Goal: Use online tool/utility: Utilize a website feature to perform a specific function

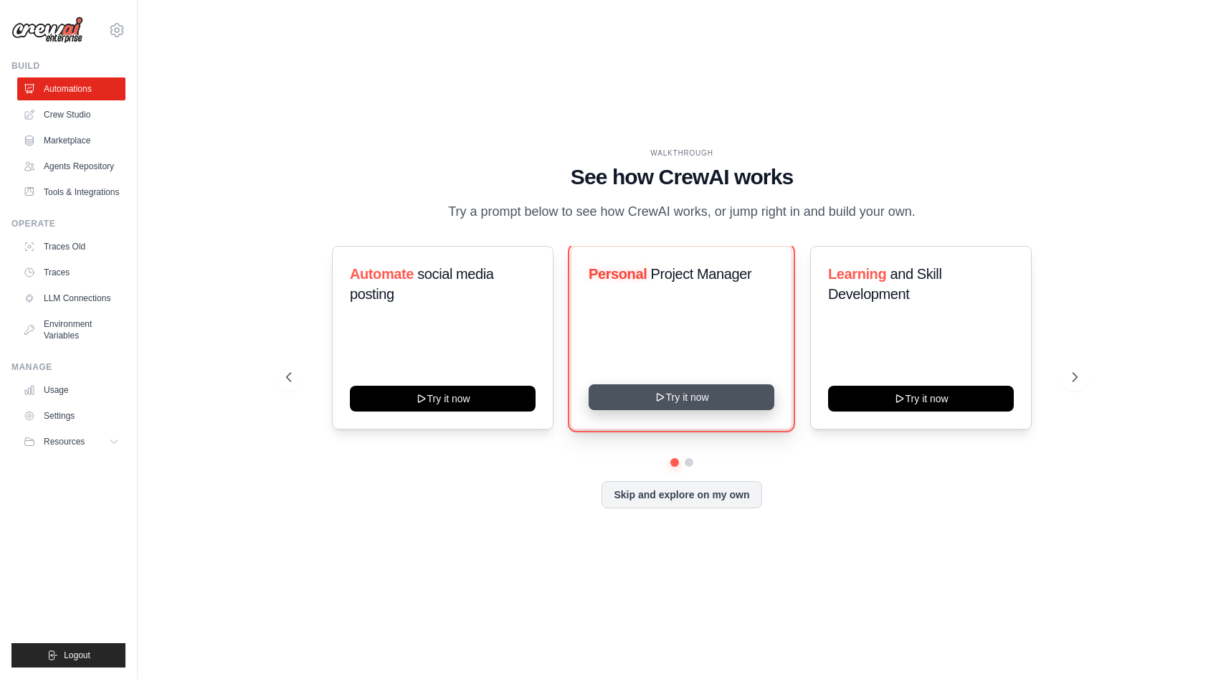
click at [743, 399] on button "Try it now" at bounding box center [682, 397] width 186 height 26
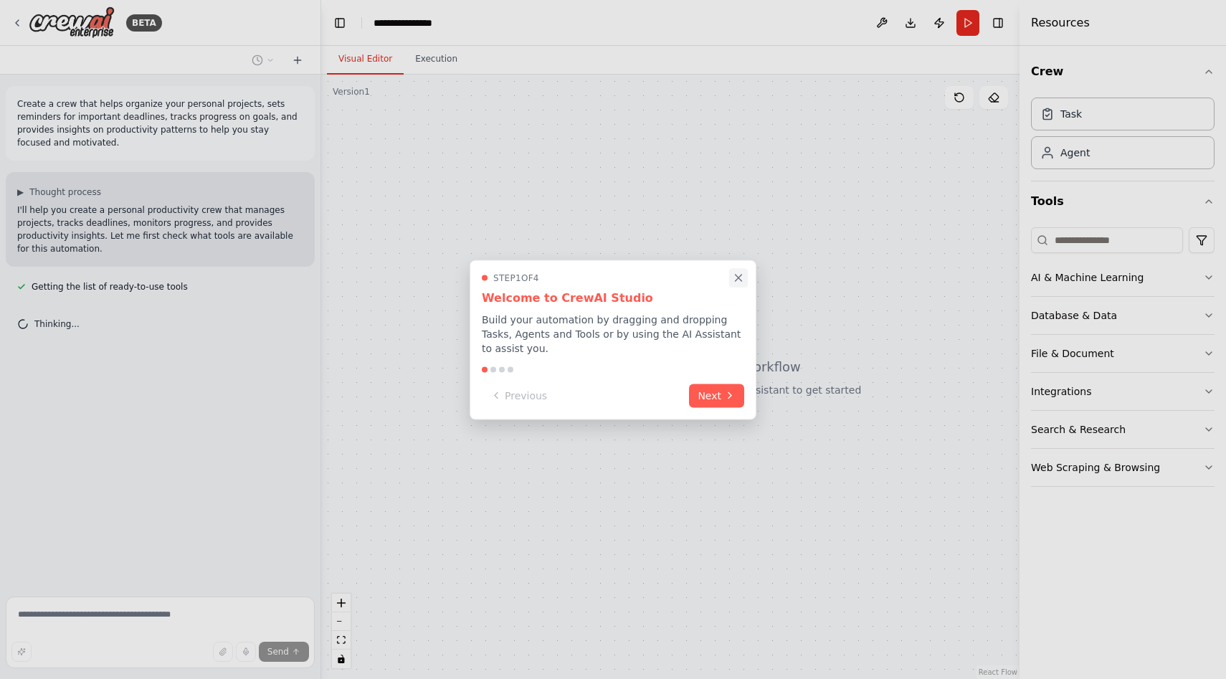
drag, startPoint x: 730, startPoint y: 397, endPoint x: 740, endPoint y: 281, distance: 115.9
click at [740, 280] on div "Step 1 of 4 Welcome to CrewAI Studio Build your automation by dragging and drop…" at bounding box center [613, 340] width 287 height 160
click at [740, 274] on icon "Close walkthrough" at bounding box center [738, 277] width 13 height 13
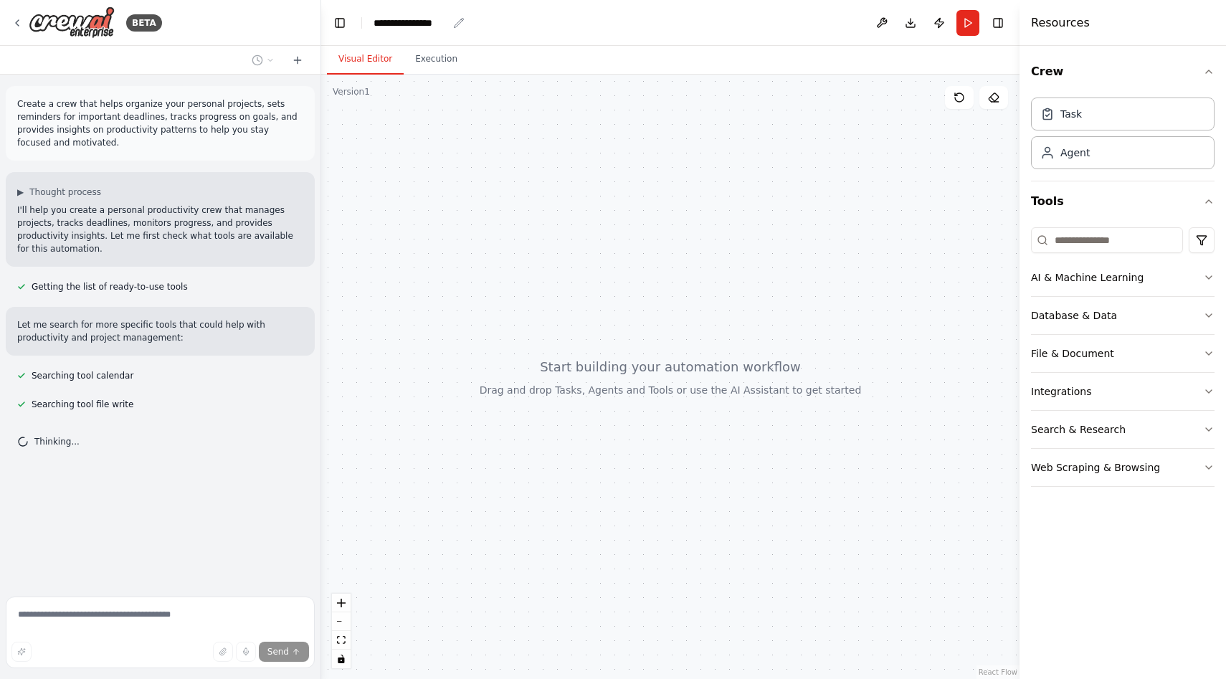
click at [397, 24] on div "**********" at bounding box center [411, 23] width 74 height 14
click at [458, 23] on div "**********" at bounding box center [428, 23] width 108 height 14
click at [432, 21] on div "**********" at bounding box center [428, 23] width 108 height 14
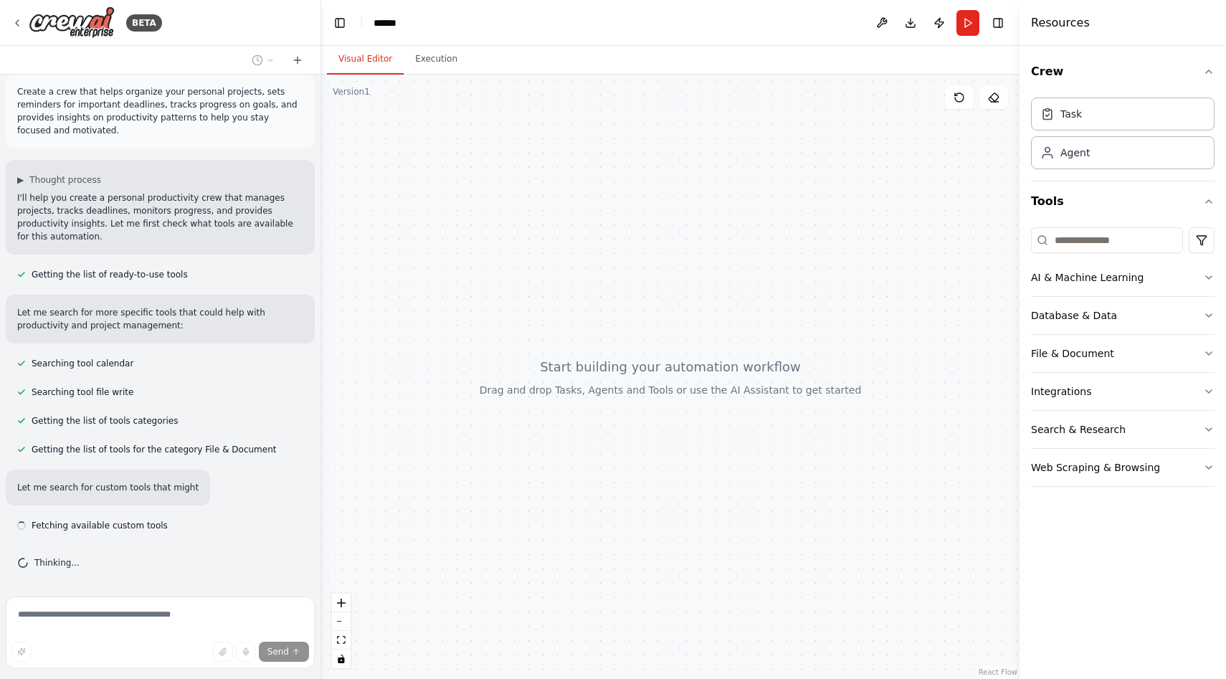
scroll to position [25, 0]
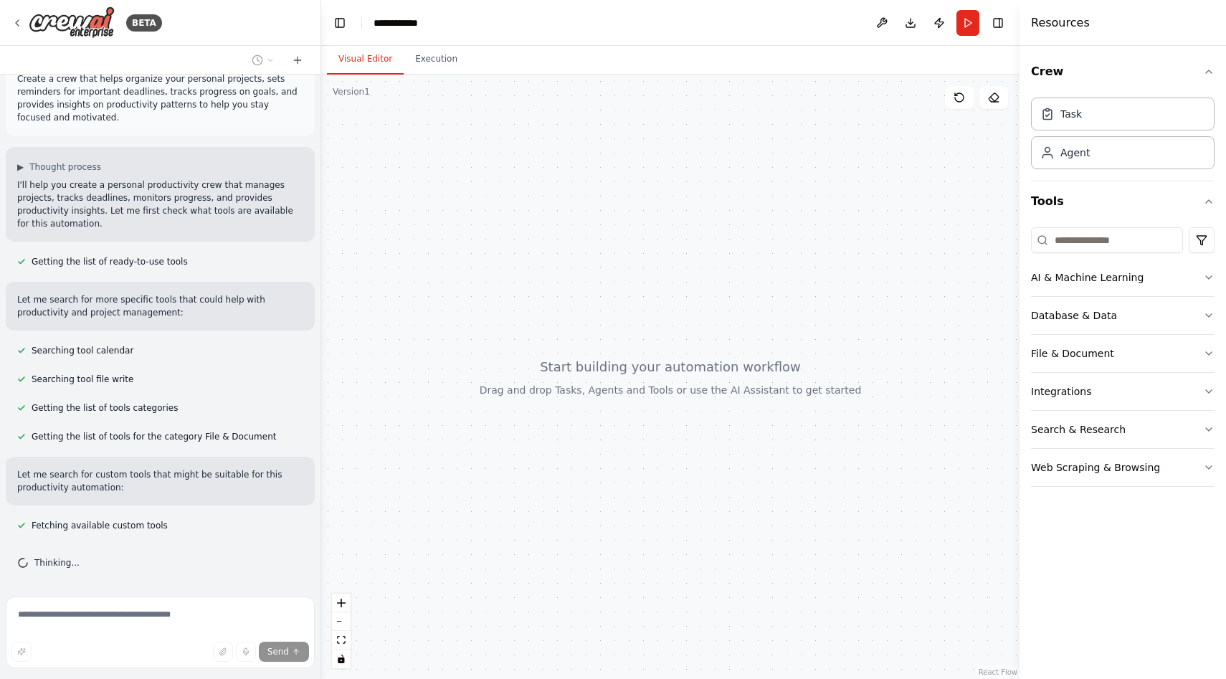
click at [561, 70] on div "Visual Editor Execution" at bounding box center [670, 60] width 699 height 29
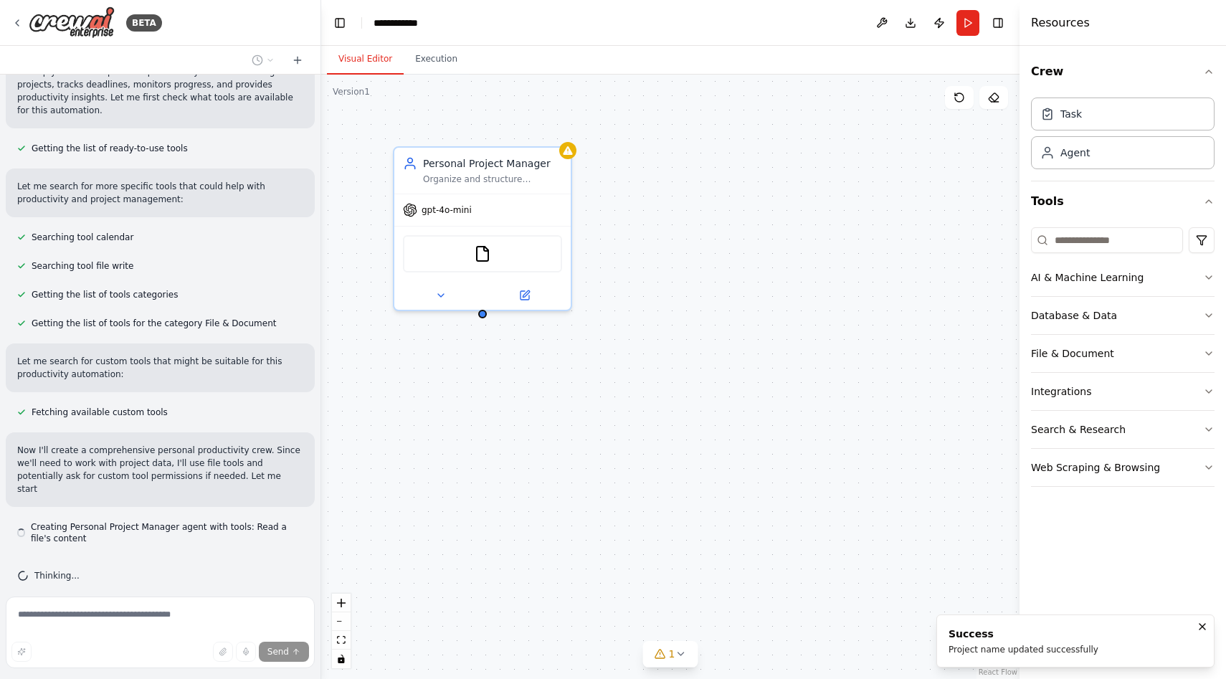
scroll to position [151, 0]
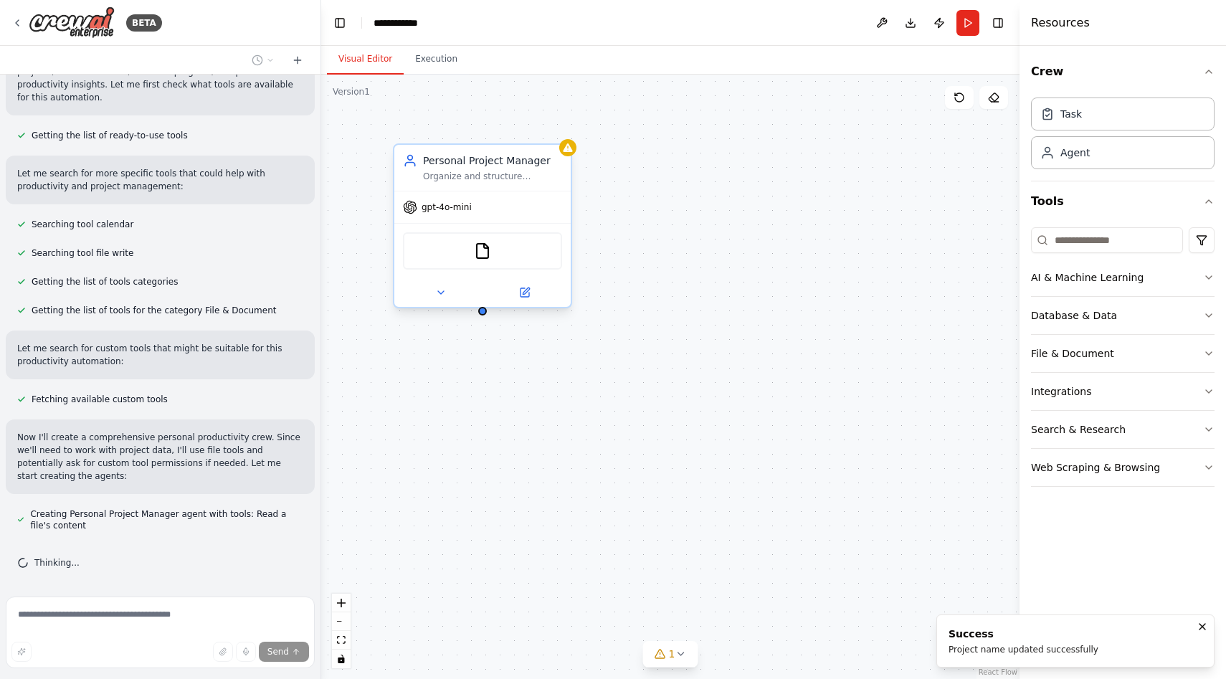
click at [460, 211] on span "gpt-4o-mini" at bounding box center [447, 207] width 50 height 11
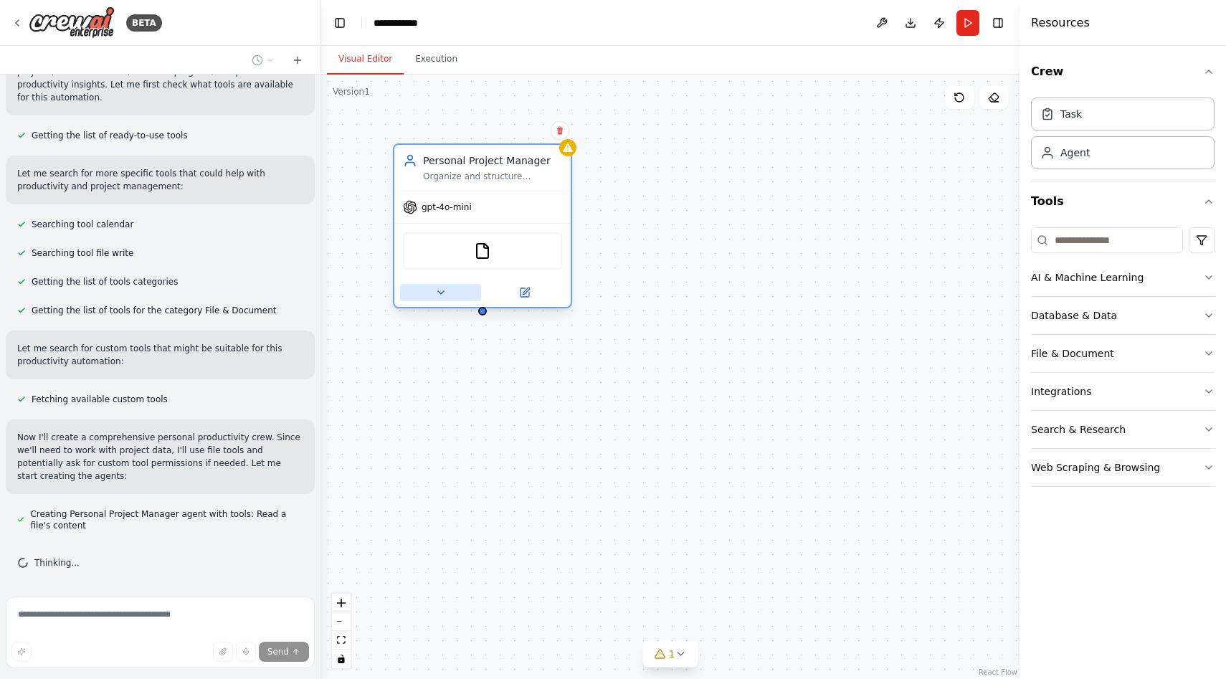
click at [447, 295] on button at bounding box center [440, 292] width 81 height 17
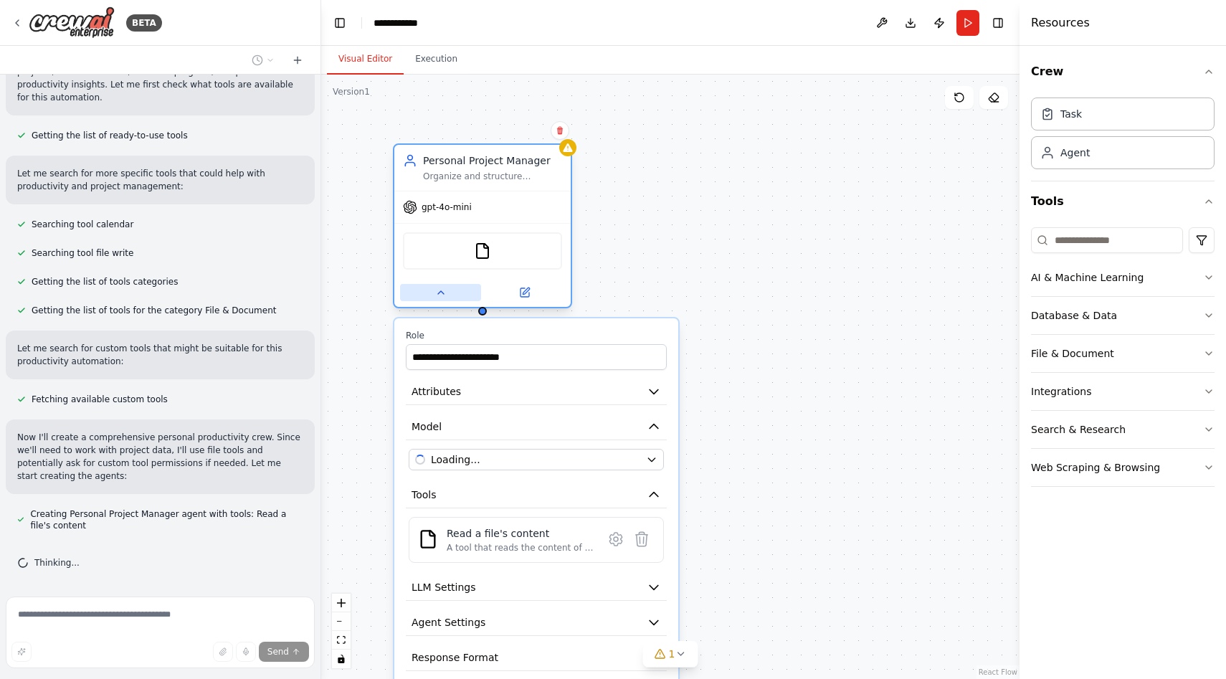
scroll to position [180, 0]
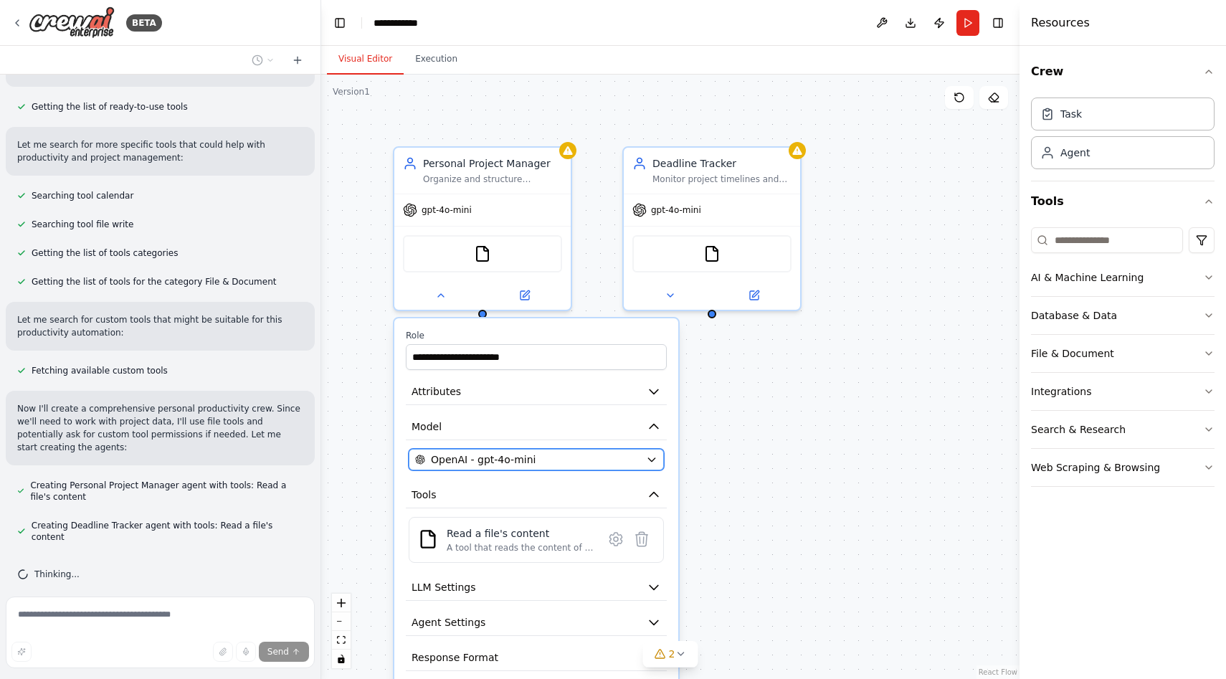
click at [552, 457] on div "OpenAI - gpt-4o-mini" at bounding box center [527, 460] width 225 height 14
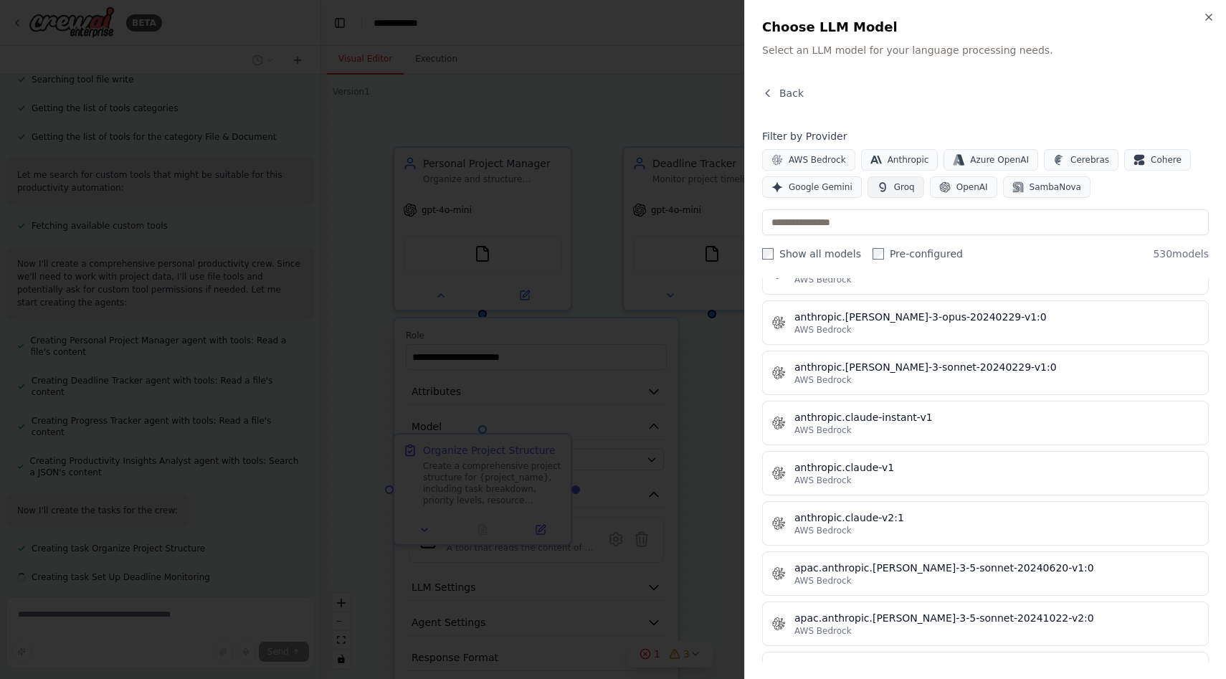
scroll to position [354, 0]
click at [906, 184] on span "Groq" at bounding box center [904, 186] width 21 height 11
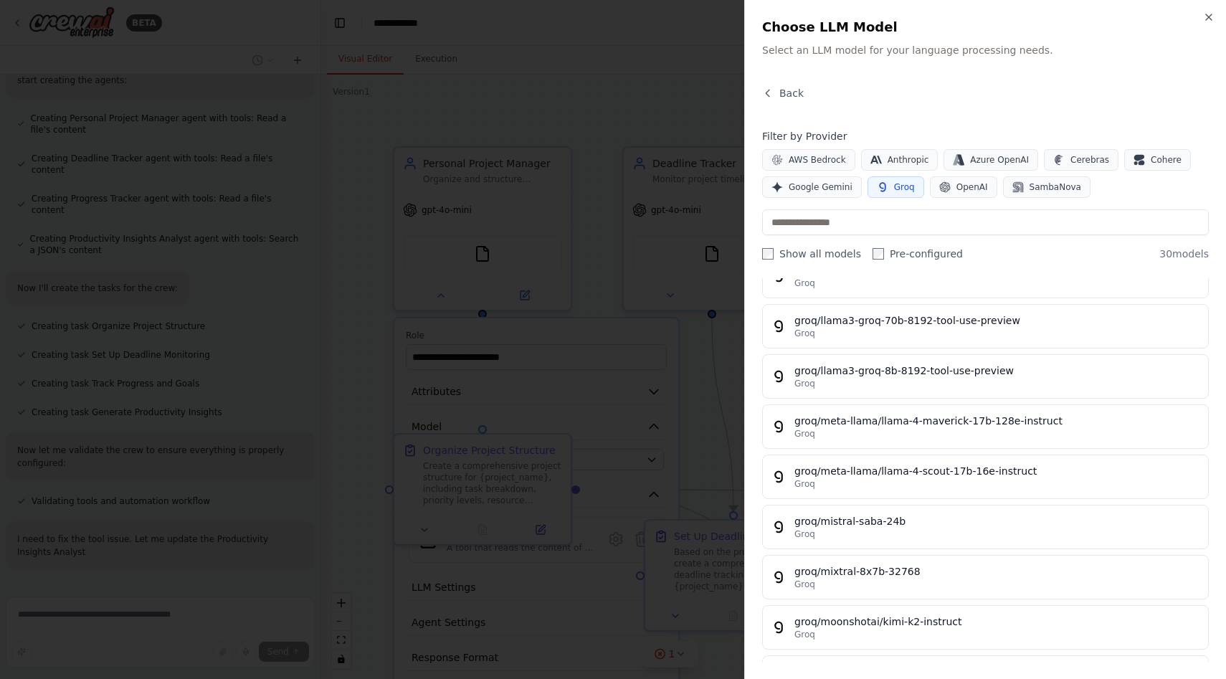
scroll to position [560, 0]
click at [885, 191] on button "Groq" at bounding box center [896, 187] width 57 height 22
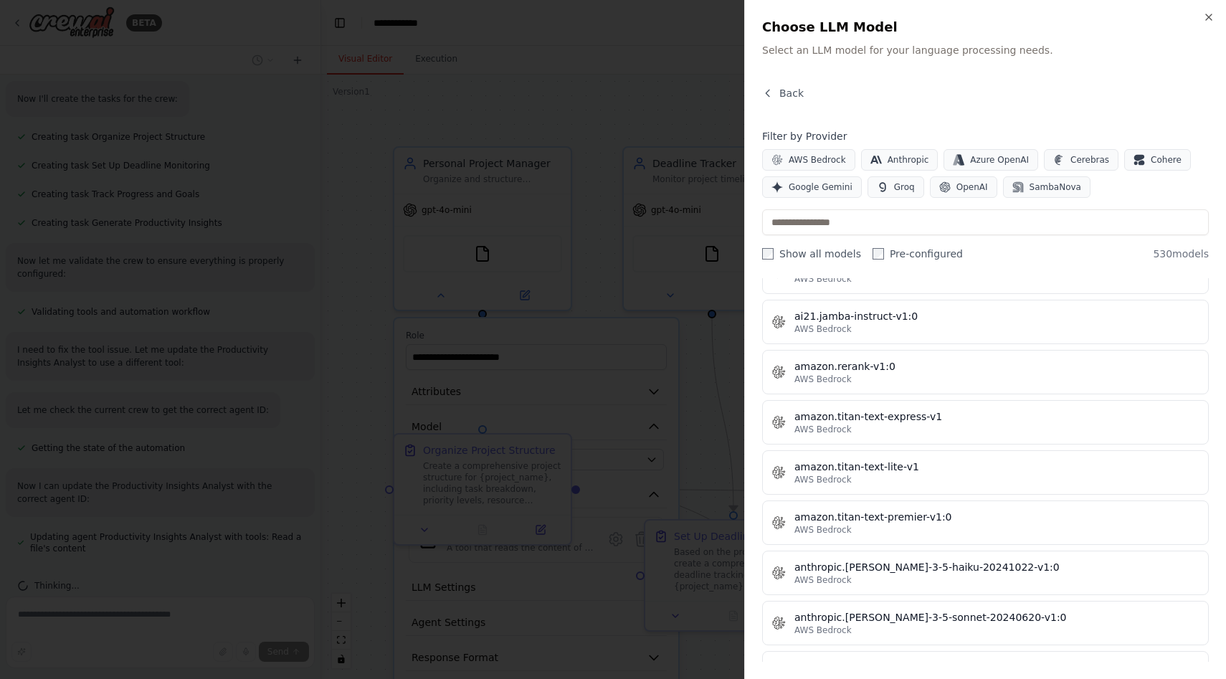
scroll to position [813, 0]
click at [1210, 14] on icon "button" at bounding box center [1208, 16] width 11 height 11
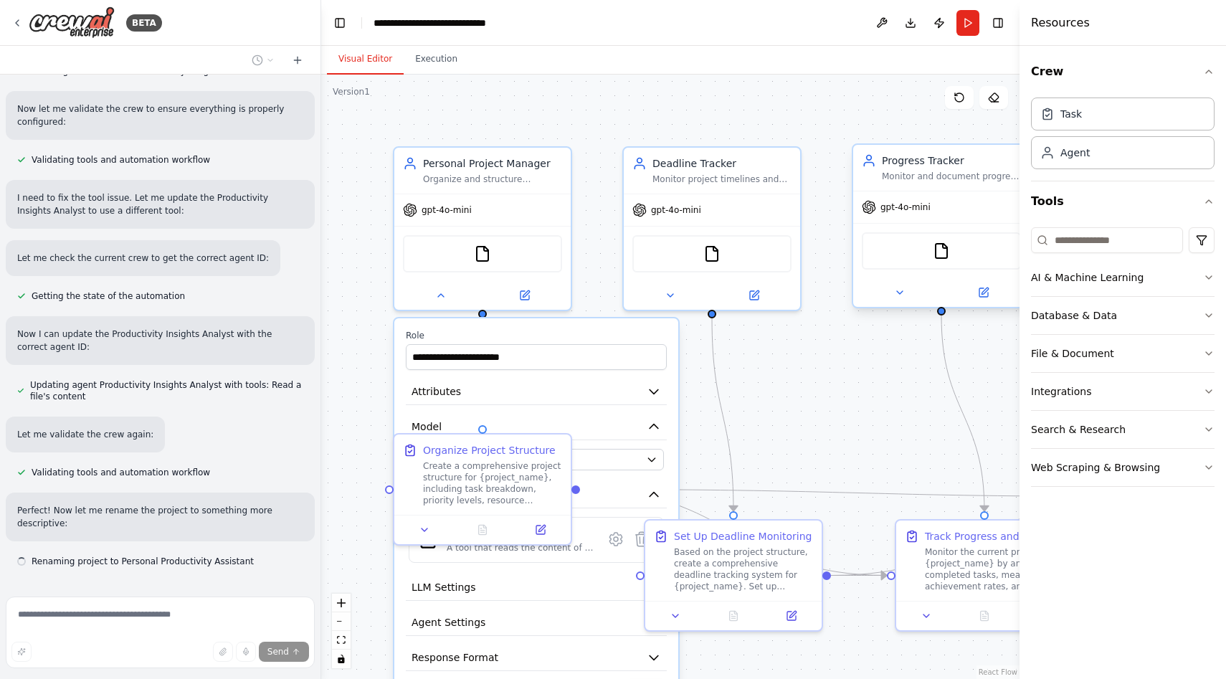
scroll to position [902, 0]
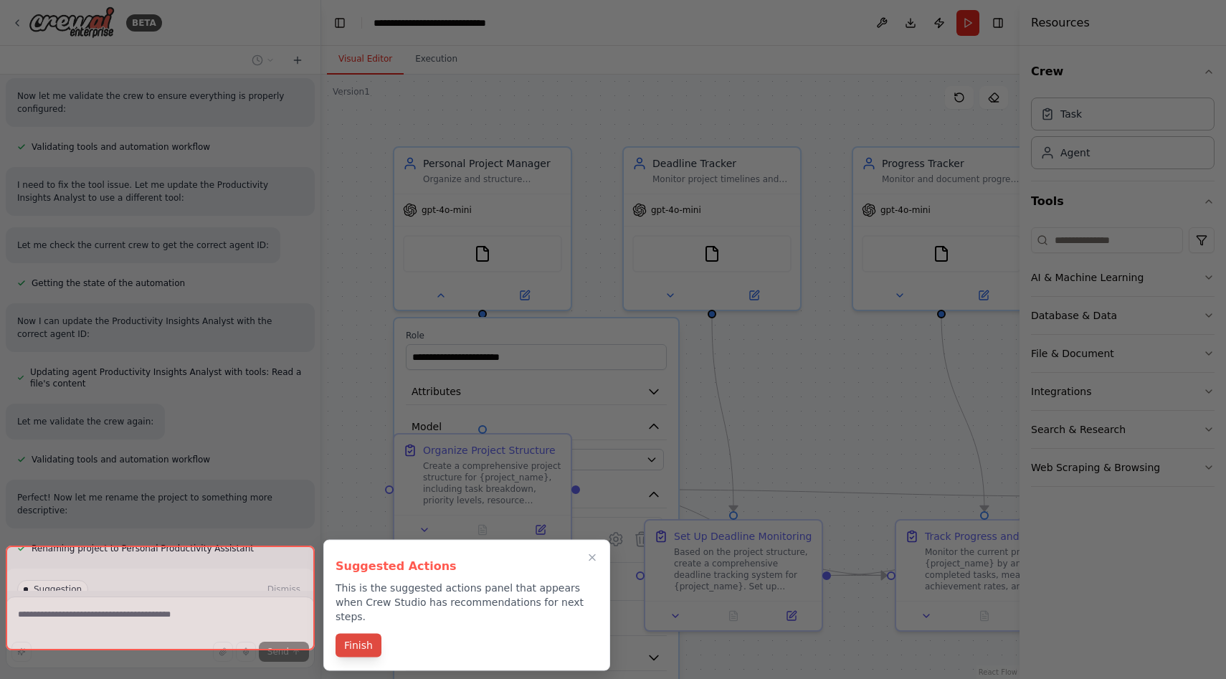
click at [361, 634] on button "Finish" at bounding box center [359, 646] width 46 height 24
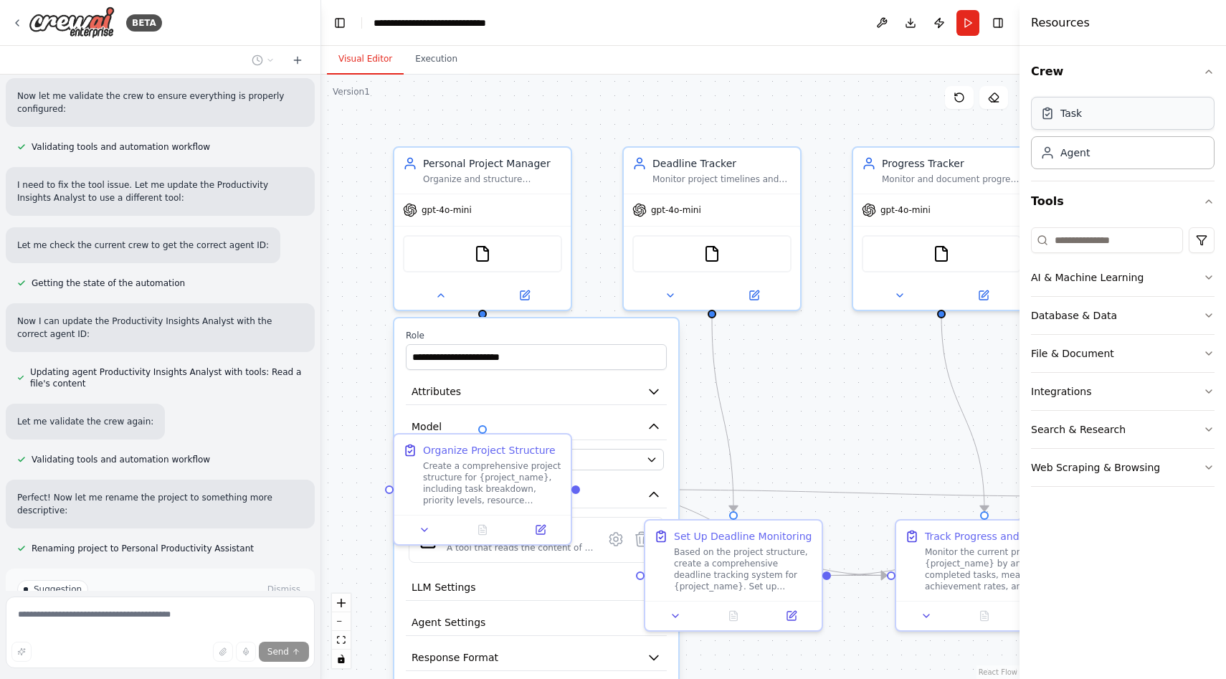
click at [1171, 118] on div "Task" at bounding box center [1123, 113] width 184 height 33
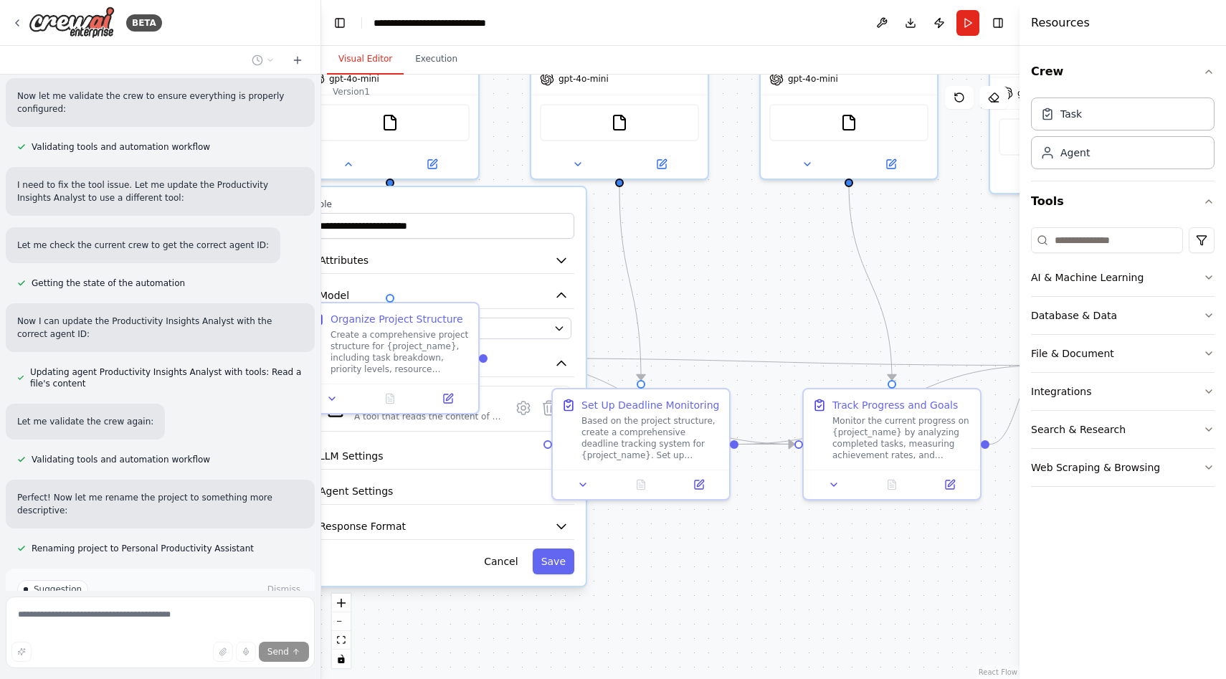
drag, startPoint x: 891, startPoint y: 396, endPoint x: 792, endPoint y: 250, distance: 175.6
click at [792, 250] on div ".deletable-edge-delete-btn { width: 20px; height: 20px; border: 0px solid #ffff…" at bounding box center [670, 377] width 699 height 605
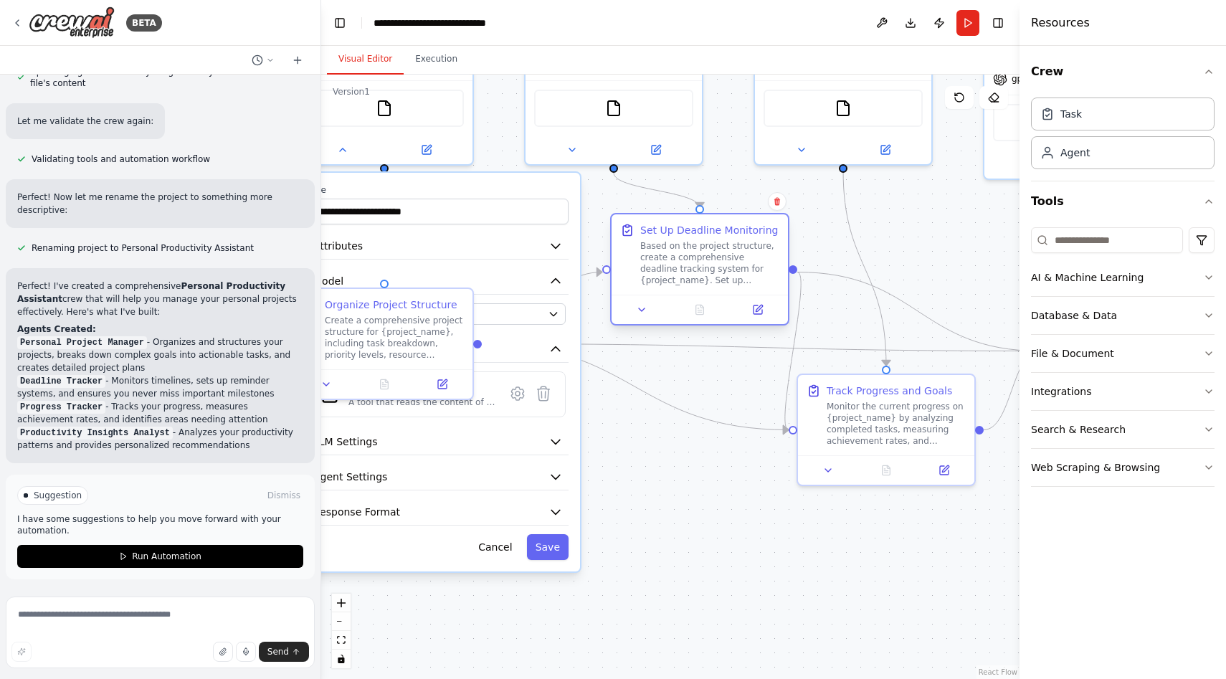
drag, startPoint x: 654, startPoint y: 410, endPoint x: 714, endPoint y: 248, distance: 172.9
click at [714, 248] on div "Based on the project structure, create a comprehensive deadline tracking system…" at bounding box center [709, 263] width 139 height 46
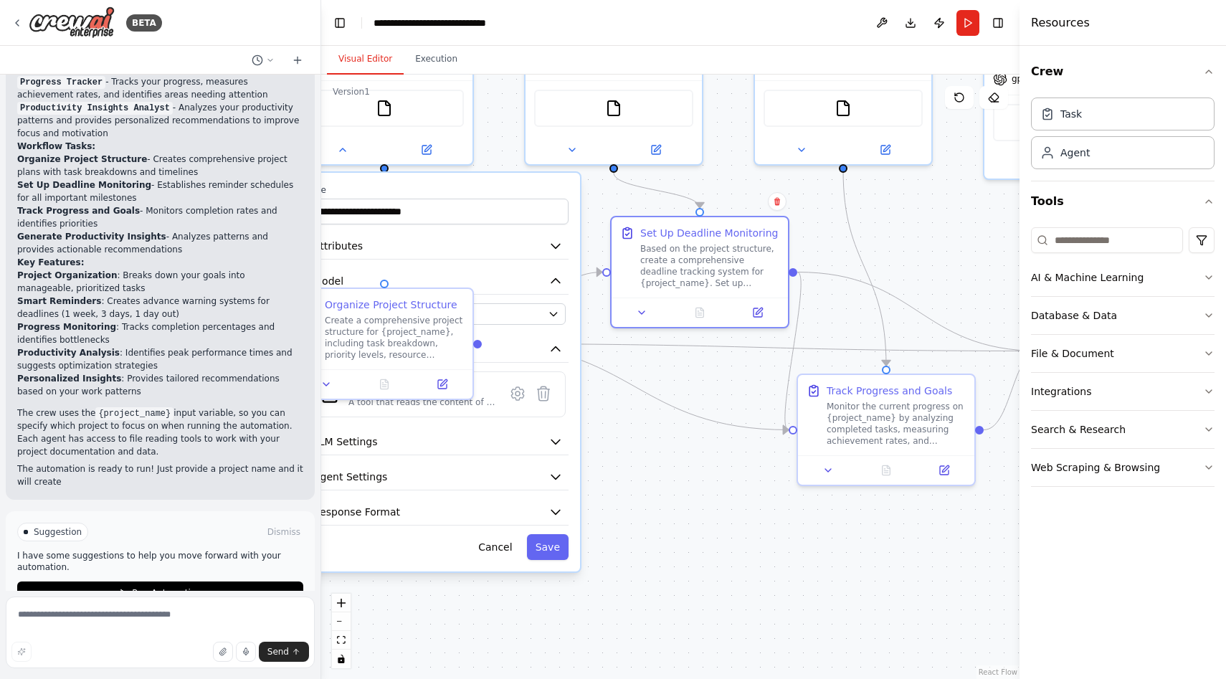
scroll to position [1540, 0]
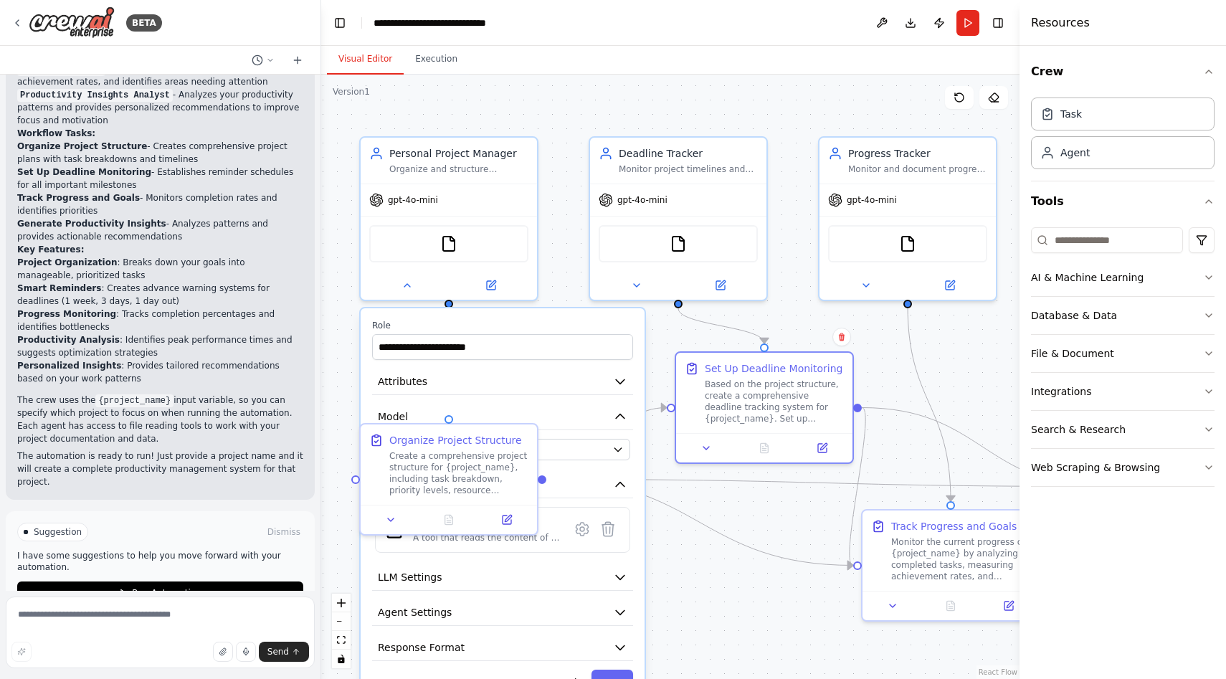
drag, startPoint x: 665, startPoint y: 493, endPoint x: 729, endPoint y: 628, distance: 150.1
click at [729, 628] on div ".deletable-edge-delete-btn { width: 20px; height: 20px; border: 0px solid #ffff…" at bounding box center [670, 377] width 699 height 605
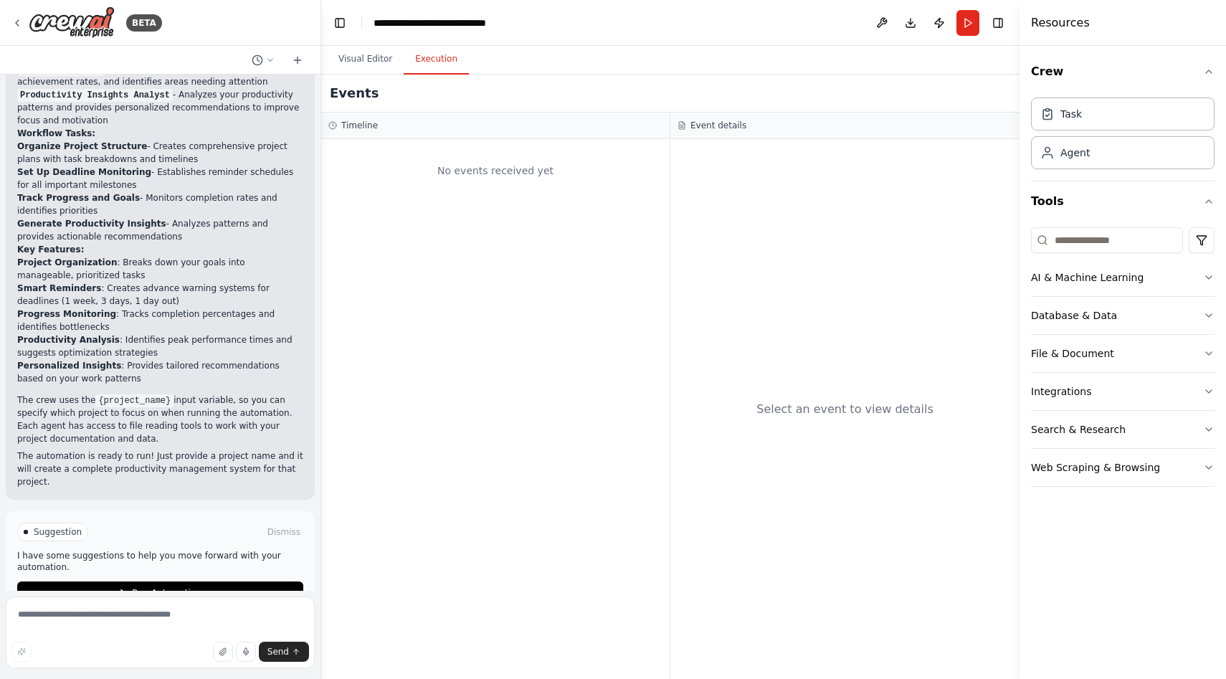
click at [447, 57] on button "Execution" at bounding box center [436, 59] width 65 height 30
click at [366, 55] on button "Visual Editor" at bounding box center [365, 59] width 77 height 30
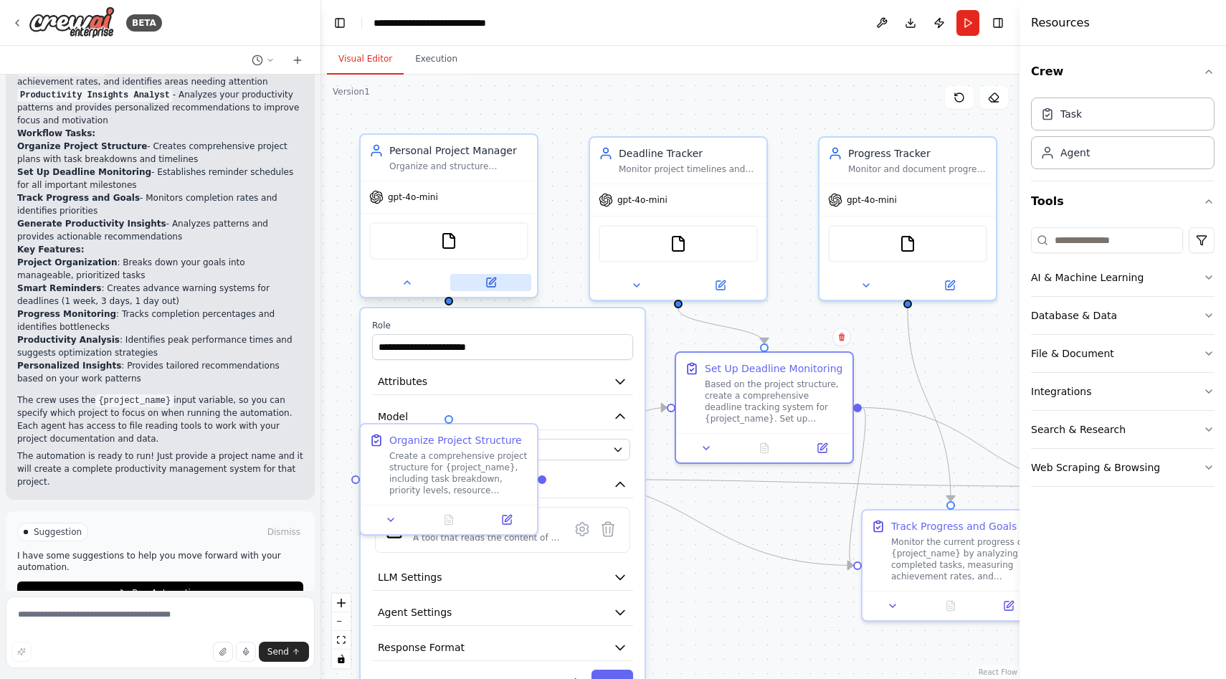
click at [490, 284] on icon at bounding box center [492, 281] width 6 height 6
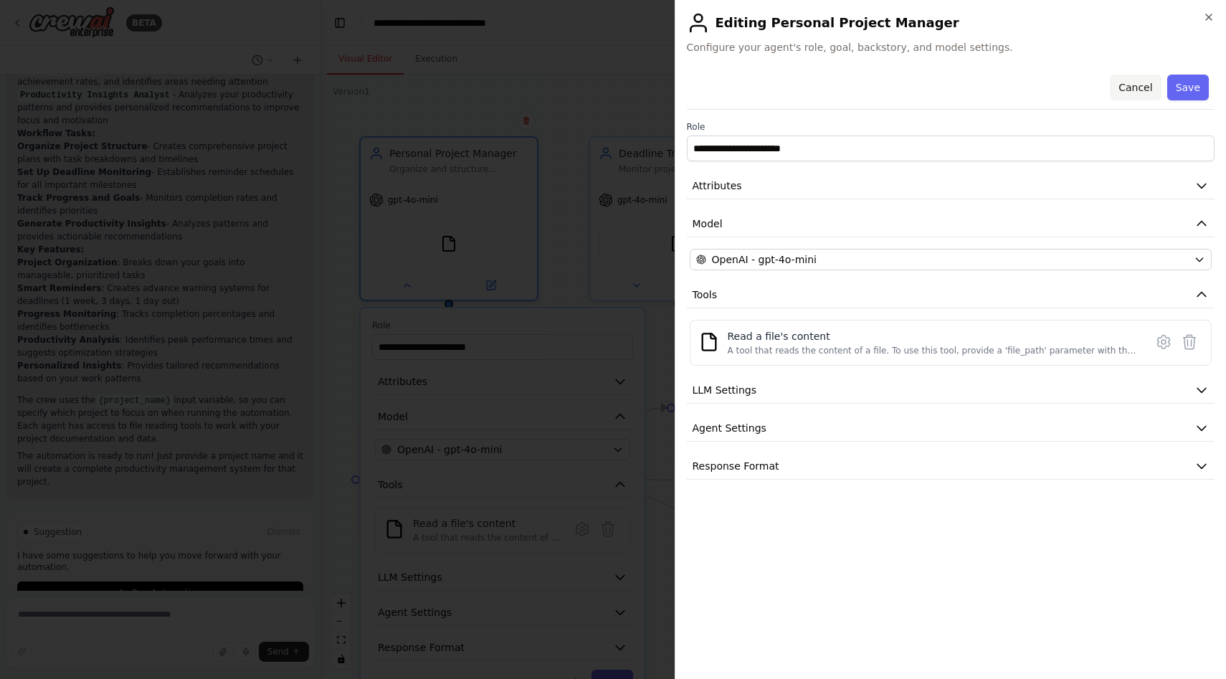
click at [1137, 88] on button "Cancel" at bounding box center [1135, 88] width 51 height 26
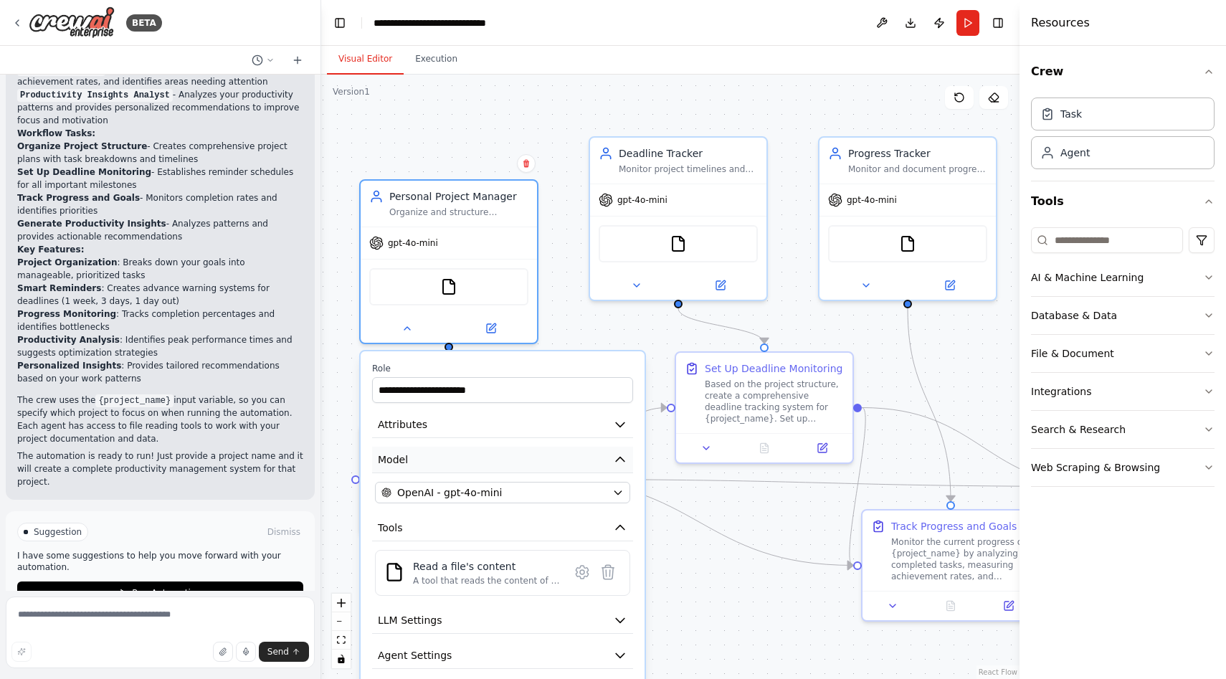
drag, startPoint x: 553, startPoint y: 424, endPoint x: 551, endPoint y: 465, distance: 40.9
click at [551, 465] on button "Model" at bounding box center [502, 460] width 261 height 27
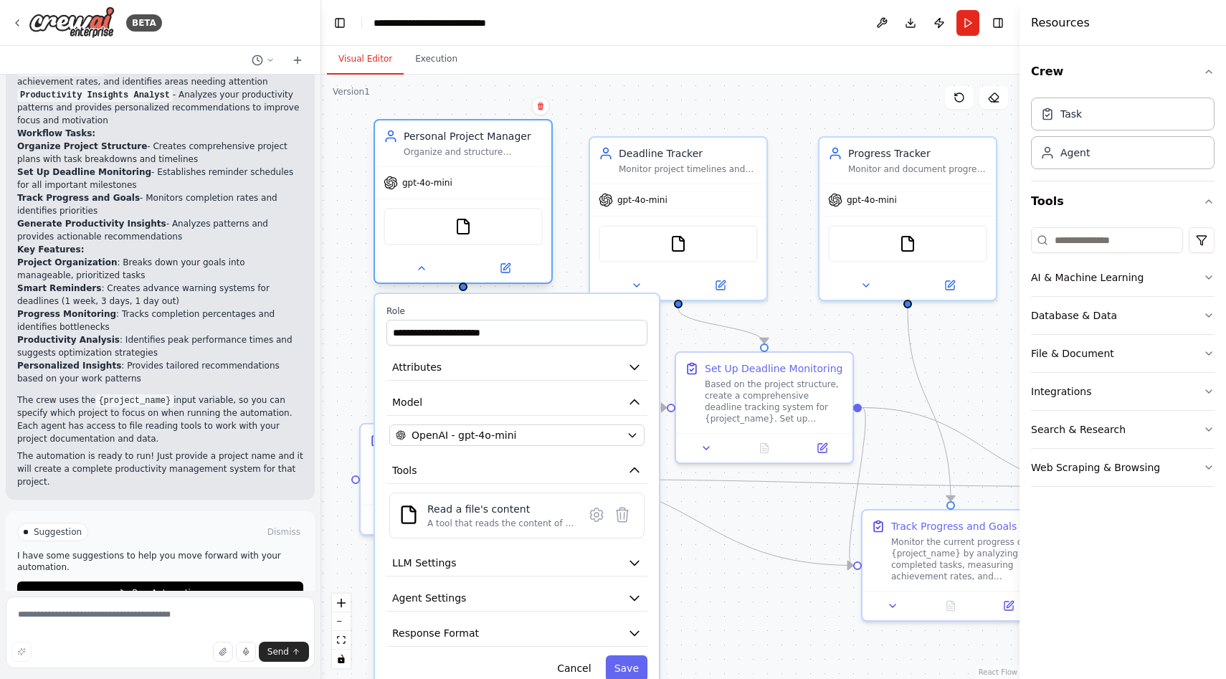
drag, startPoint x: 475, startPoint y: 204, endPoint x: 488, endPoint y: 140, distance: 65.3
click at [488, 140] on div "Personal Project Manager Organize and structure personal projects by creating c…" at bounding box center [473, 143] width 139 height 29
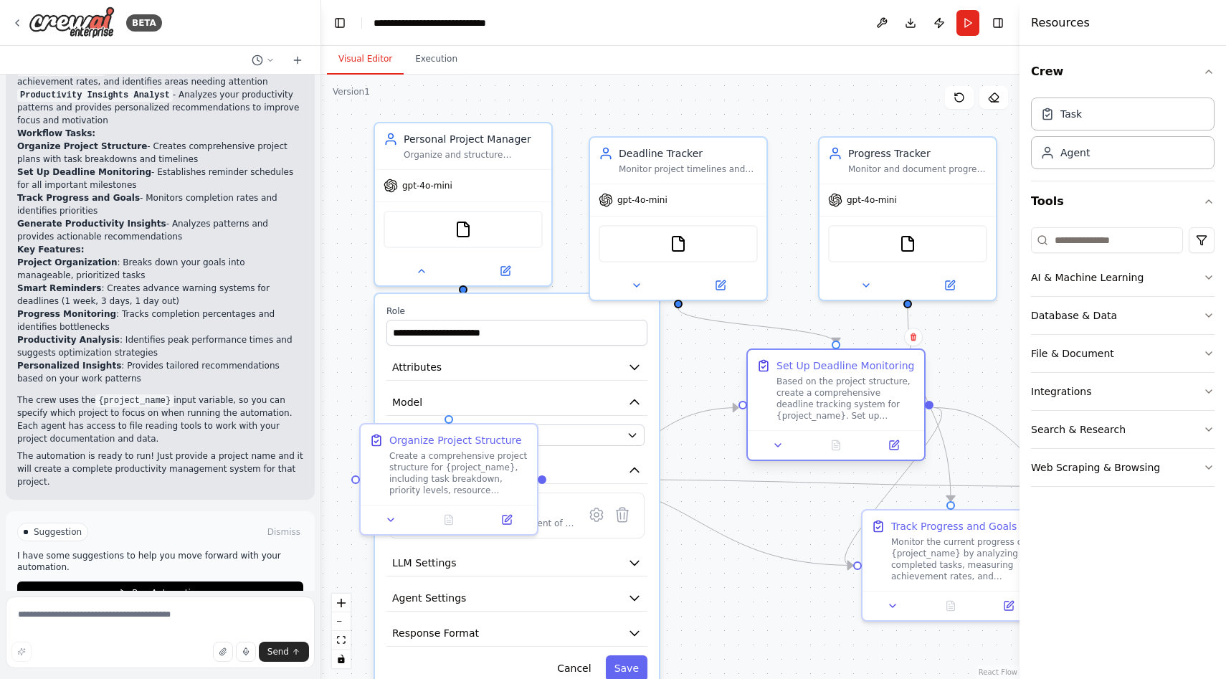
drag, startPoint x: 723, startPoint y: 421, endPoint x: 800, endPoint y: 421, distance: 76.7
click at [800, 421] on div "Based on the project structure, create a comprehensive deadline tracking system…" at bounding box center [846, 399] width 139 height 46
click at [574, 662] on button "Cancel" at bounding box center [574, 669] width 51 height 26
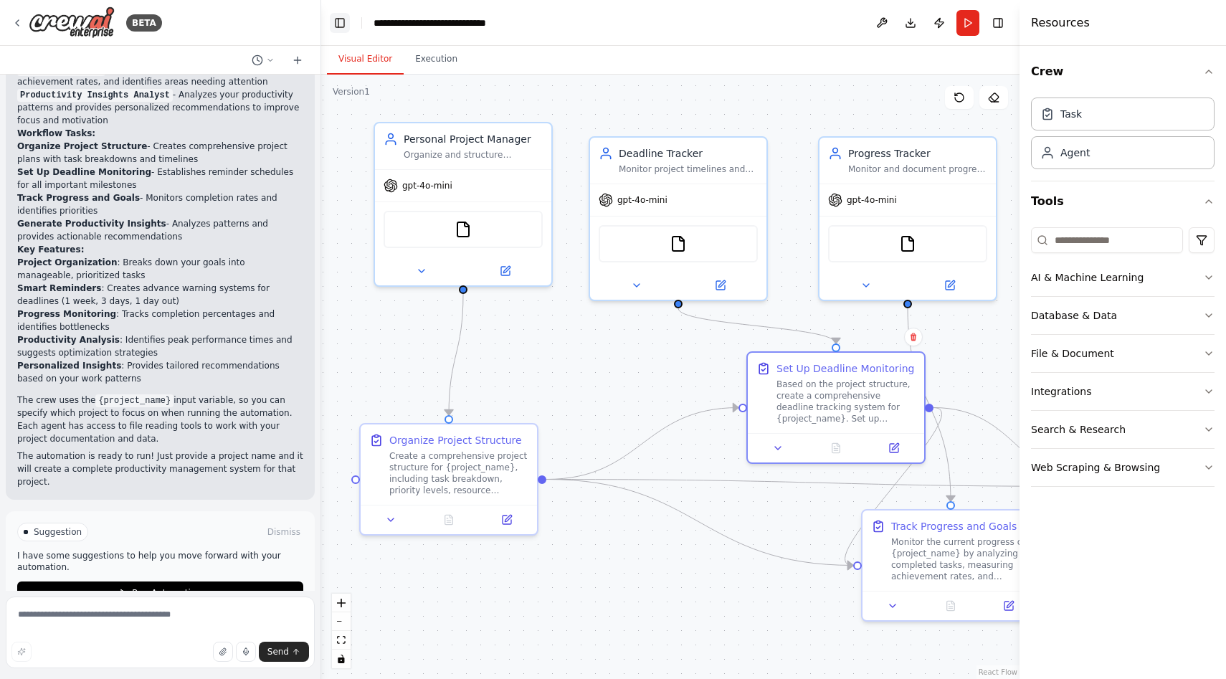
click at [338, 21] on button "Toggle Left Sidebar" at bounding box center [340, 23] width 20 height 20
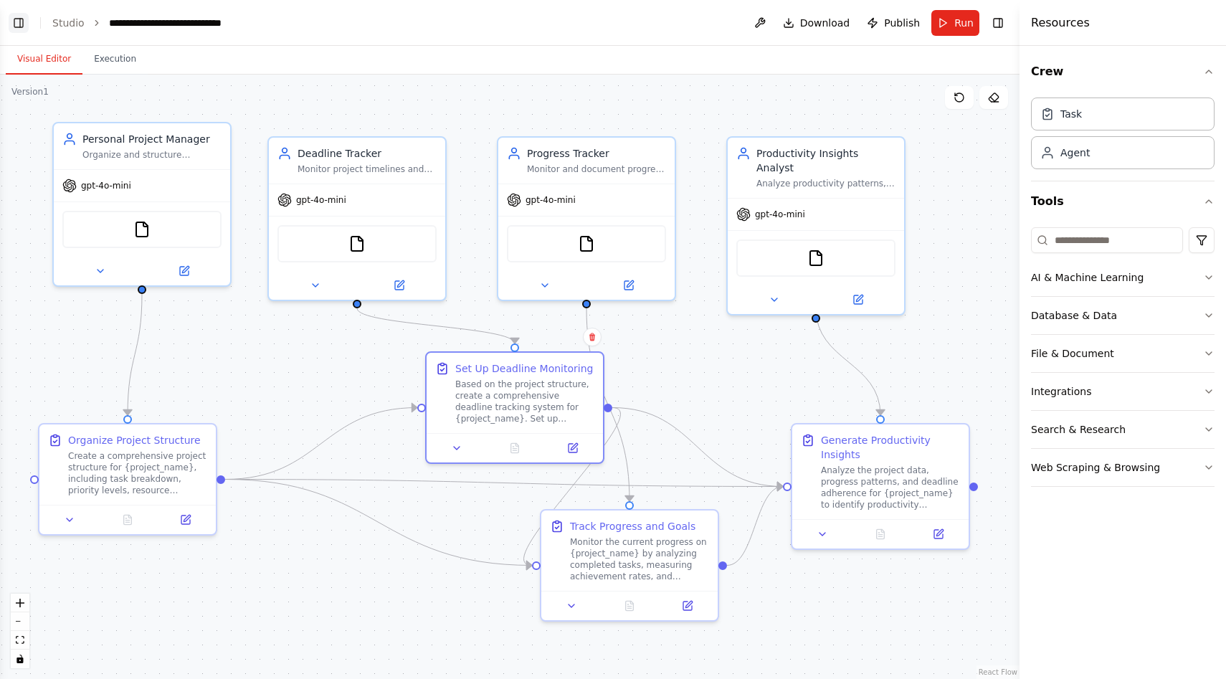
click at [22, 22] on button "Toggle Left Sidebar" at bounding box center [19, 23] width 20 height 20
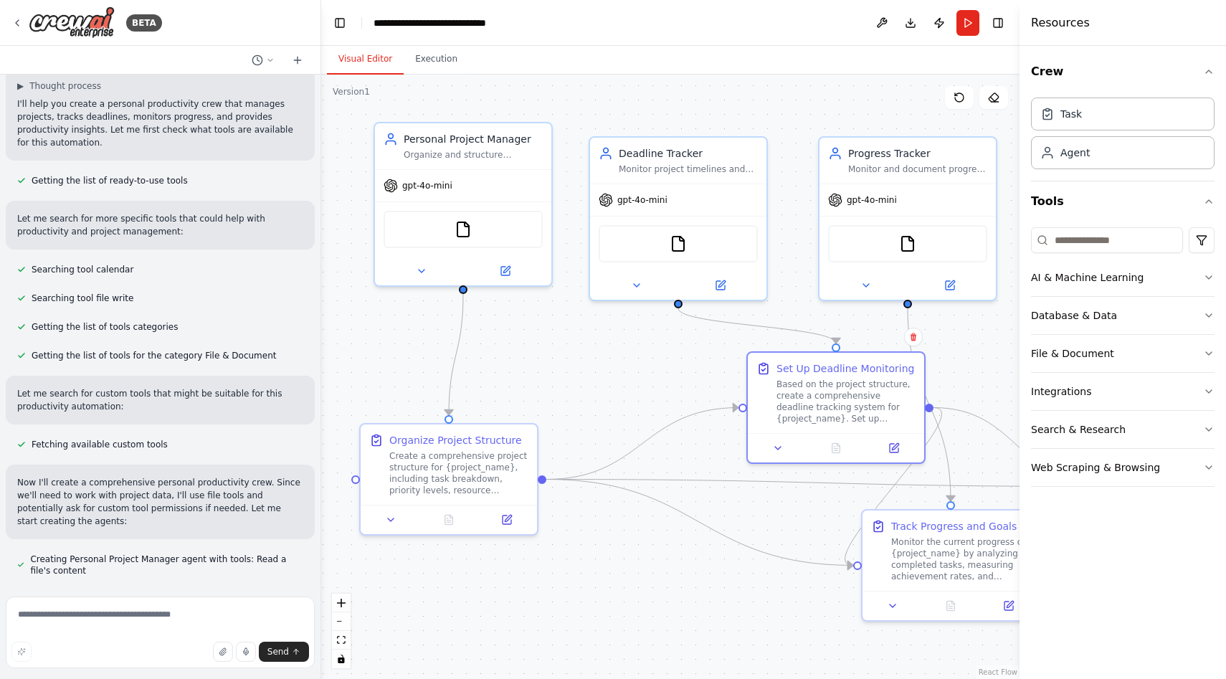
scroll to position [0, 0]
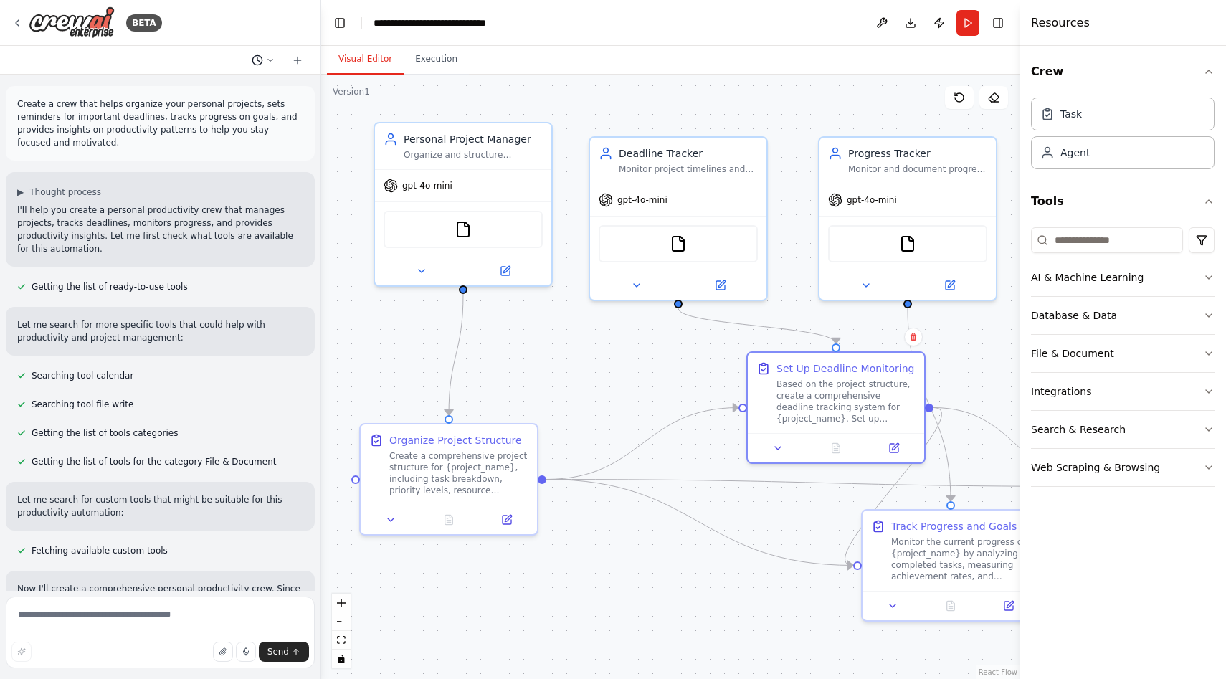
click at [260, 59] on icon at bounding box center [257, 60] width 11 height 11
click at [298, 62] on div at bounding box center [160, 339] width 321 height 679
click at [298, 62] on icon at bounding box center [297, 60] width 11 height 11
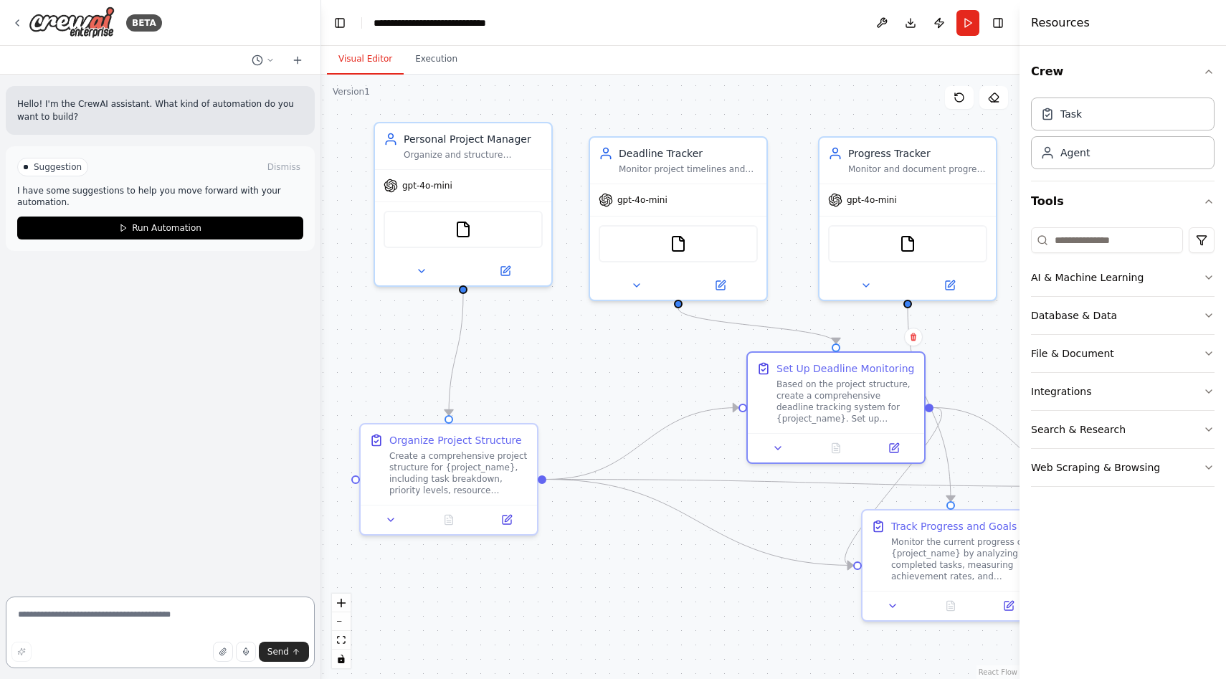
click at [100, 624] on textarea at bounding box center [160, 633] width 309 height 72
type textarea "**********"
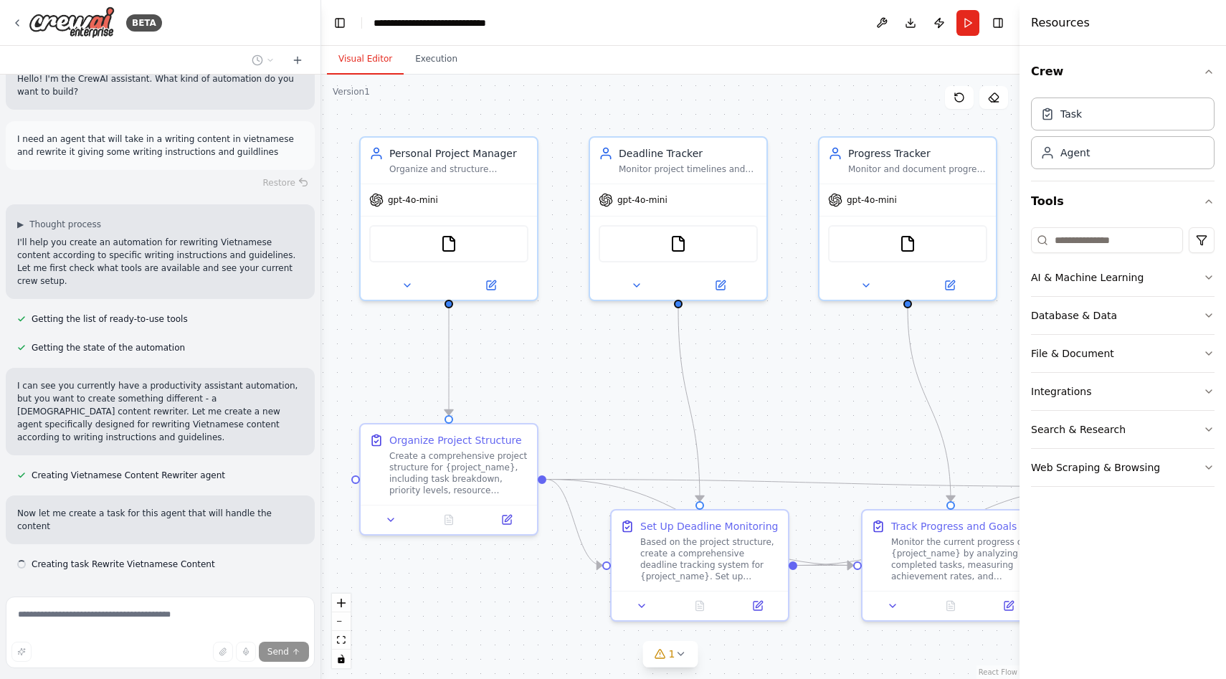
scroll to position [38, 0]
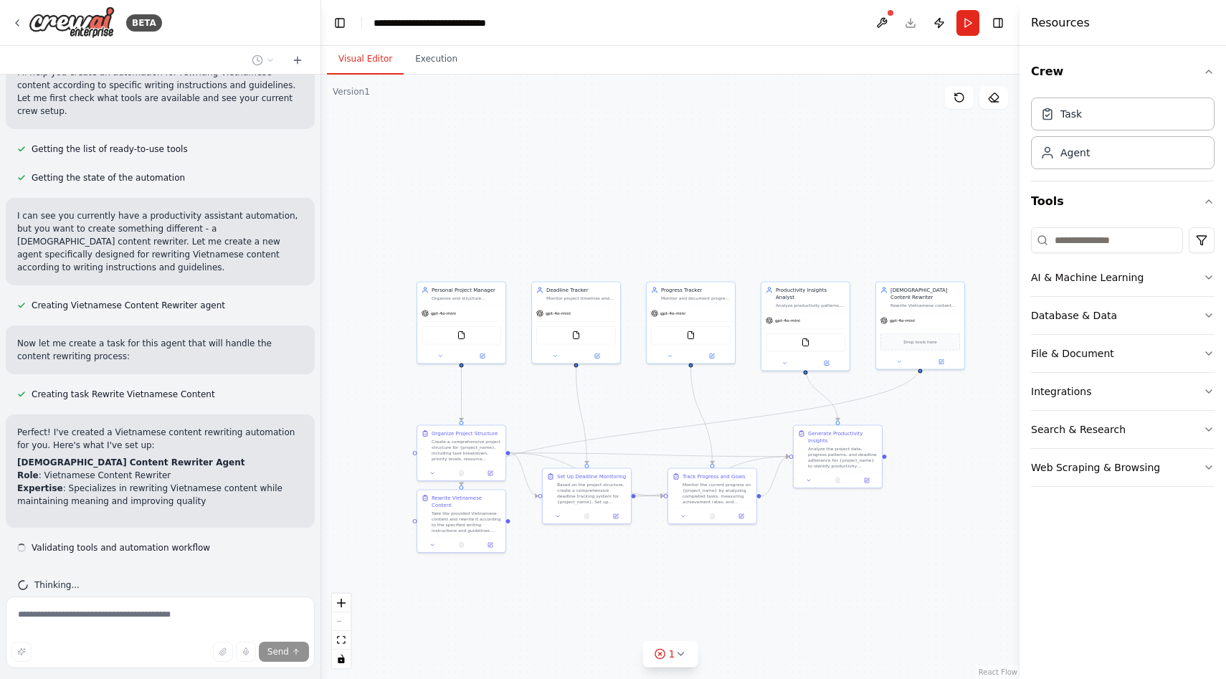
drag, startPoint x: 821, startPoint y: 554, endPoint x: 688, endPoint y: 443, distance: 174.1
click at [688, 443] on div ".deletable-edge-delete-btn { width: 20px; height: 20px; border: 0px solid #ffff…" at bounding box center [670, 377] width 699 height 605
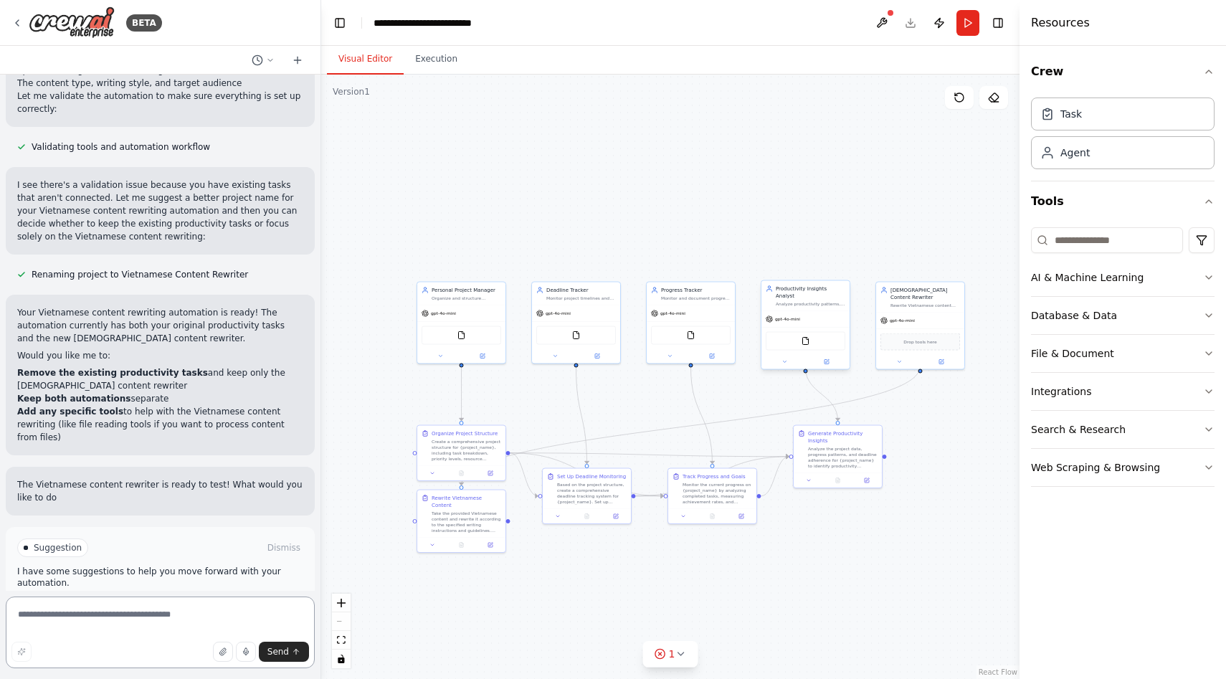
scroll to position [906, 0]
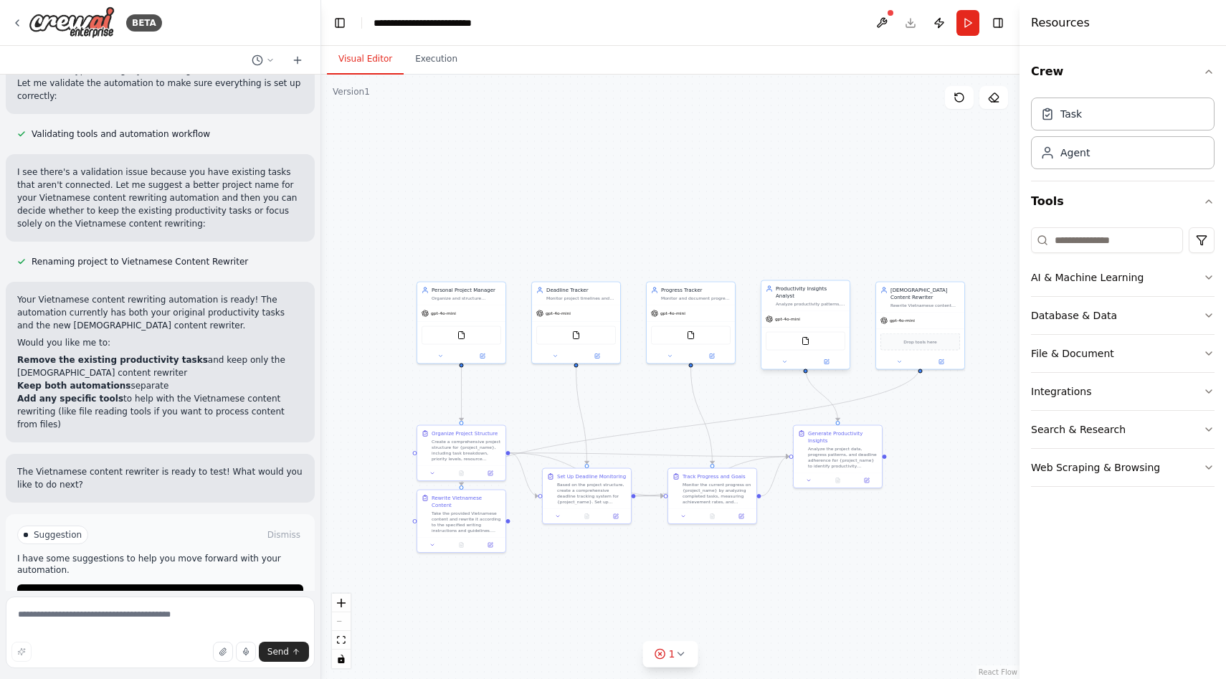
click at [823, 301] on div "Analyze productivity patterns, identify peak performance times, recognize bottl…" at bounding box center [811, 304] width 70 height 6
click at [839, 273] on button at bounding box center [838, 266] width 19 height 19
click at [803, 266] on button "Confirm" at bounding box center [797, 265] width 51 height 17
click at [883, 431] on div ".deletable-edge-delete-btn { width: 20px; height: 20px; border: 0px solid #ffff…" at bounding box center [670, 377] width 699 height 605
drag, startPoint x: 876, startPoint y: 463, endPoint x: 913, endPoint y: 504, distance: 55.4
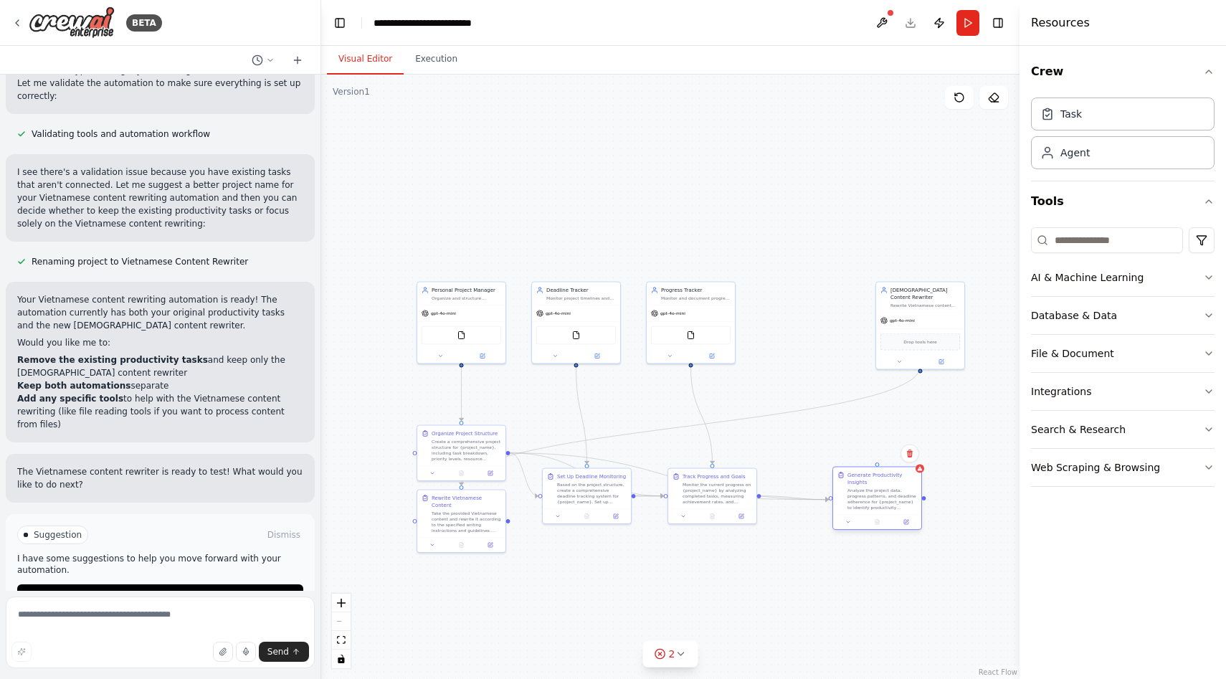
click at [913, 504] on div "Analyze the project data, progress patterns, and deadline adherence for {projec…" at bounding box center [883, 499] width 70 height 23
click at [907, 459] on button at bounding box center [910, 454] width 19 height 19
click at [871, 455] on button "Confirm" at bounding box center [869, 453] width 51 height 17
click at [707, 298] on div "Monitor and document progress on {project_name} goals, track completed tasks, m…" at bounding box center [696, 297] width 70 height 6
click at [727, 268] on icon at bounding box center [723, 266] width 9 height 9
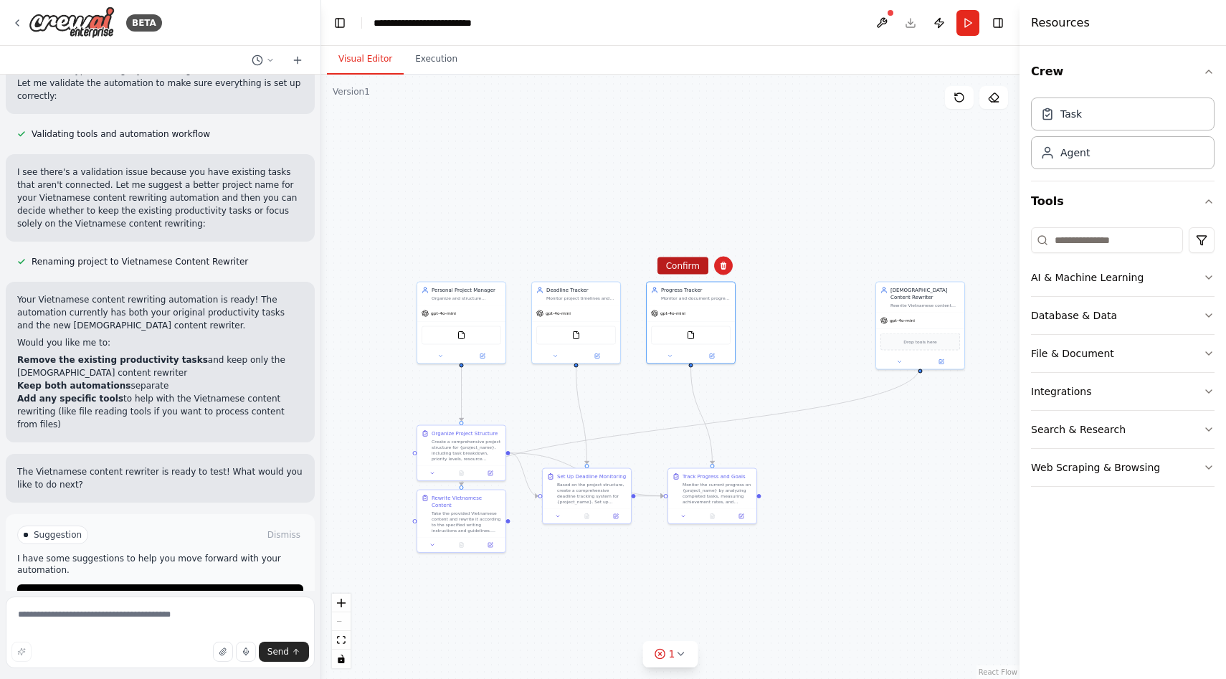
click at [692, 268] on button "Confirm" at bounding box center [683, 265] width 51 height 17
click at [757, 475] on div ".deletable-edge-delete-btn { width: 20px; height: 20px; border: 0px solid #ffff…" at bounding box center [670, 377] width 699 height 605
click at [710, 488] on div "Monitor the current progress on {project_name} by analyzing completed tasks, me…" at bounding box center [718, 492] width 70 height 23
click at [743, 458] on button at bounding box center [745, 454] width 19 height 19
click at [711, 462] on button "Confirm" at bounding box center [704, 453] width 51 height 17
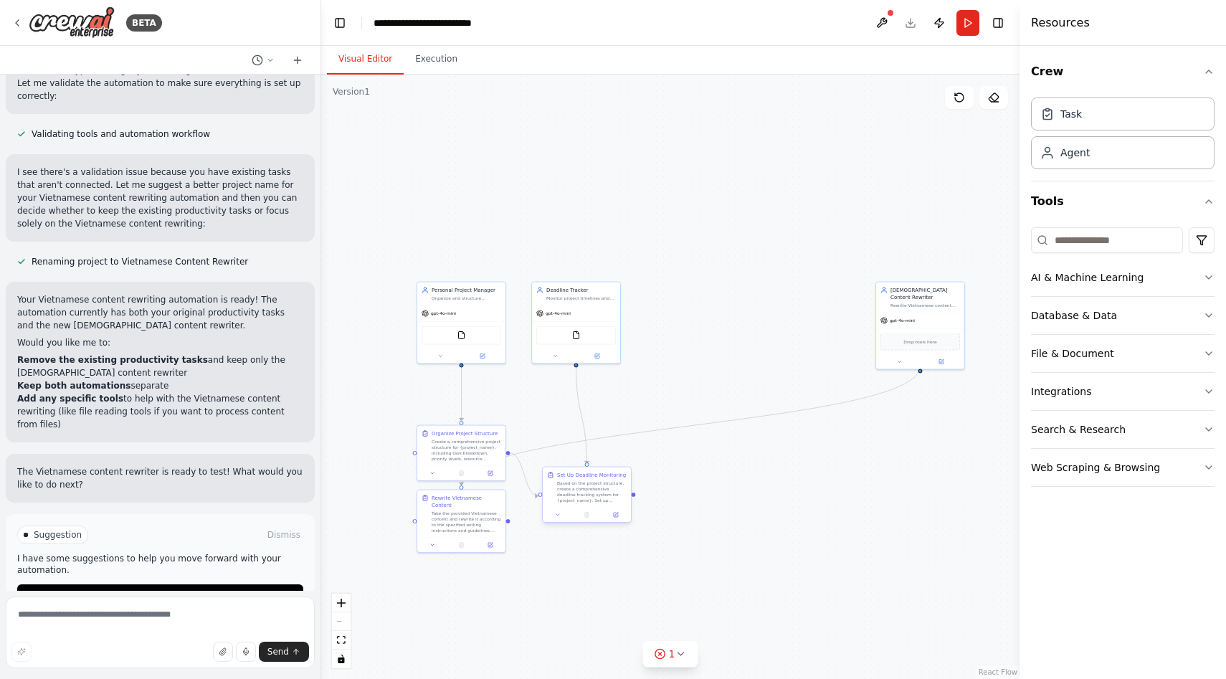
click at [605, 481] on div "Based on the project structure, create a comprehensive deadline tracking system…" at bounding box center [592, 492] width 70 height 23
click at [620, 457] on icon at bounding box center [620, 454] width 6 height 8
click at [587, 463] on div at bounding box center [587, 465] width 4 height 4
click at [587, 458] on button "Confirm" at bounding box center [579, 453] width 51 height 17
click at [563, 291] on div "Deadline Tracker" at bounding box center [581, 288] width 70 height 7
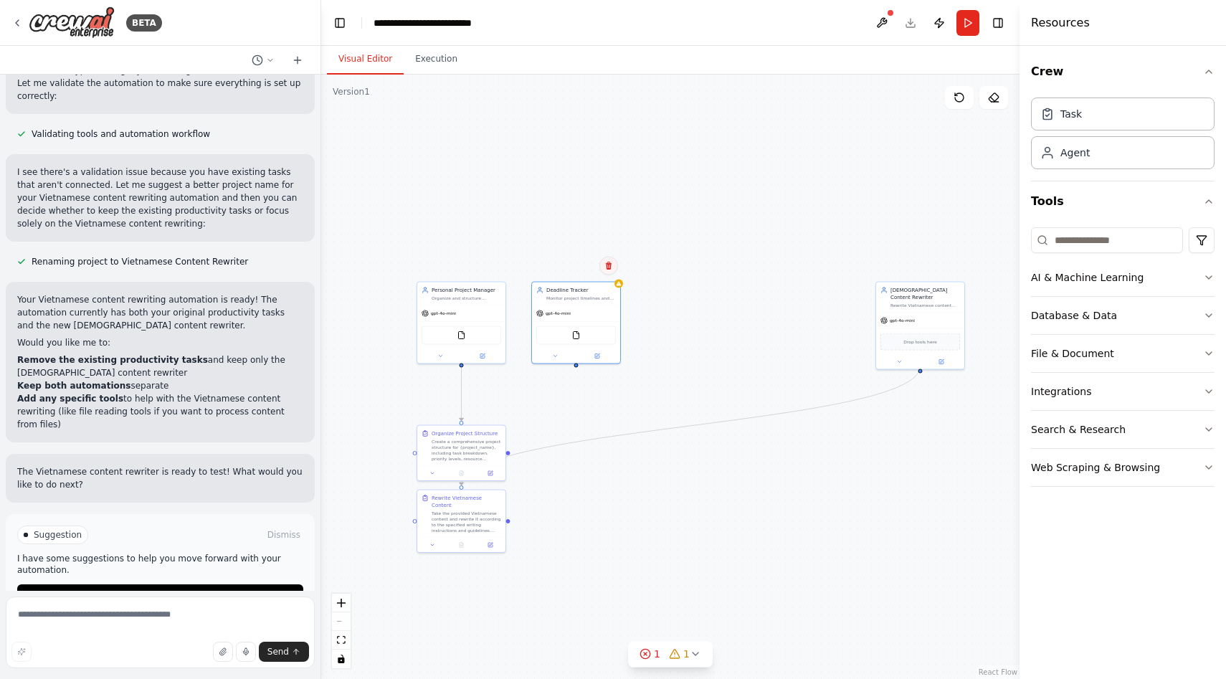
click at [607, 268] on icon at bounding box center [609, 266] width 6 height 8
click at [572, 270] on button "Confirm" at bounding box center [568, 265] width 51 height 17
click at [489, 300] on div "Personal Project Manager Organize and structure personal projects by creating c…" at bounding box center [461, 292] width 88 height 23
click at [495, 278] on div "Confirm" at bounding box center [494, 266] width 24 height 24
click at [495, 274] on button at bounding box center [494, 266] width 19 height 19
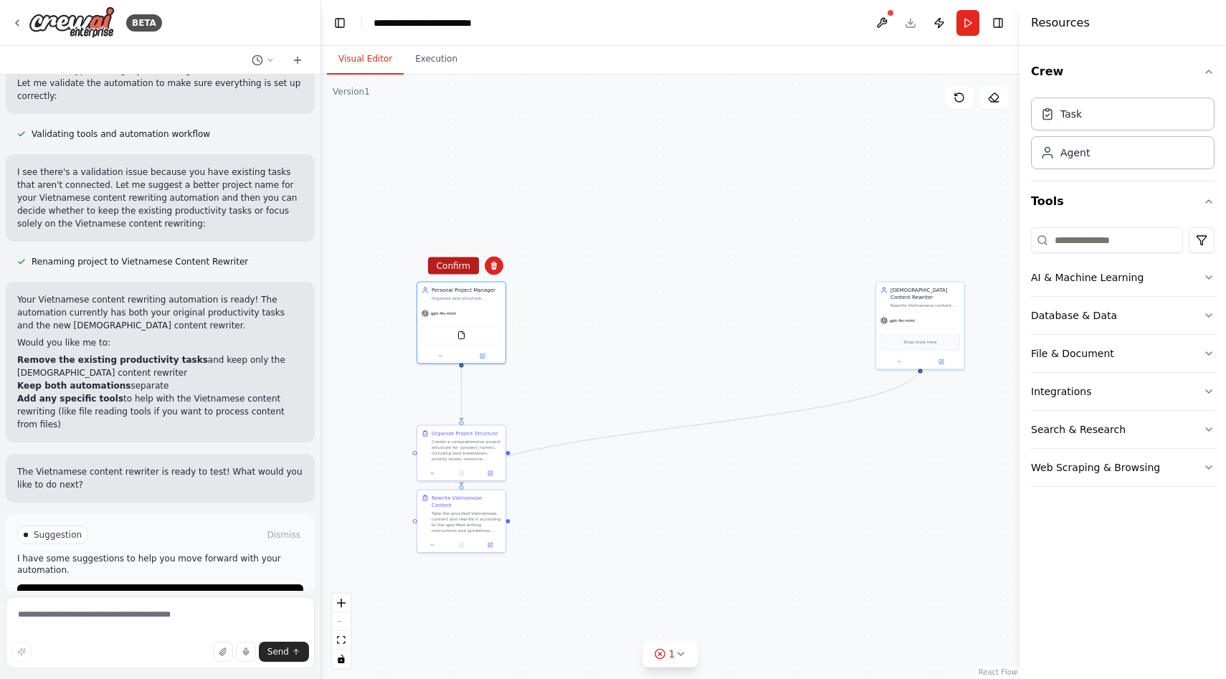
click at [471, 272] on button "Confirm" at bounding box center [453, 265] width 51 height 17
drag, startPoint x: 468, startPoint y: 447, endPoint x: 478, endPoint y: 296, distance: 150.9
click at [478, 296] on div "Create a comprehensive project structure for {project_name}, including task bre…" at bounding box center [474, 298] width 70 height 23
click at [502, 260] on icon at bounding box center [501, 260] width 9 height 9
click at [472, 261] on button "Confirm" at bounding box center [460, 260] width 51 height 17
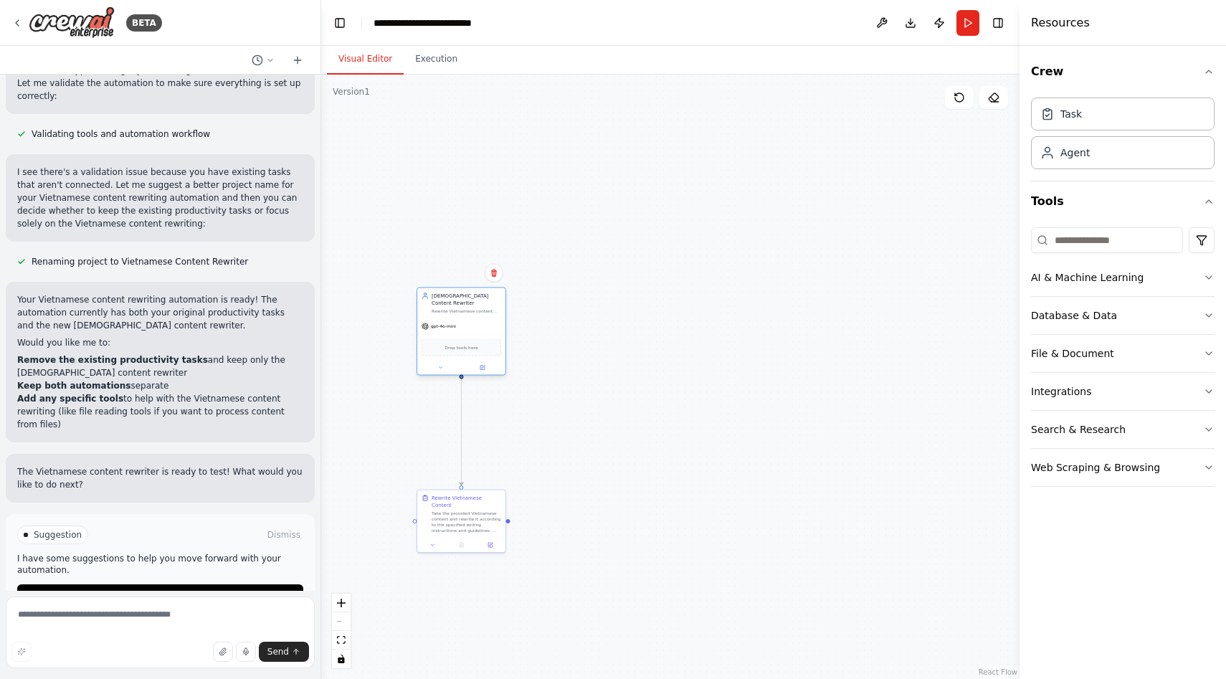
drag, startPoint x: 921, startPoint y: 324, endPoint x: 460, endPoint y: 331, distance: 460.5
click at [460, 334] on div "Drop tools here" at bounding box center [461, 347] width 88 height 27
drag, startPoint x: 475, startPoint y: 519, endPoint x: 475, endPoint y: 463, distance: 55.9
click at [475, 463] on div "Take the provided Vietnamese content and rewrite it according to the specified …" at bounding box center [467, 463] width 70 height 23
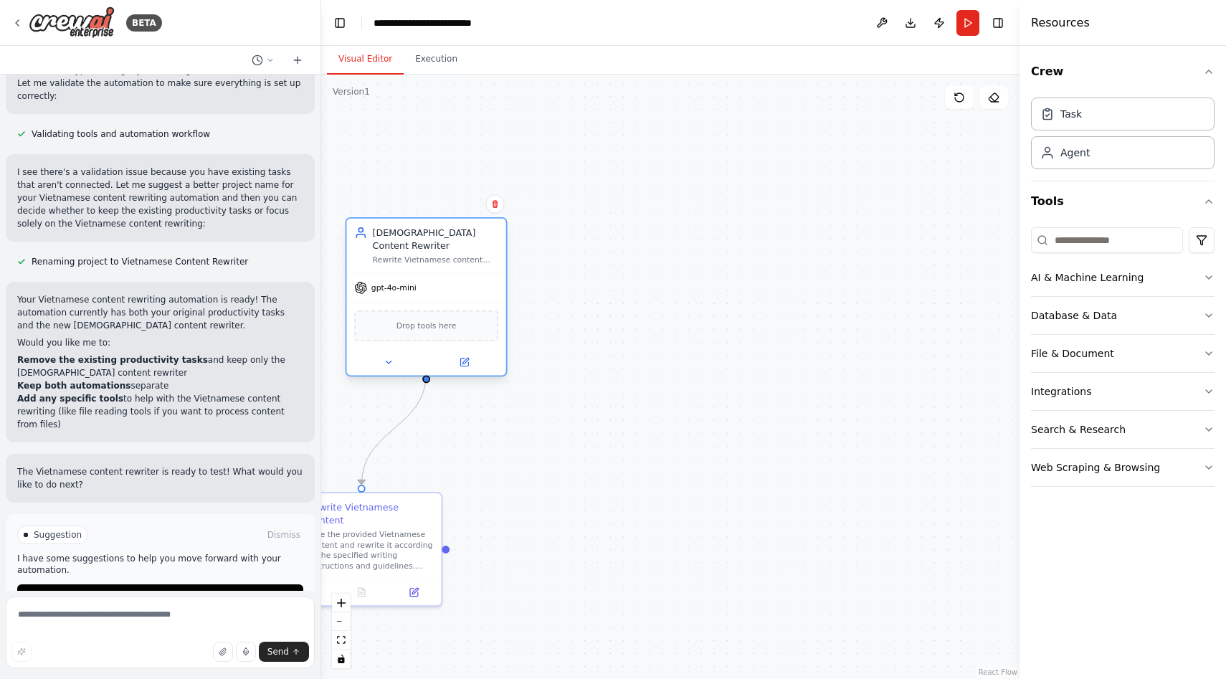
drag, startPoint x: 387, startPoint y: 261, endPoint x: 453, endPoint y: 251, distance: 66.7
click at [453, 255] on div "Rewrite Vietnamese content according to specific writing instructions and guide…" at bounding box center [436, 260] width 126 height 10
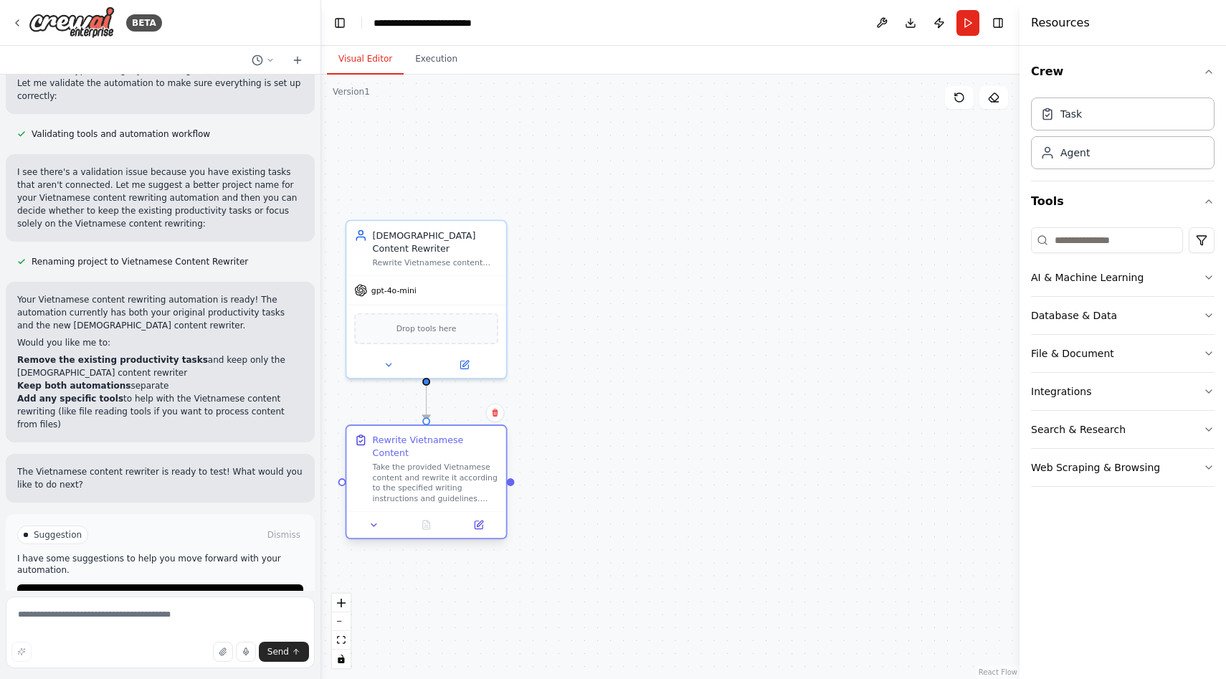
drag, startPoint x: 397, startPoint y: 514, endPoint x: 457, endPoint y: 445, distance: 91.5
click at [457, 445] on div "Rewrite Vietnamese Content Take the provided Vietnamese content and rewrite it …" at bounding box center [436, 469] width 126 height 70
click at [437, 320] on span "Drop tools here" at bounding box center [427, 326] width 60 height 13
click at [391, 361] on icon at bounding box center [388, 362] width 5 height 3
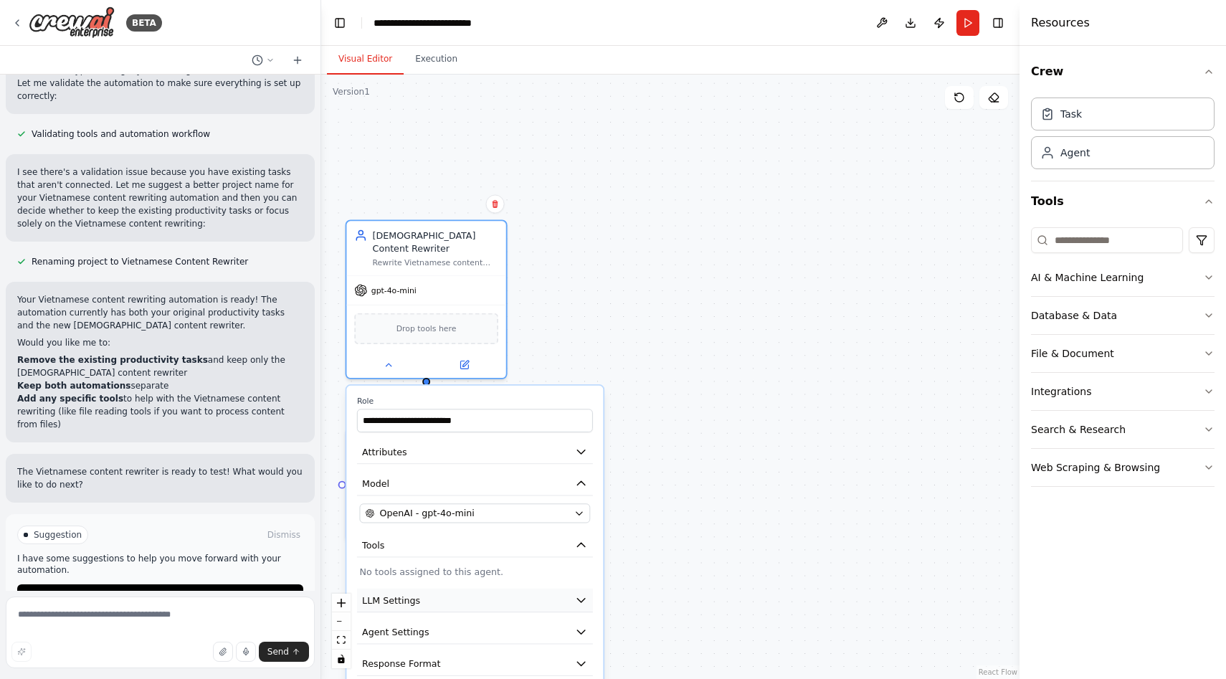
click at [559, 589] on button "LLM Settings" at bounding box center [475, 601] width 236 height 24
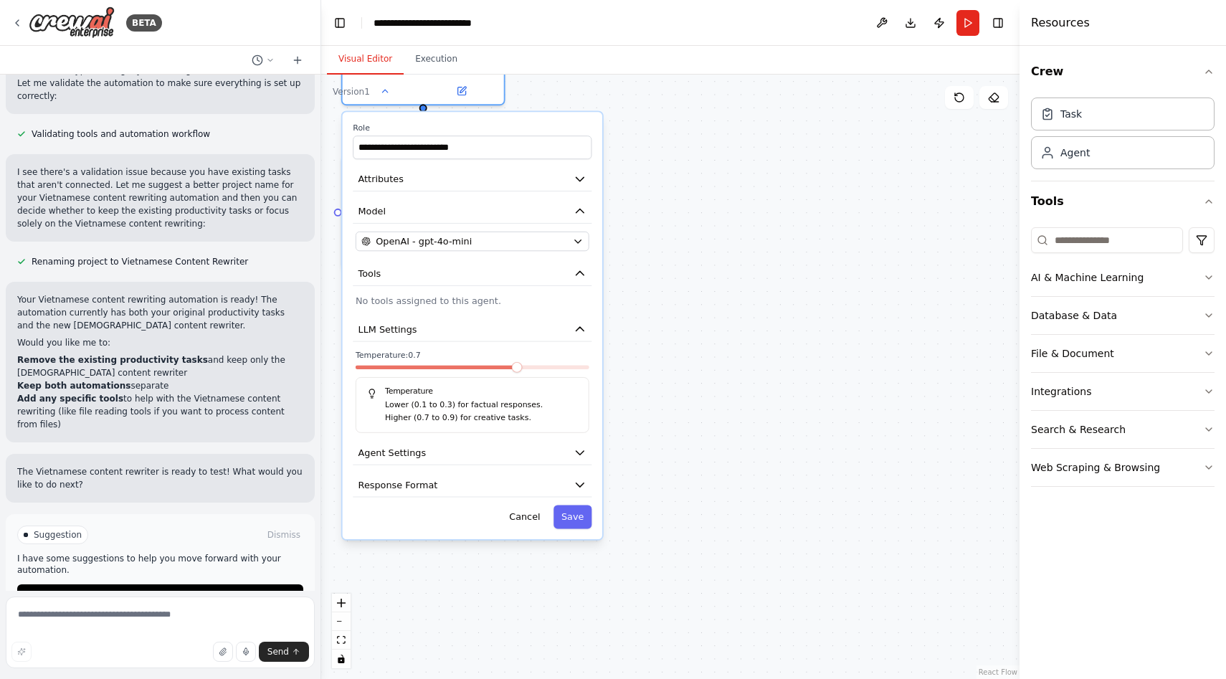
drag, startPoint x: 679, startPoint y: 532, endPoint x: 679, endPoint y: 259, distance: 273.2
click at [679, 259] on div ".deletable-edge-delete-btn { width: 20px; height: 20px; border: 0px solid #ffff…" at bounding box center [670, 377] width 699 height 605
click at [452, 444] on button "Agent Settings" at bounding box center [472, 452] width 239 height 24
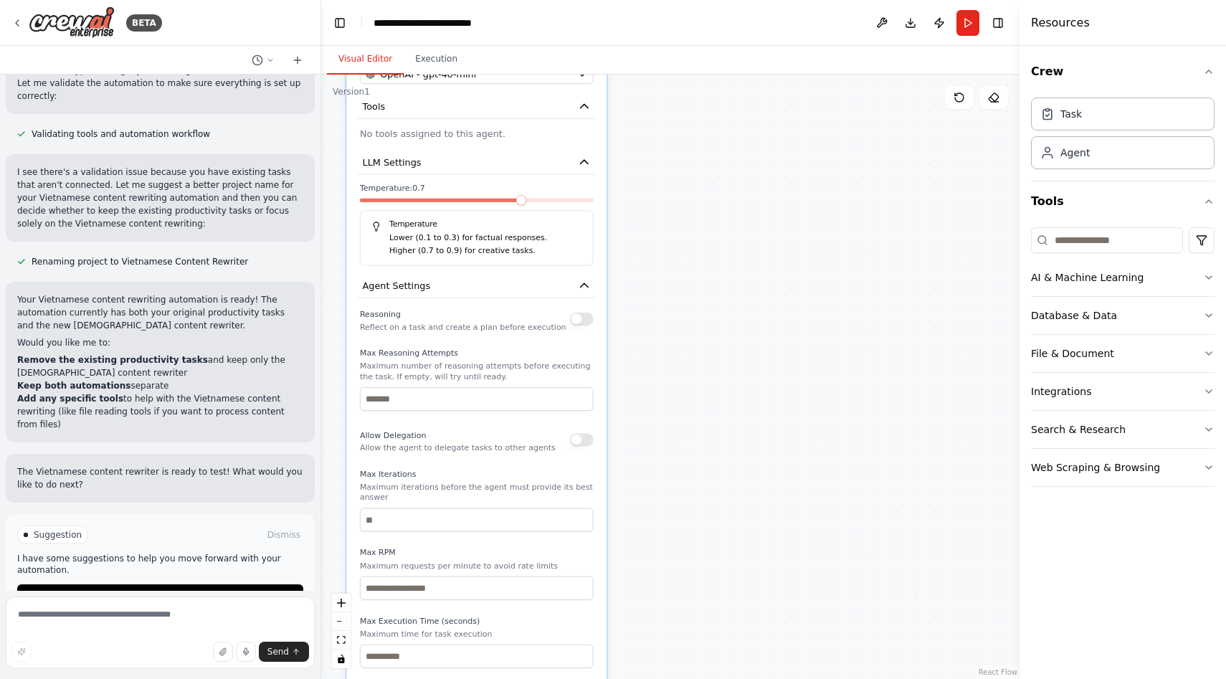
drag, startPoint x: 724, startPoint y: 488, endPoint x: 729, endPoint y: 322, distance: 165.7
click at [729, 322] on div ".deletable-edge-delete-btn { width: 20px; height: 20px; border: 0px solid #ffff…" at bounding box center [670, 377] width 699 height 605
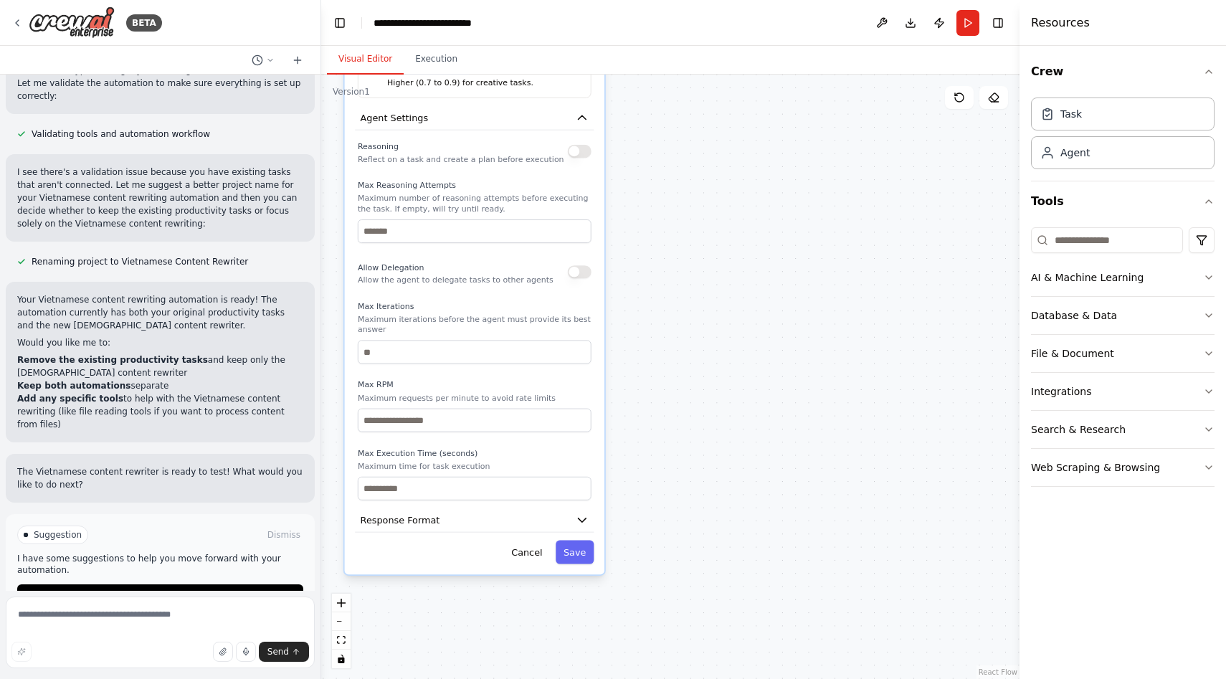
drag, startPoint x: 729, startPoint y: 322, endPoint x: 727, endPoint y: 154, distance: 167.8
click at [727, 154] on div ".deletable-edge-delete-btn { width: 20px; height: 20px; border: 0px solid #ffff…" at bounding box center [670, 377] width 699 height 605
click at [529, 545] on button "Cancel" at bounding box center [526, 553] width 47 height 24
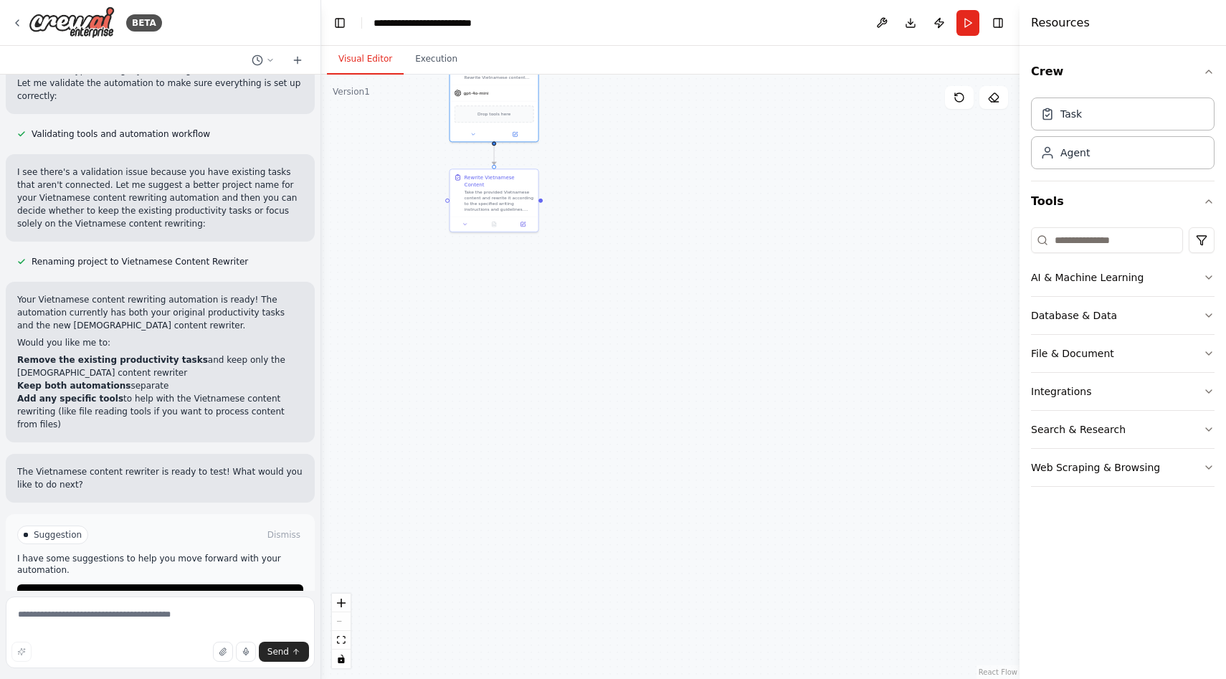
drag, startPoint x: 634, startPoint y: 285, endPoint x: 632, endPoint y: 525, distance: 239.6
click at [632, 525] on div ".deletable-edge-delete-btn { width: 20px; height: 20px; border: 0px solid #ffff…" at bounding box center [670, 377] width 699 height 605
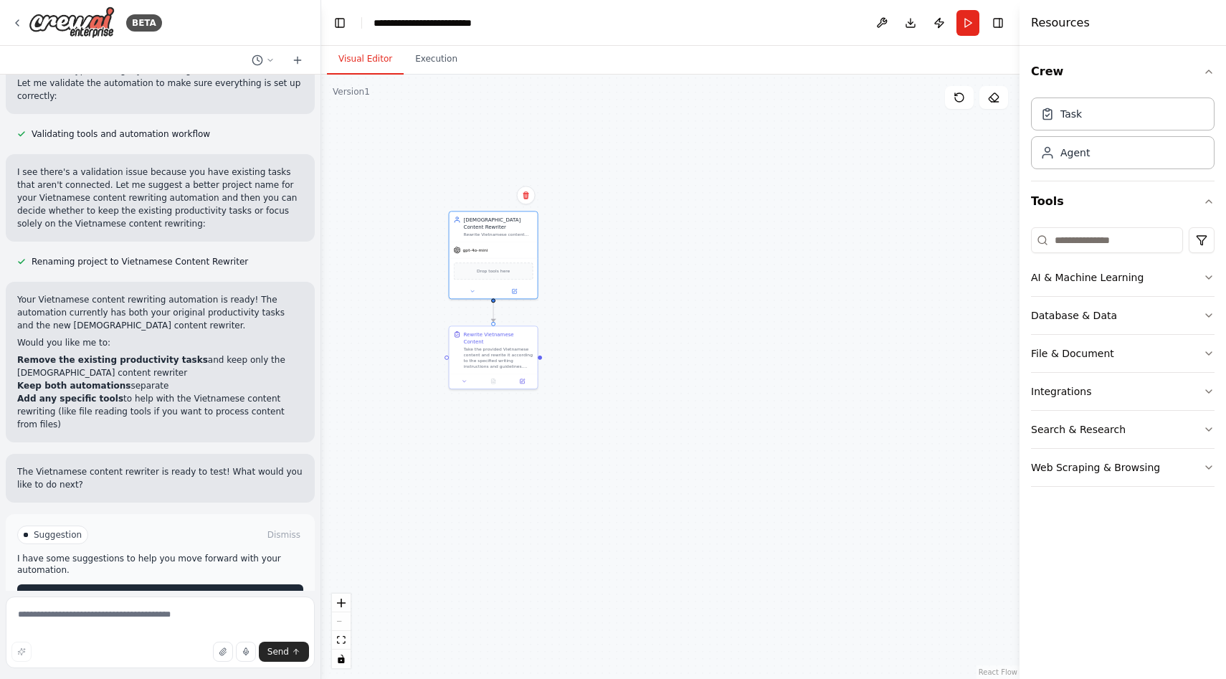
click at [219, 585] on button "Run Automation" at bounding box center [160, 596] width 286 height 23
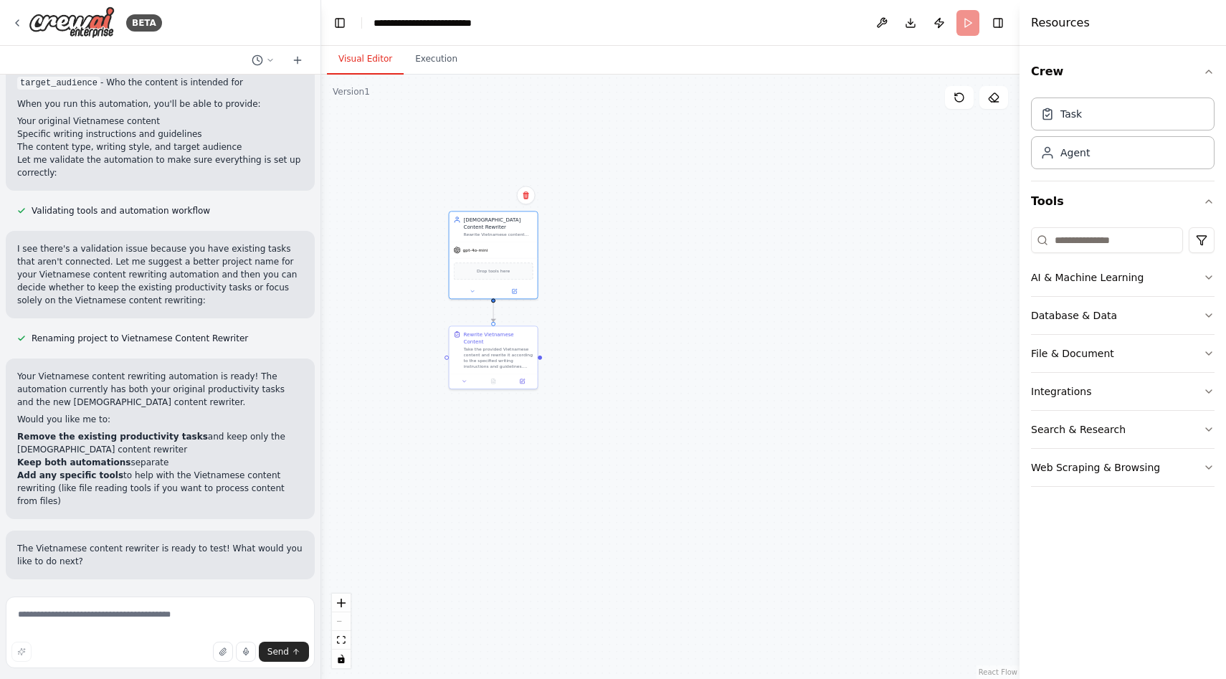
scroll to position [790, 0]
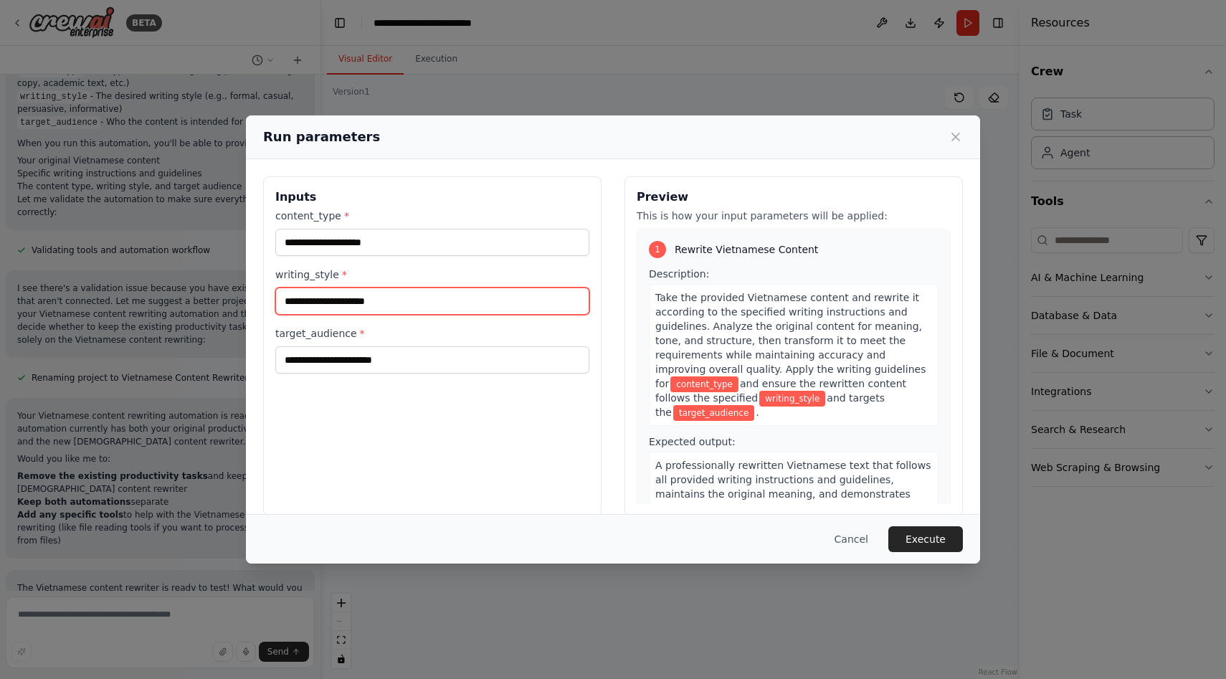
click at [356, 300] on input "writing_style *" at bounding box center [432, 301] width 314 height 27
click at [853, 541] on button "Cancel" at bounding box center [851, 539] width 57 height 26
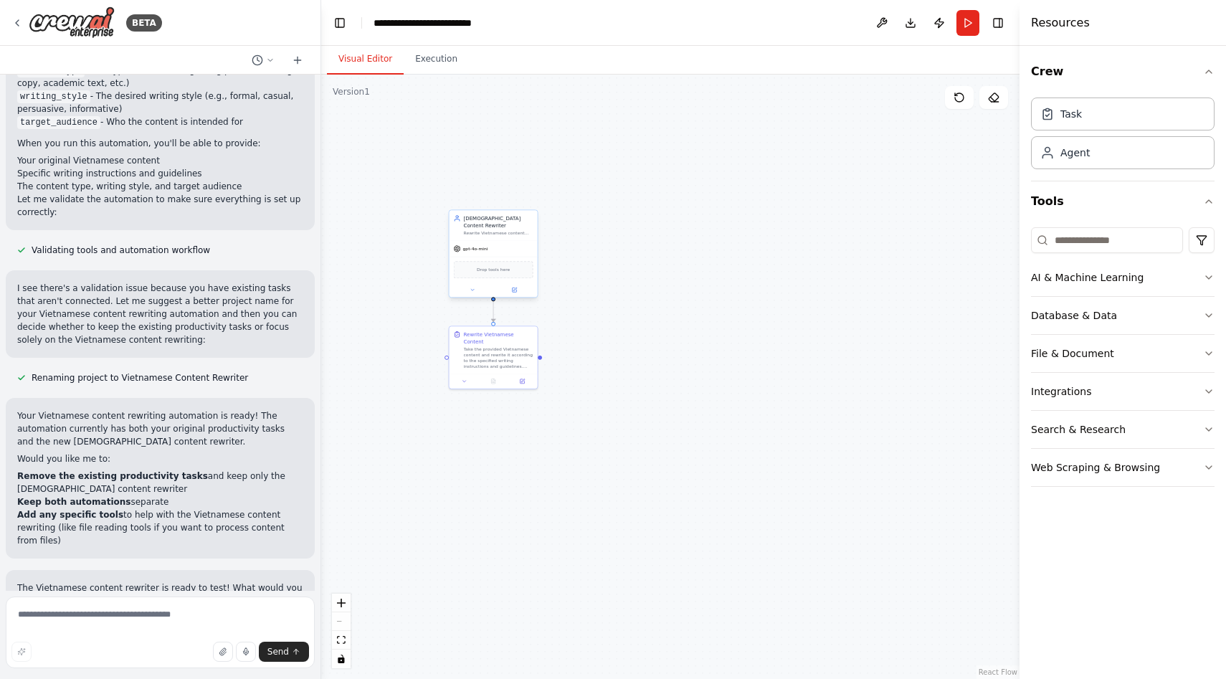
click at [514, 247] on div "gpt-4o-mini" at bounding box center [494, 249] width 88 height 16
click at [519, 285] on button at bounding box center [514, 289] width 41 height 9
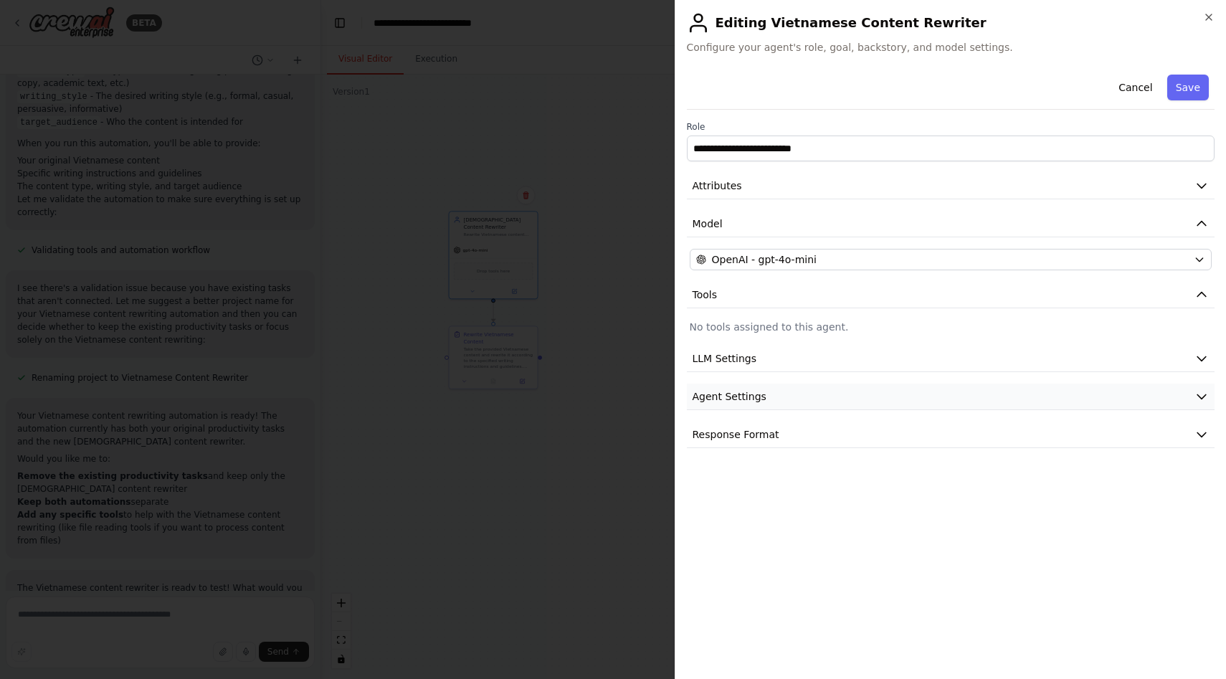
click at [713, 394] on span "Agent Settings" at bounding box center [730, 396] width 74 height 14
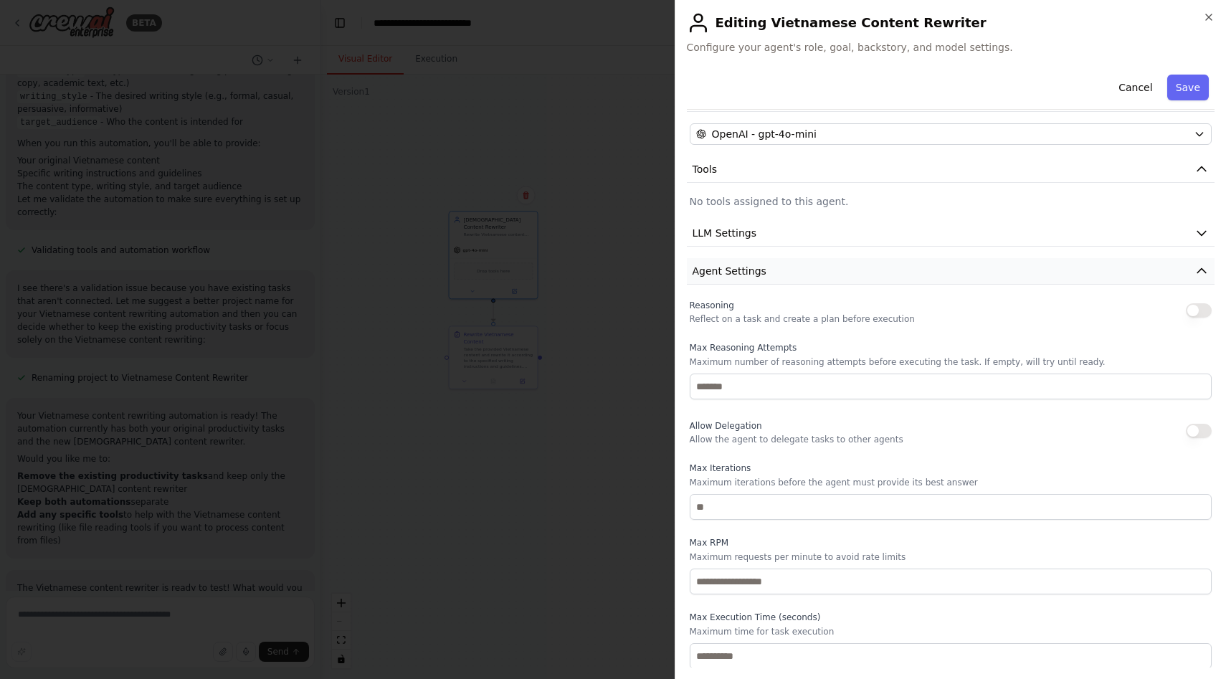
scroll to position [176, 0]
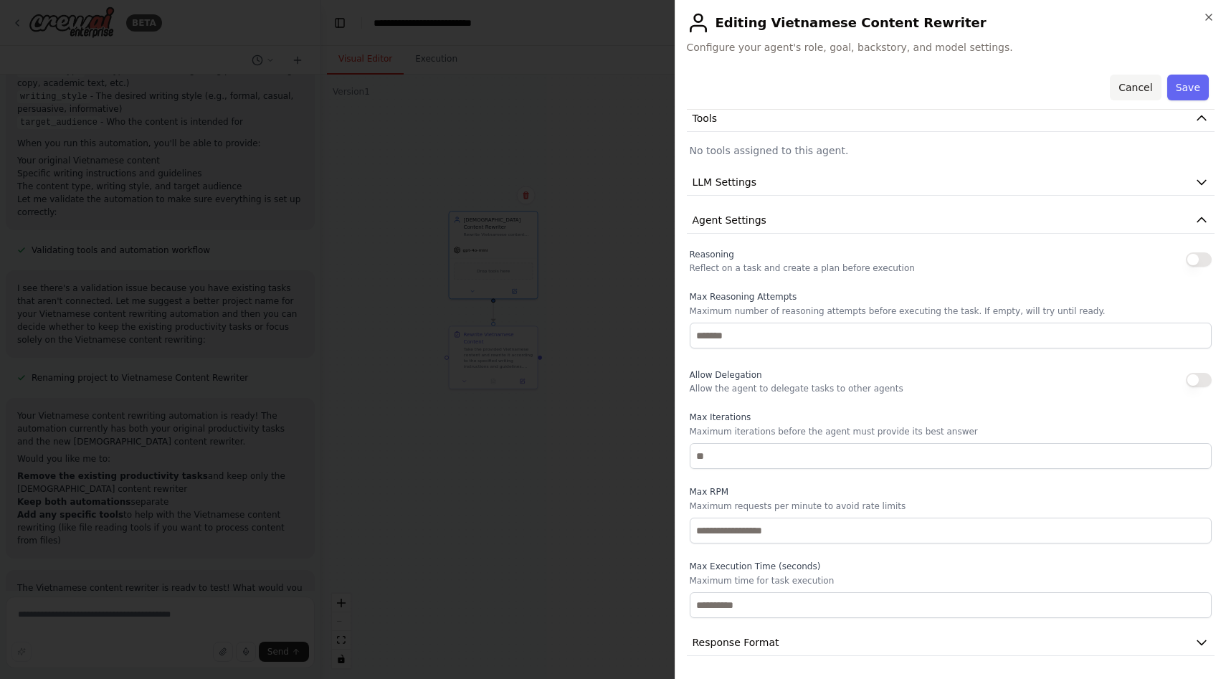
click at [1138, 90] on button "Cancel" at bounding box center [1135, 88] width 51 height 26
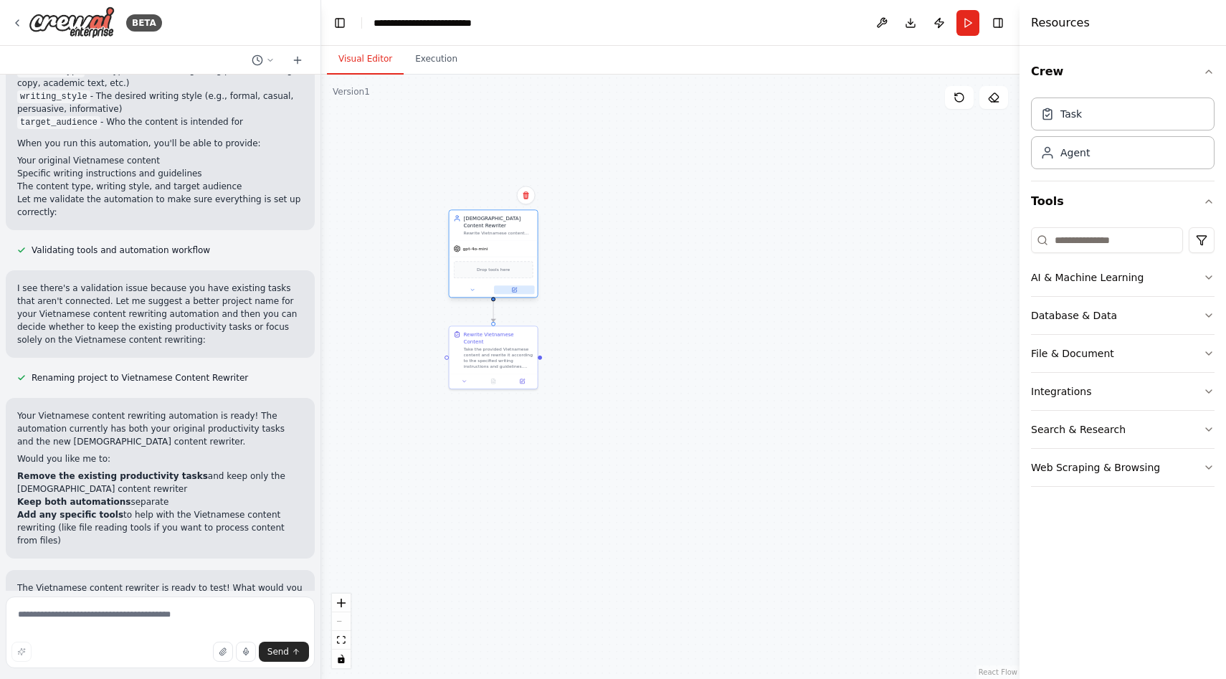
click at [519, 287] on div at bounding box center [494, 290] width 88 height 14
click at [516, 286] on button at bounding box center [514, 289] width 41 height 9
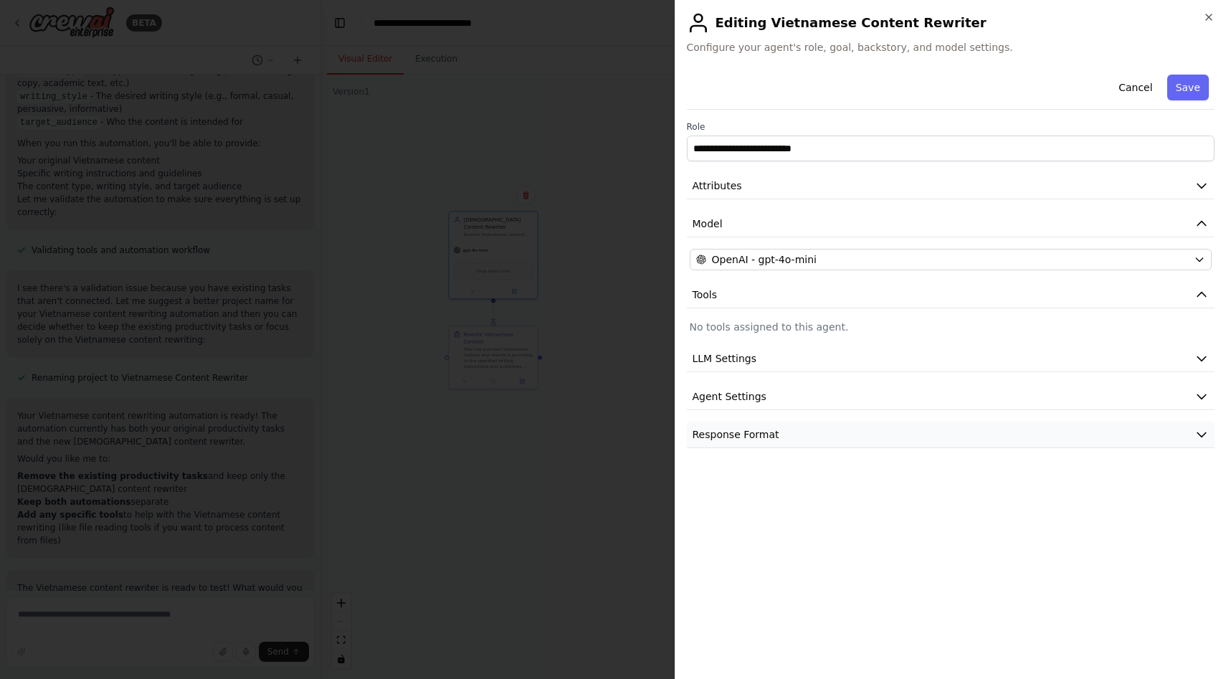
click at [716, 443] on button "Response Format" at bounding box center [951, 435] width 529 height 27
click at [1145, 84] on button "Cancel" at bounding box center [1135, 88] width 51 height 26
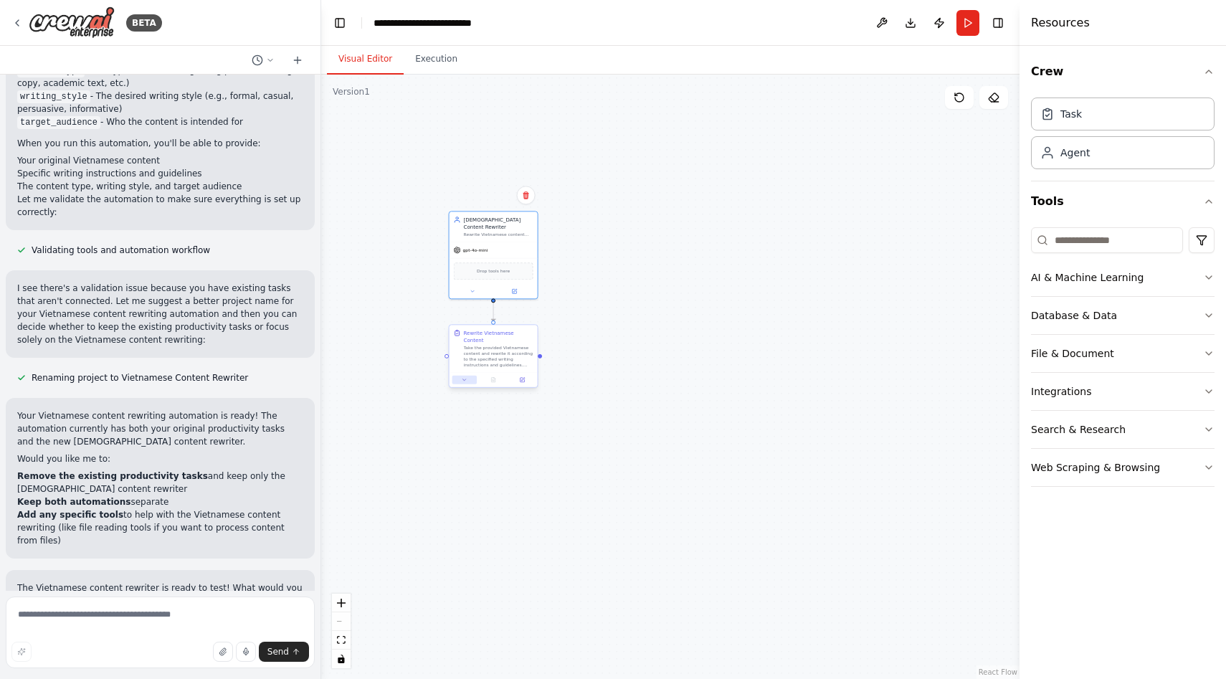
click at [468, 376] on button at bounding box center [465, 380] width 24 height 9
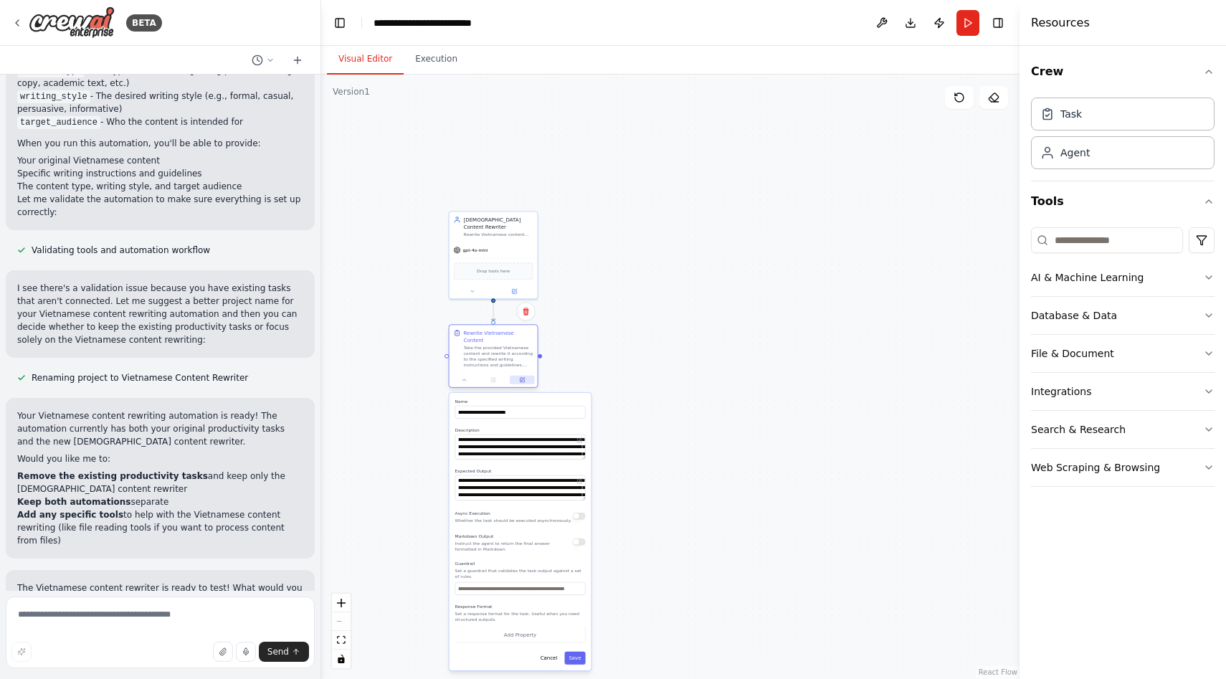
click at [518, 376] on button at bounding box center [522, 380] width 24 height 9
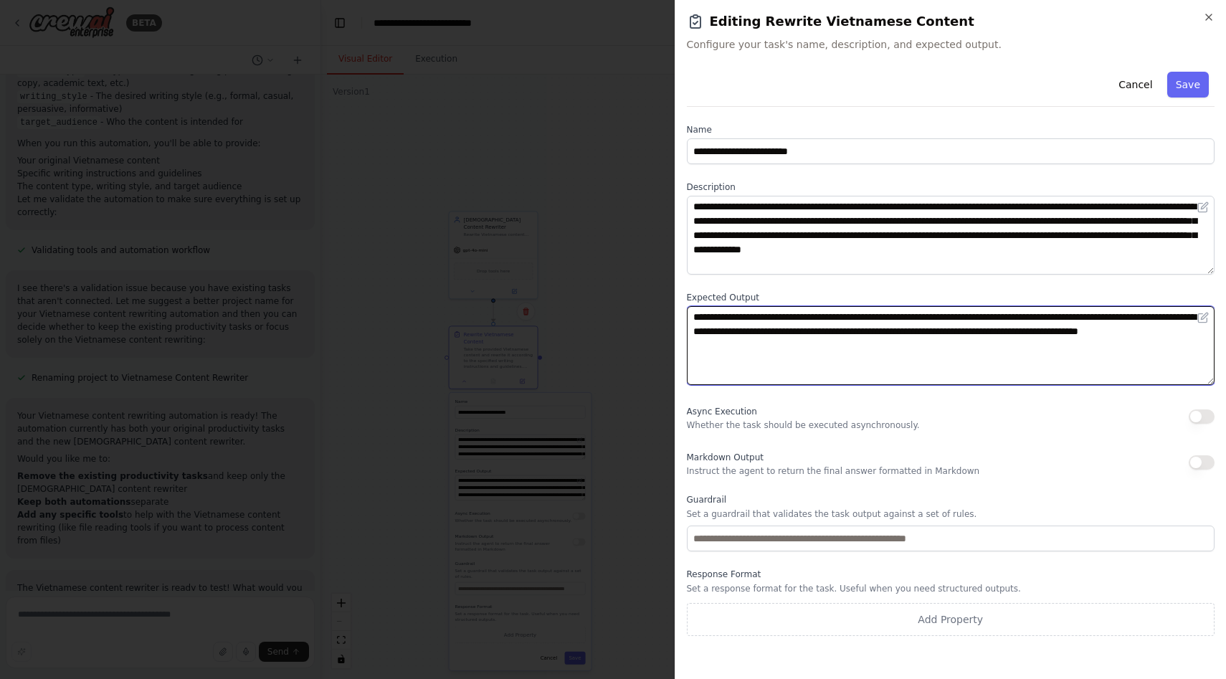
drag, startPoint x: 891, startPoint y: 344, endPoint x: 645, endPoint y: 311, distance: 248.3
click at [645, 311] on body "BETA Hello! I'm the CrewAI assistant. What kind of automation do you want to bu…" at bounding box center [613, 339] width 1226 height 679
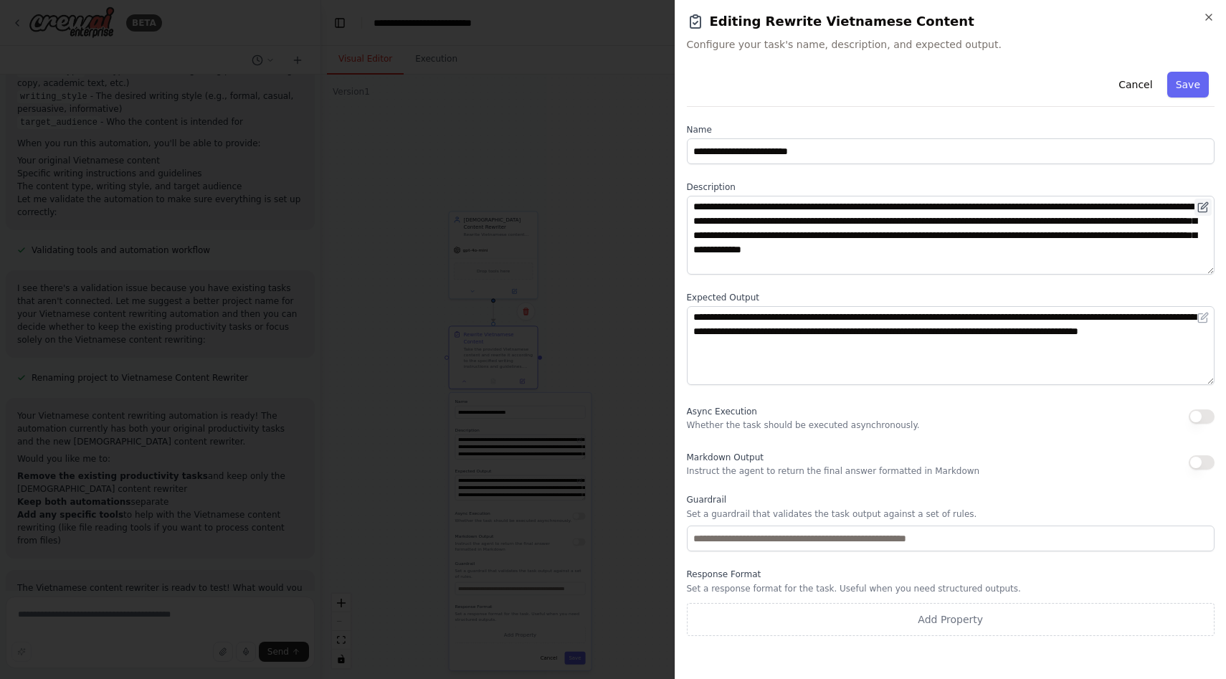
click at [1203, 212] on icon at bounding box center [1202, 208] width 9 height 9
click at [1207, 207] on icon at bounding box center [1202, 208] width 9 height 9
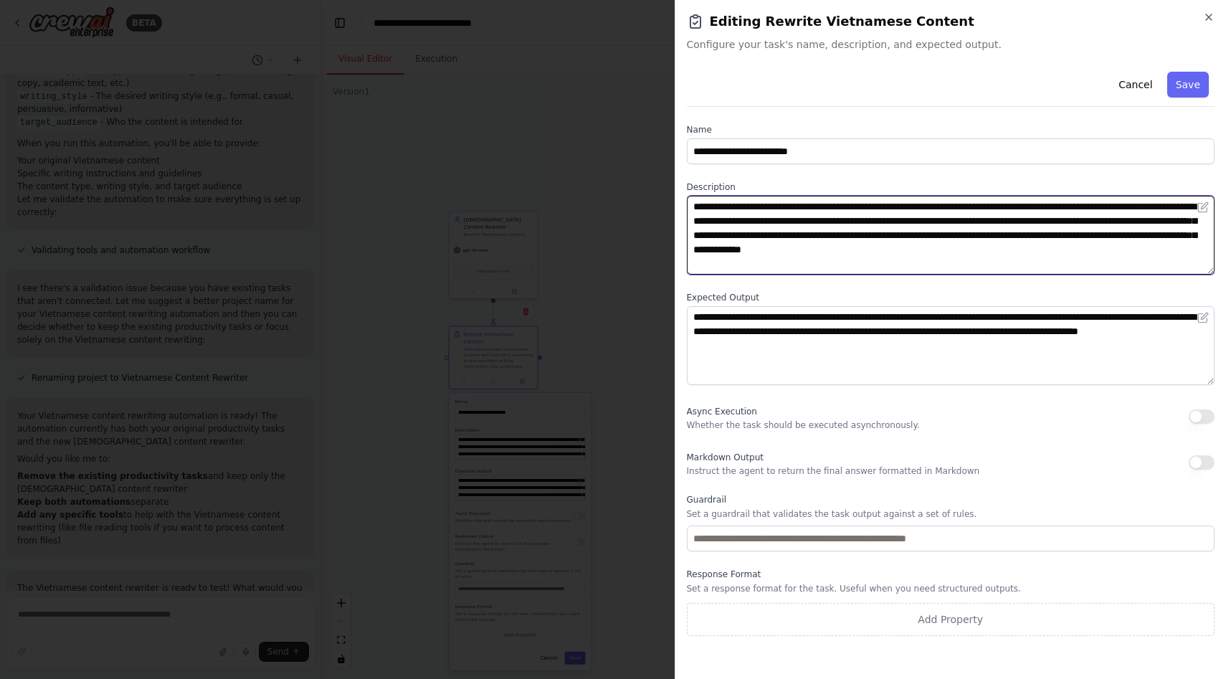
drag, startPoint x: 787, startPoint y: 260, endPoint x: 681, endPoint y: 207, distance: 118.4
click at [681, 207] on div "**********" at bounding box center [951, 339] width 552 height 679
click at [692, 209] on textarea "**********" at bounding box center [951, 235] width 529 height 79
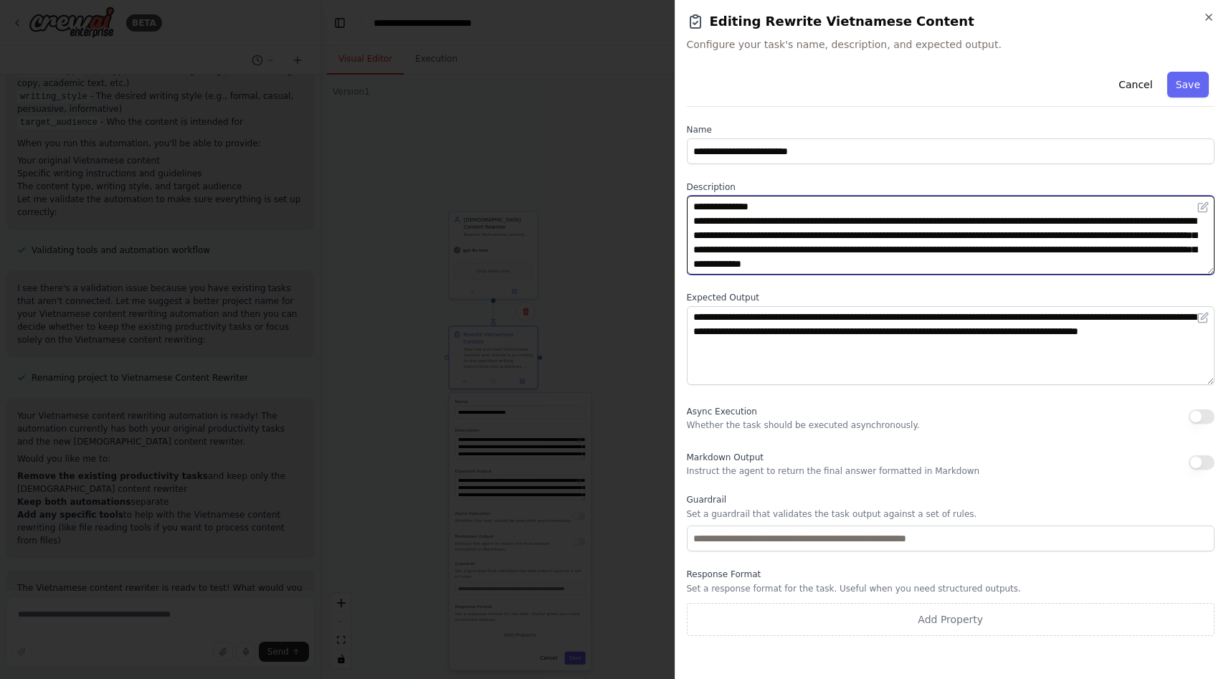
click at [790, 209] on textarea "**********" at bounding box center [951, 235] width 529 height 79
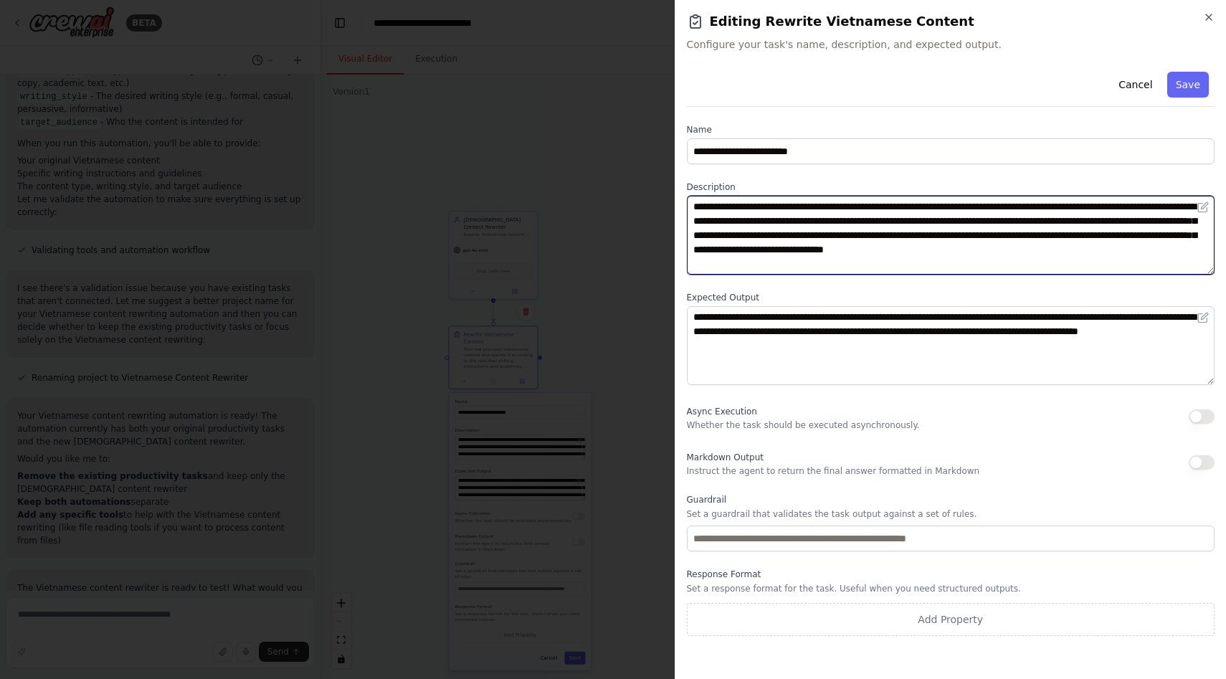
click at [1042, 208] on textarea "**********" at bounding box center [951, 235] width 529 height 79
drag, startPoint x: 1041, startPoint y: 208, endPoint x: 817, endPoint y: 219, distance: 224.8
click at [817, 219] on textarea "**********" at bounding box center [951, 235] width 529 height 79
drag, startPoint x: 704, startPoint y: 224, endPoint x: 941, endPoint y: 241, distance: 238.0
click at [941, 241] on textarea "**********" at bounding box center [951, 235] width 529 height 79
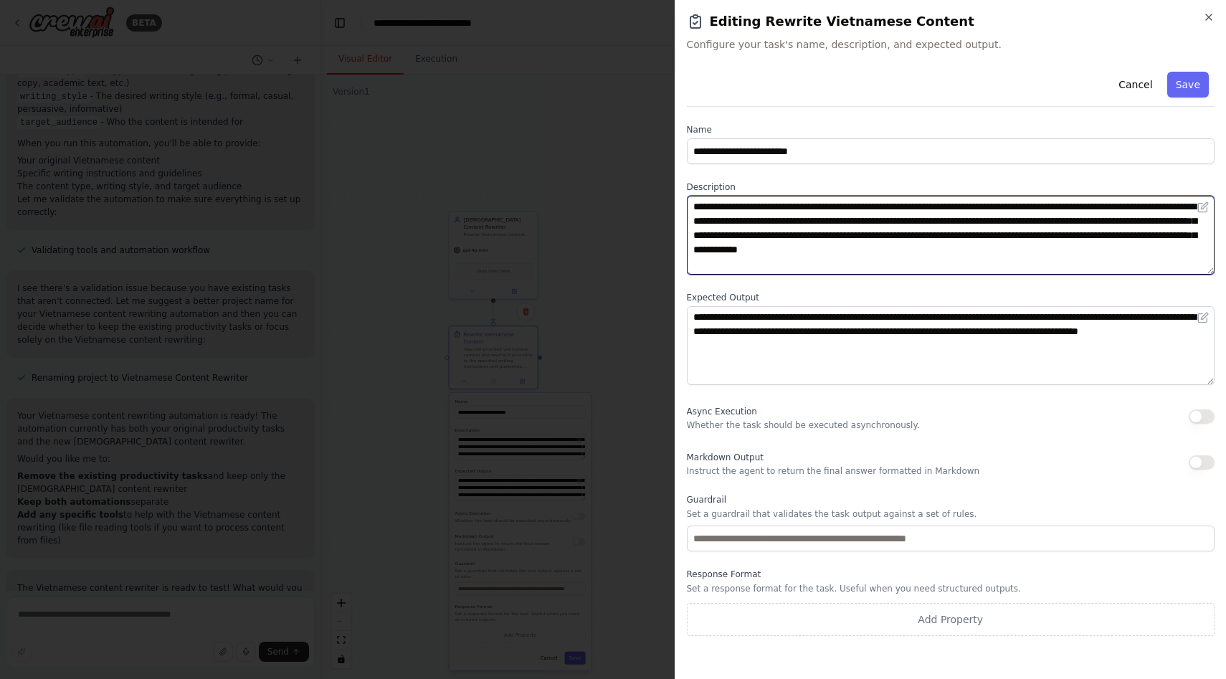
click at [1097, 232] on textarea "**********" at bounding box center [951, 235] width 529 height 79
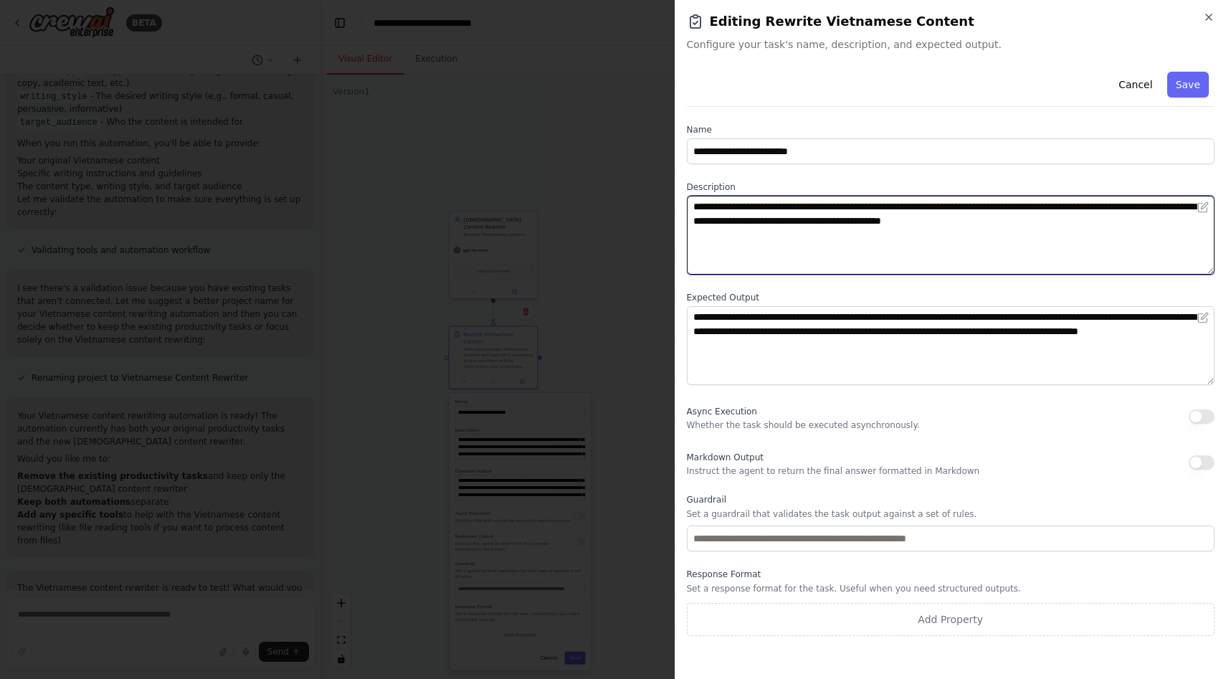
click at [1069, 226] on textarea "**********" at bounding box center [951, 235] width 529 height 79
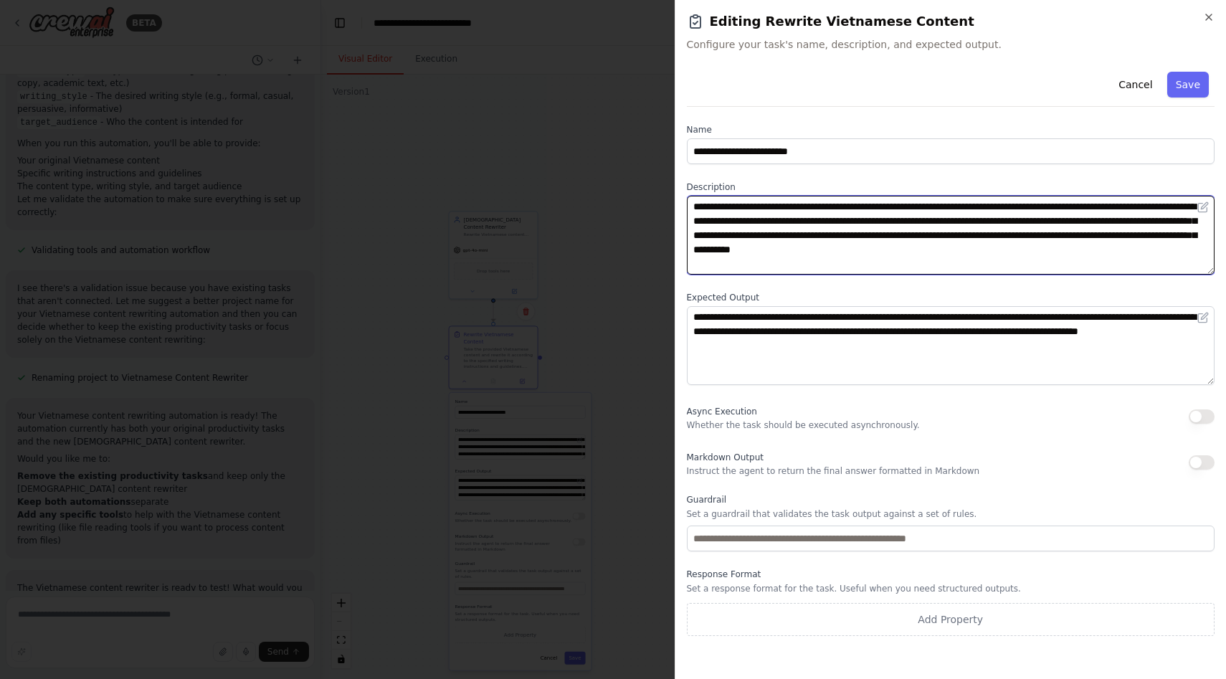
drag, startPoint x: 716, startPoint y: 208, endPoint x: 790, endPoint y: 206, distance: 74.6
click at [790, 206] on textarea "**********" at bounding box center [951, 235] width 529 height 79
type textarea "**********"
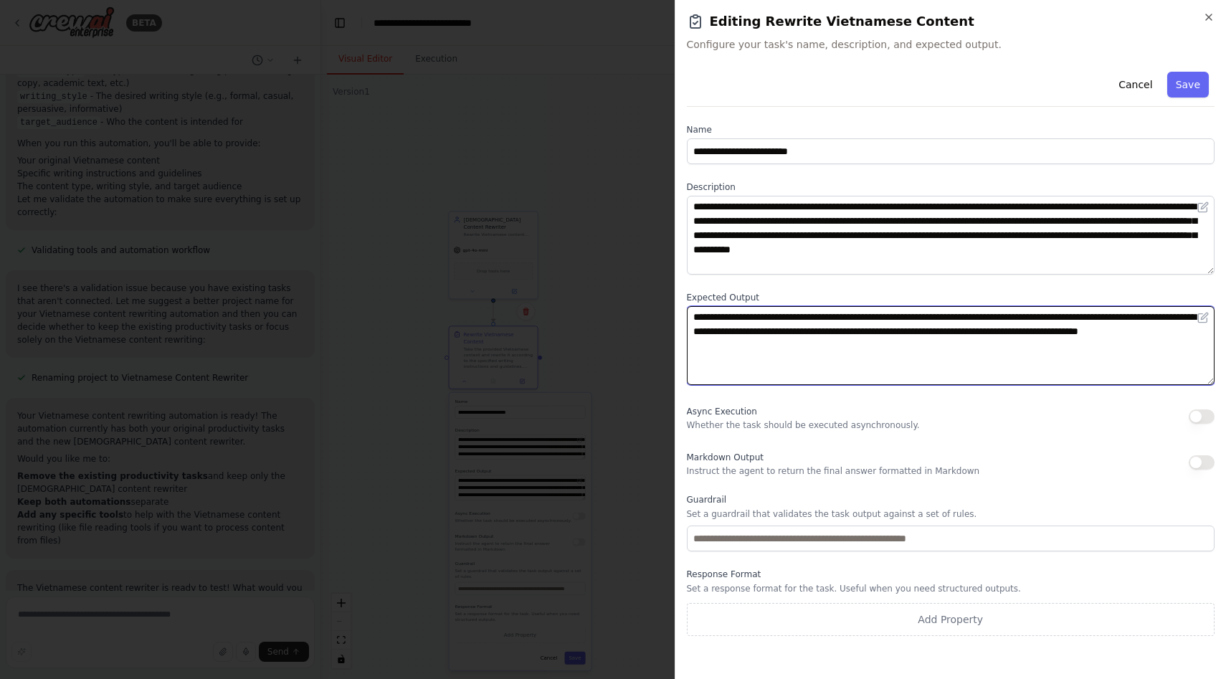
click at [886, 318] on textarea "**********" at bounding box center [951, 345] width 529 height 79
type textarea "**********"
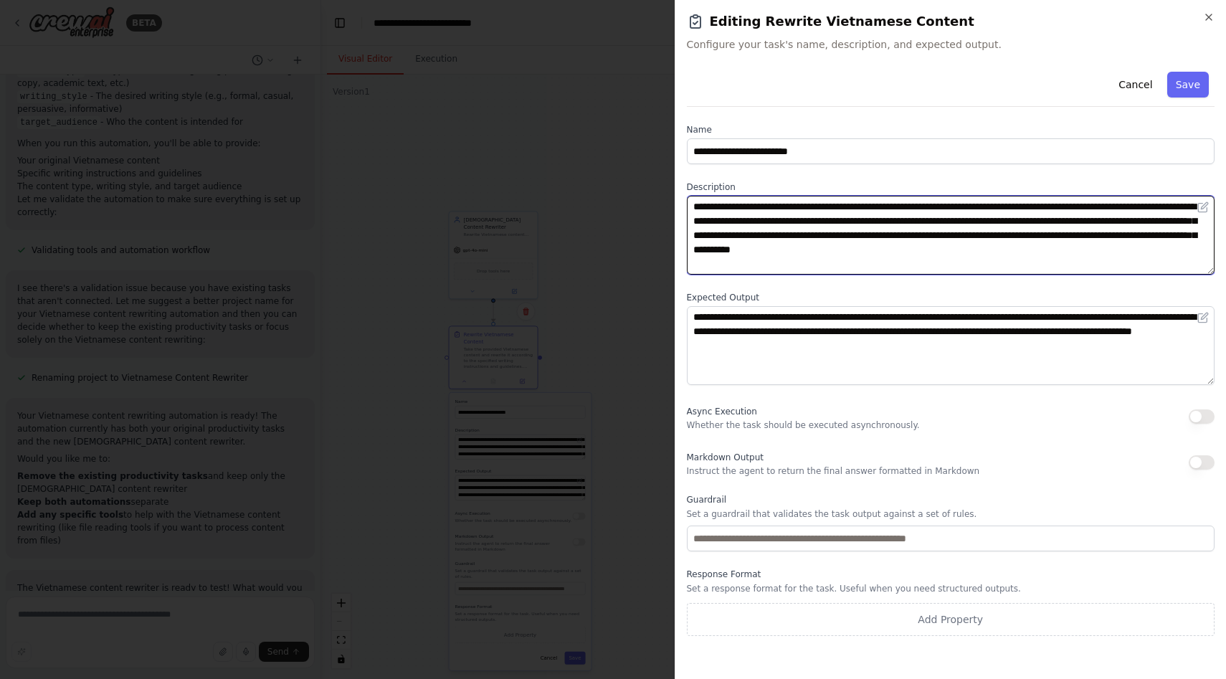
click at [983, 222] on textarea "**********" at bounding box center [951, 235] width 529 height 79
click at [875, 224] on textarea "**********" at bounding box center [951, 235] width 529 height 79
type textarea "**********"
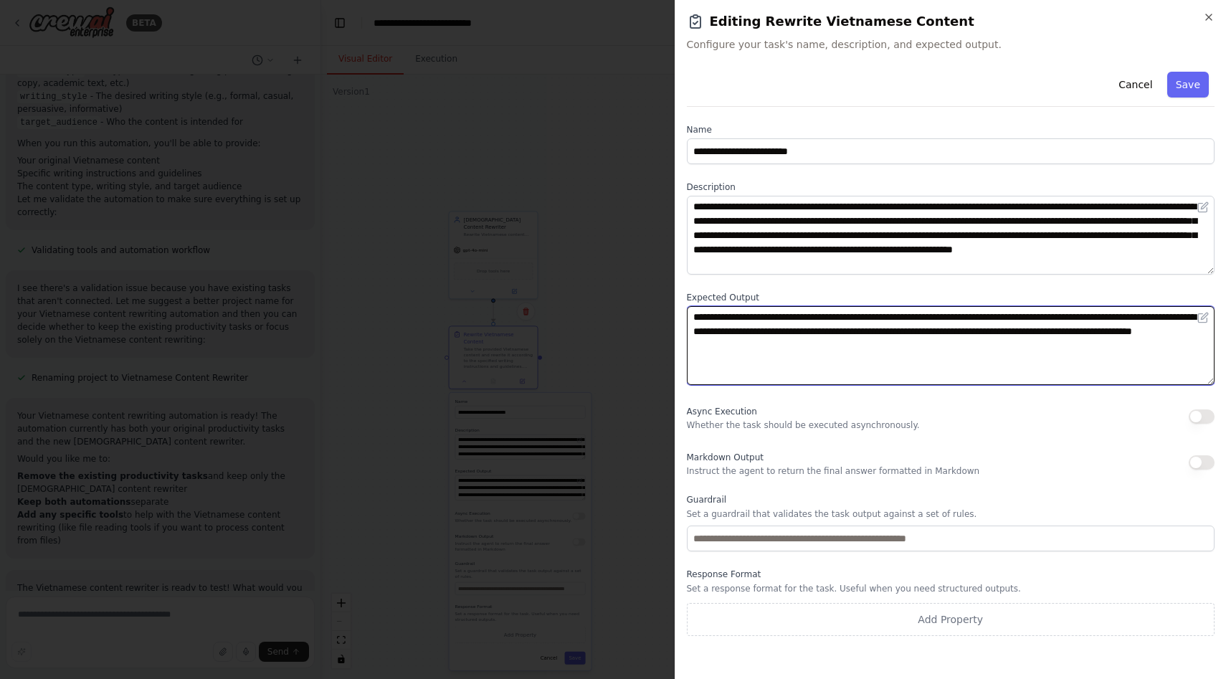
drag, startPoint x: 962, startPoint y: 315, endPoint x: 1013, endPoint y: 346, distance: 60.1
click at [1013, 346] on textarea "**********" at bounding box center [951, 345] width 529 height 79
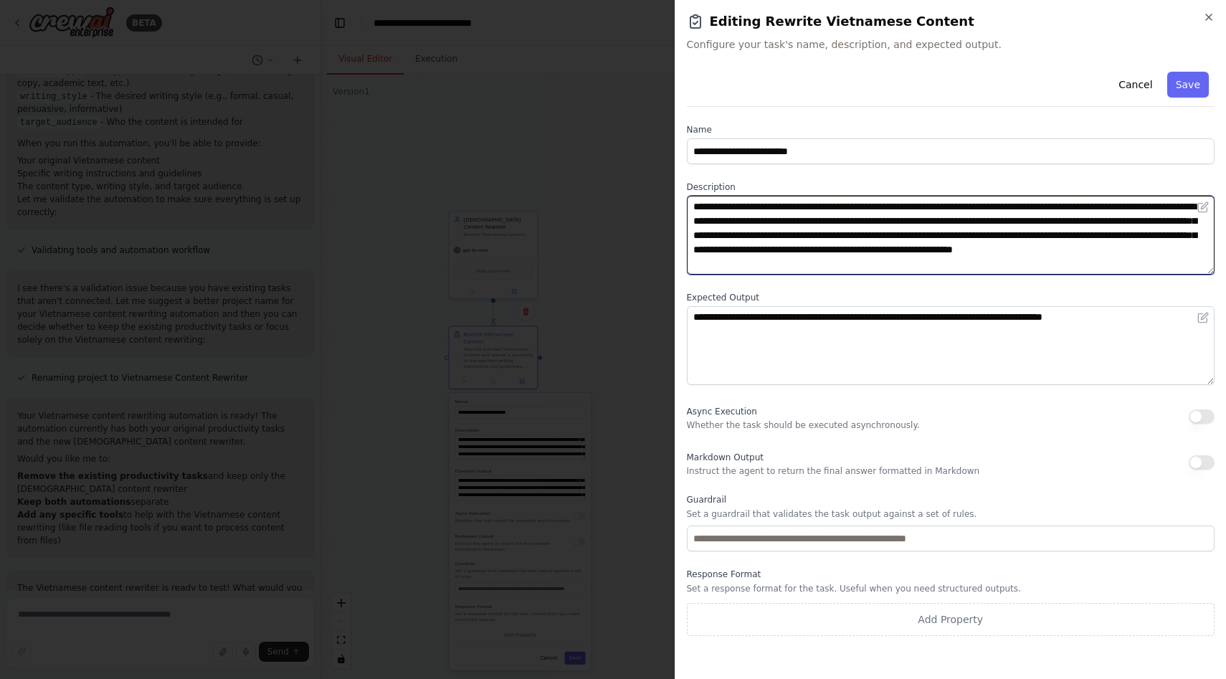
drag, startPoint x: 695, startPoint y: 219, endPoint x: 889, endPoint y: 262, distance: 198.4
click at [889, 262] on textarea "**********" at bounding box center [951, 235] width 529 height 79
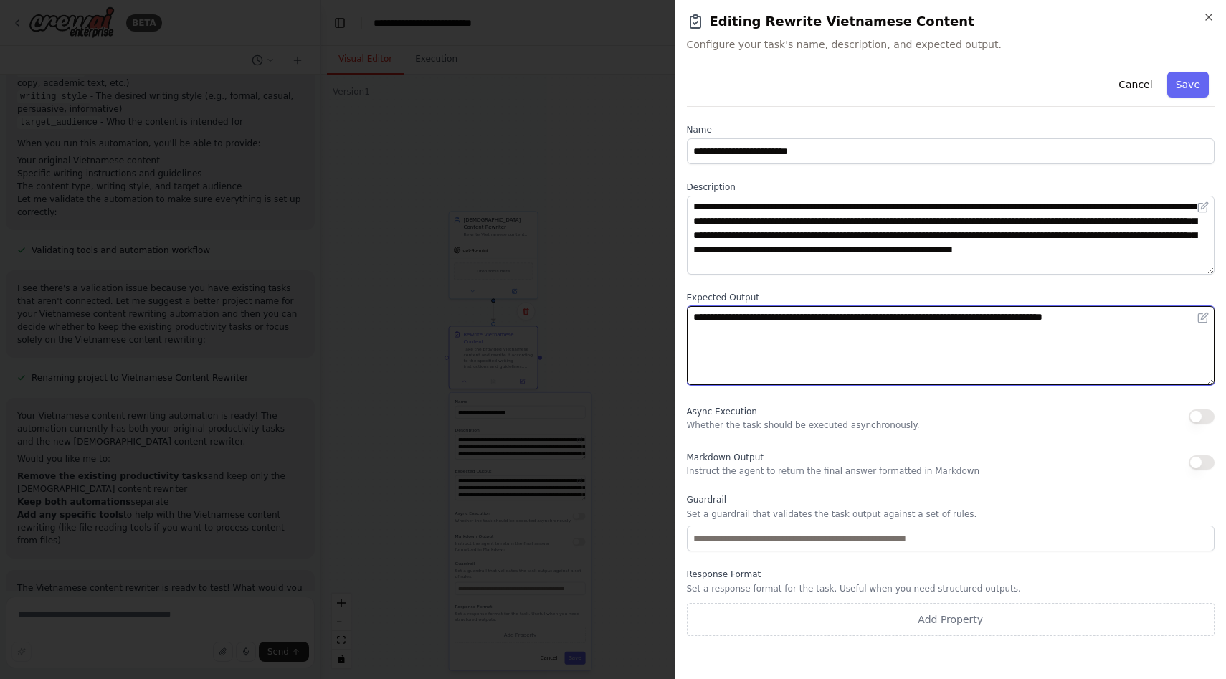
click at [1161, 325] on textarea "**********" at bounding box center [951, 345] width 529 height 79
paste textarea "**********"
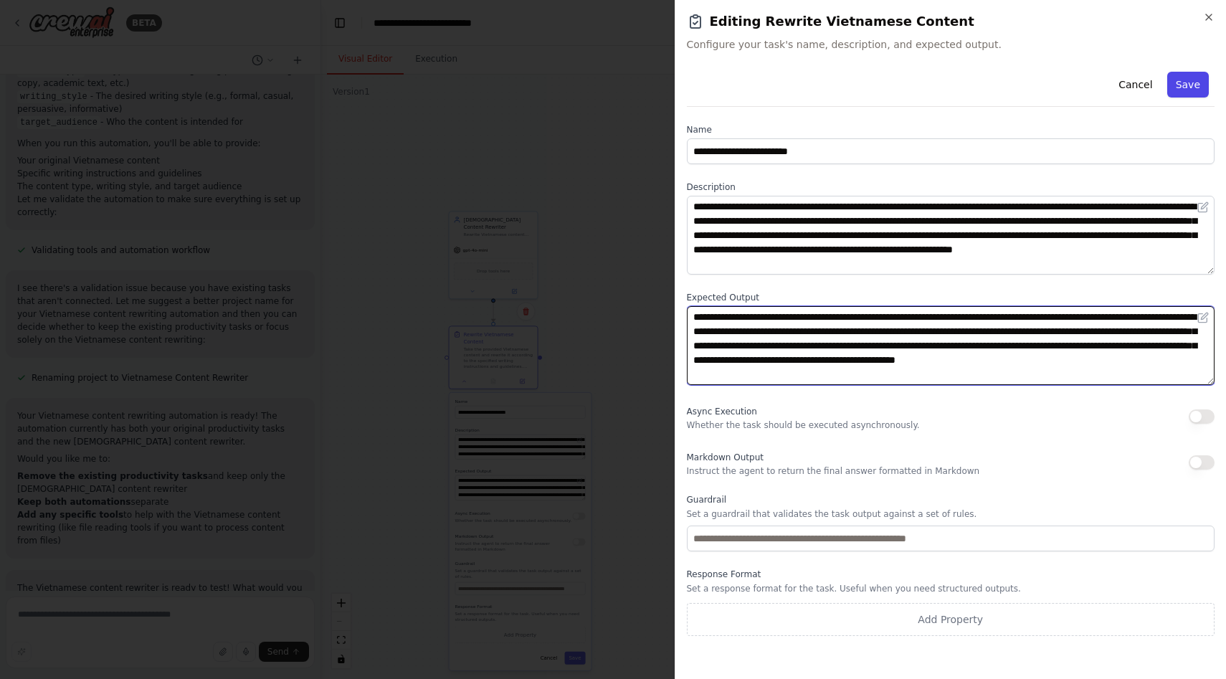
type textarea "**********"
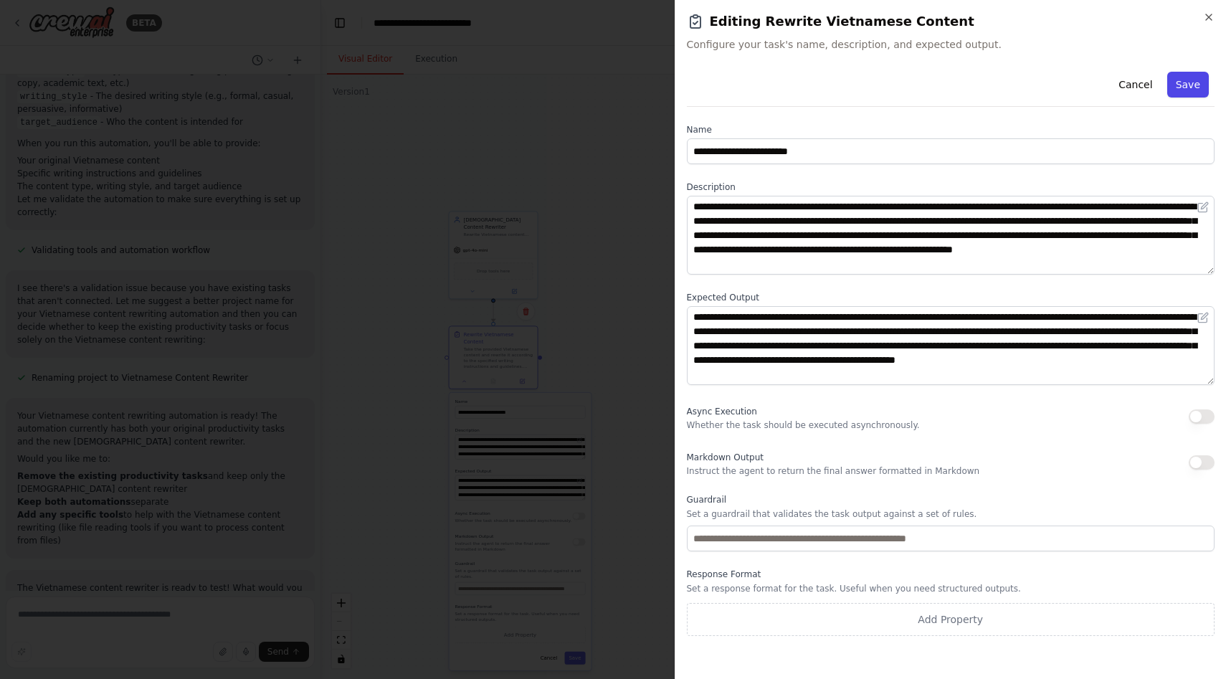
click at [1191, 78] on button "Save" at bounding box center [1189, 85] width 42 height 26
type textarea "**********"
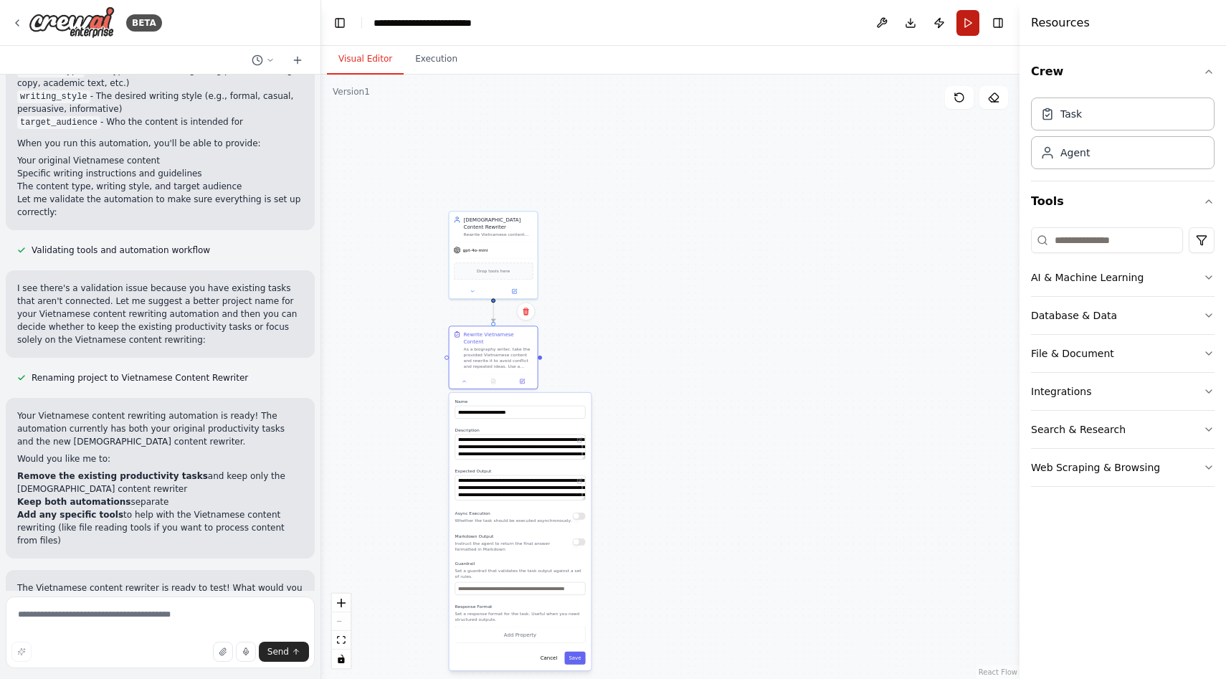
click at [967, 19] on button "Run" at bounding box center [968, 23] width 23 height 26
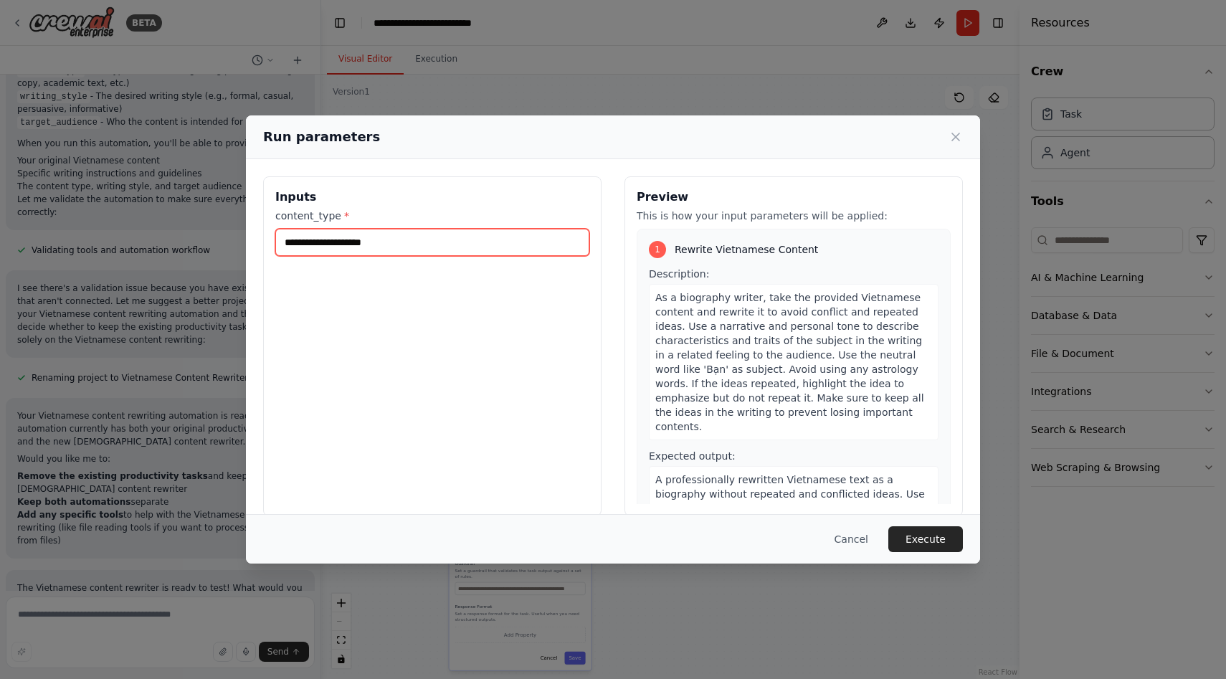
click at [523, 243] on input "content_type *" at bounding box center [432, 242] width 314 height 27
click at [339, 236] on input "content_type *" at bounding box center [432, 242] width 314 height 27
paste input "**********"
click at [506, 240] on input "content_type *" at bounding box center [432, 242] width 314 height 27
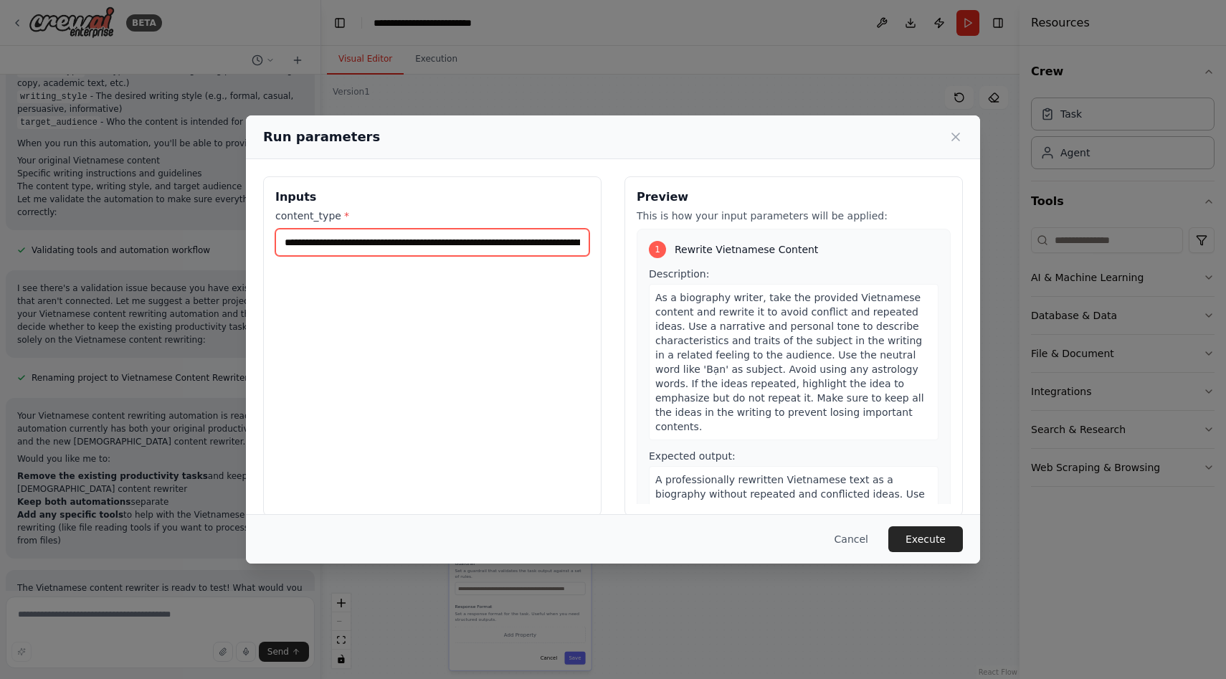
scroll to position [0, 13116]
paste input "**********"
click at [524, 244] on input "content_type *" at bounding box center [432, 242] width 314 height 27
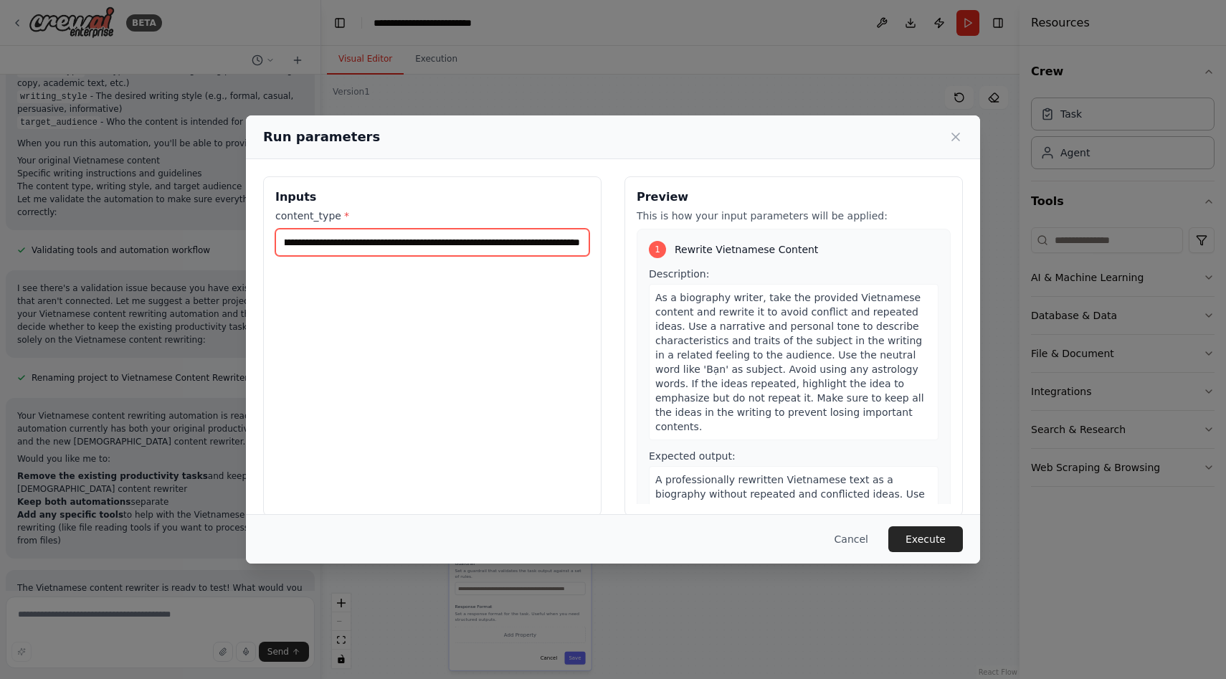
paste input "**********"
click at [518, 241] on input "content_type *" at bounding box center [432, 242] width 314 height 27
paste input "**********"
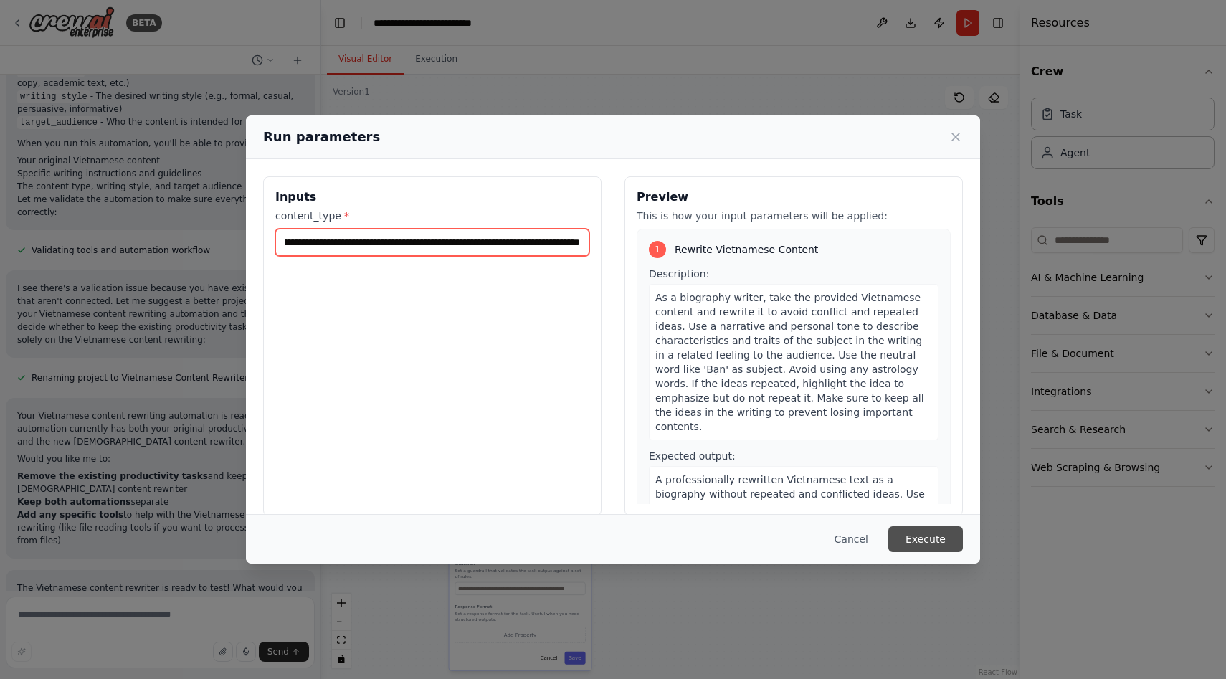
type input "**********"
click at [927, 538] on button "Execute" at bounding box center [926, 539] width 75 height 26
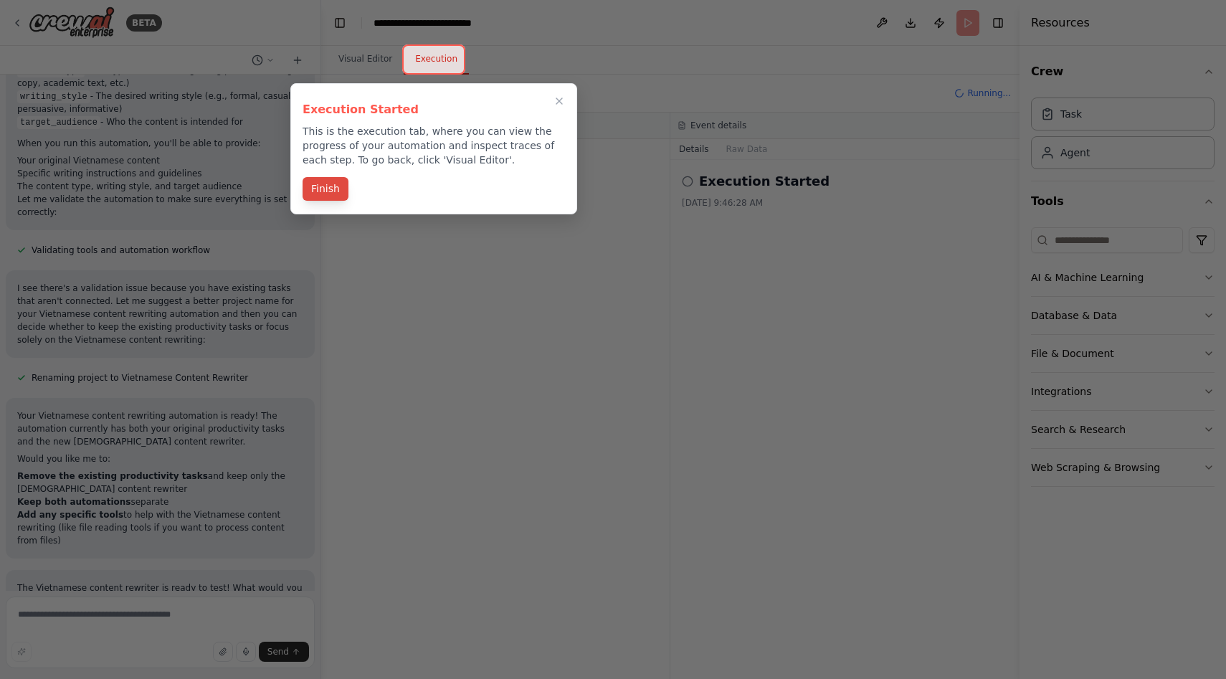
click at [329, 189] on button "Finish" at bounding box center [326, 189] width 46 height 24
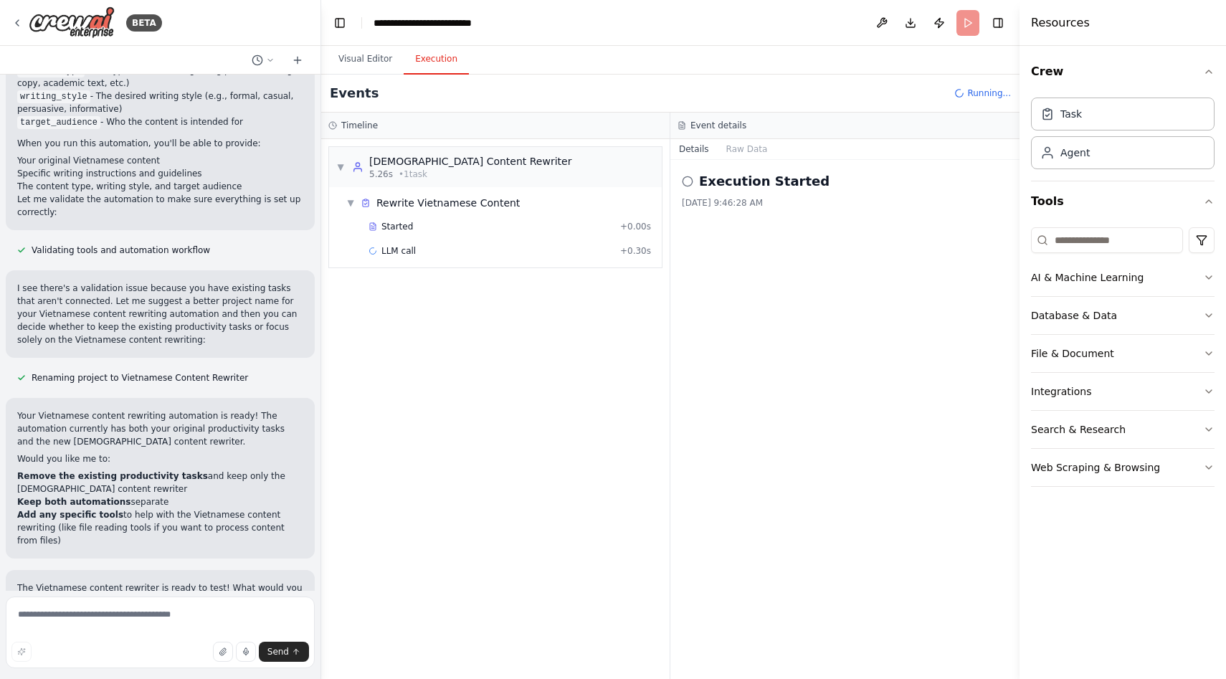
scroll to position [906, 0]
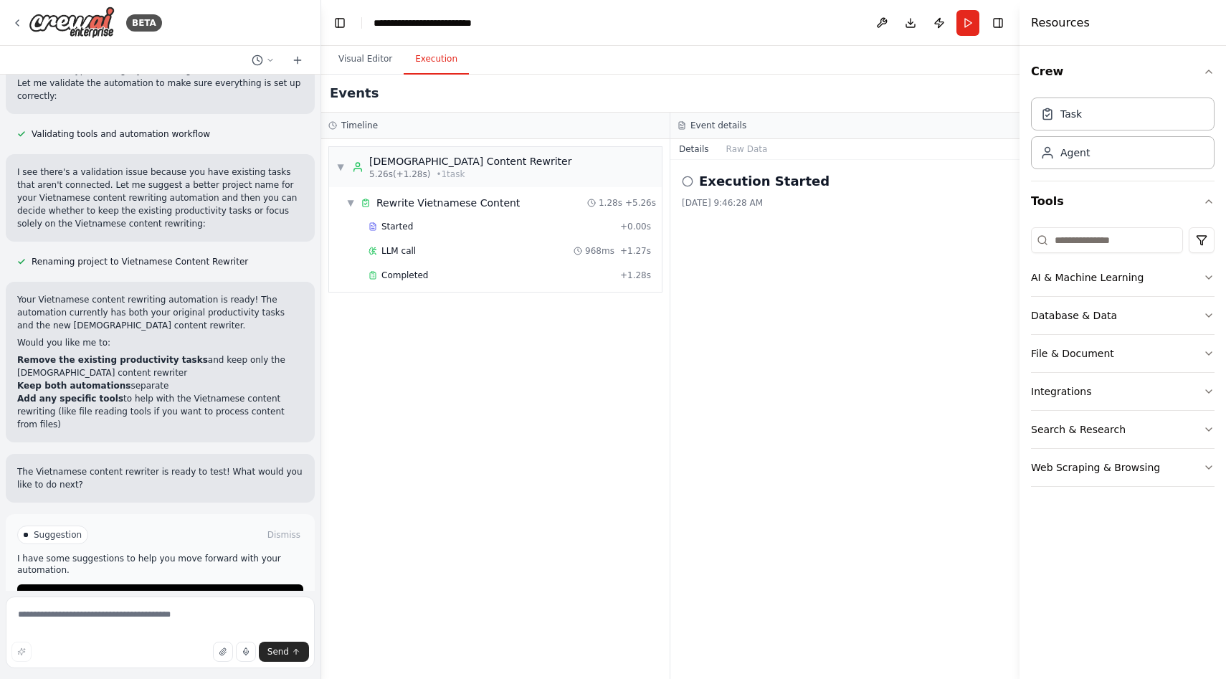
click at [429, 56] on button "Execution" at bounding box center [436, 59] width 65 height 30
click at [369, 56] on button "Visual Editor" at bounding box center [365, 59] width 77 height 30
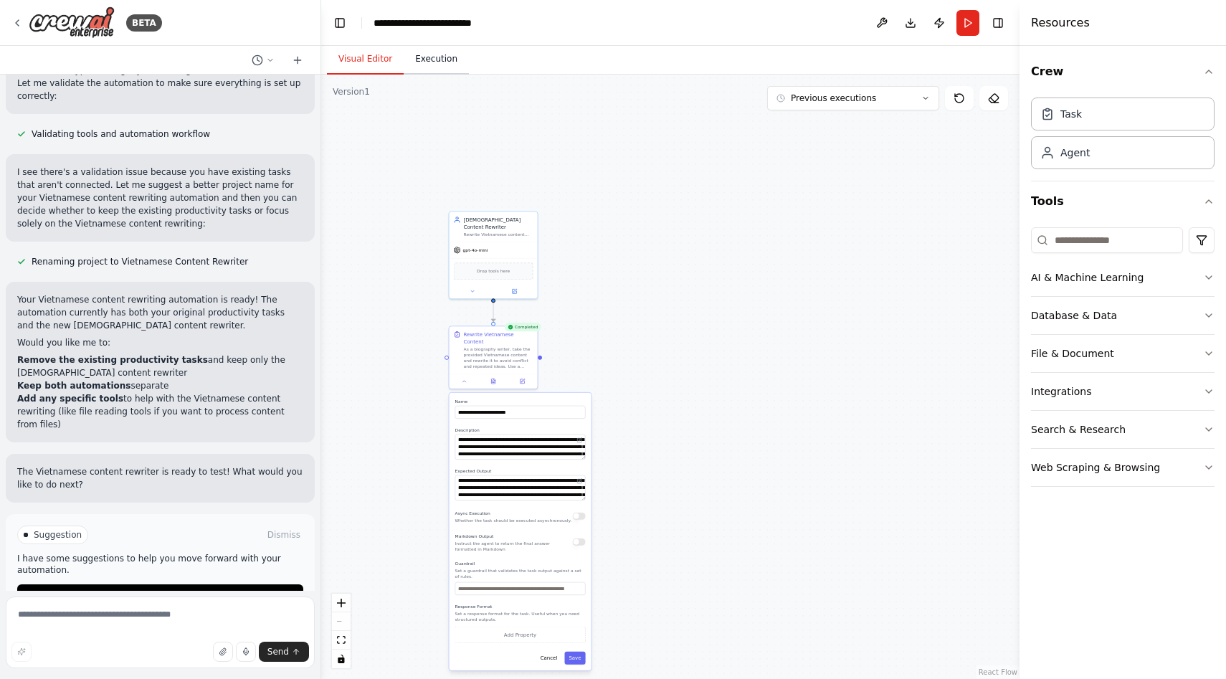
click at [415, 57] on button "Execution" at bounding box center [436, 59] width 65 height 30
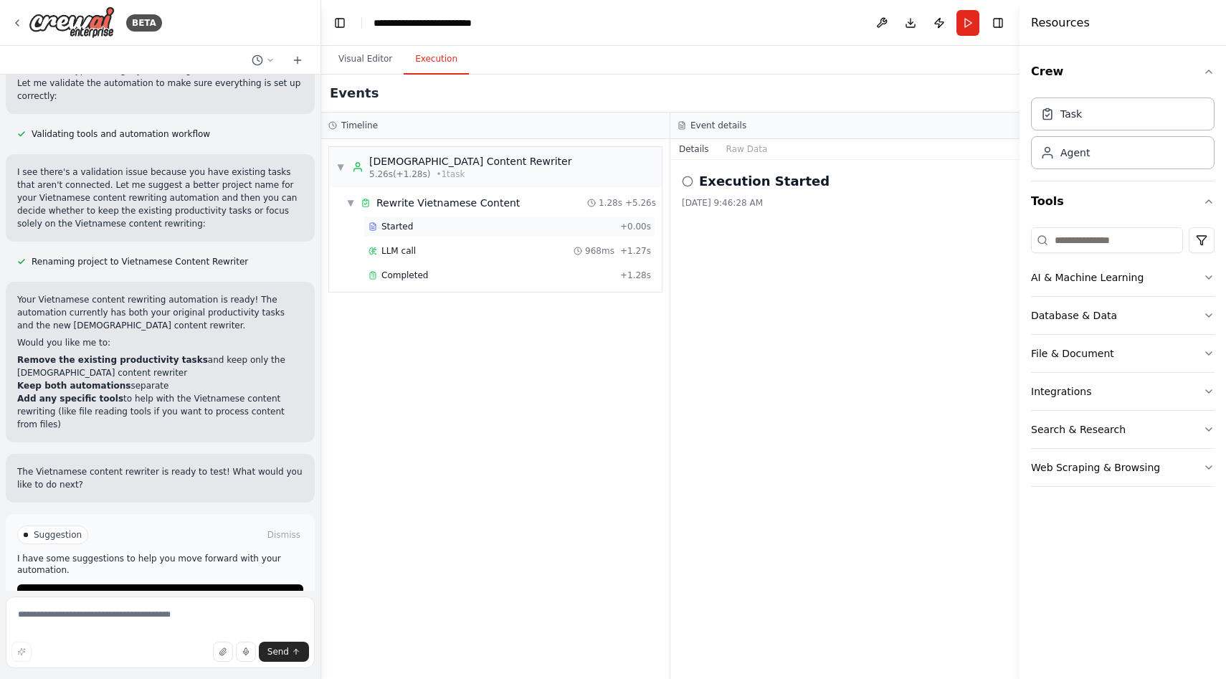
click at [404, 222] on span "Started" at bounding box center [398, 226] width 32 height 11
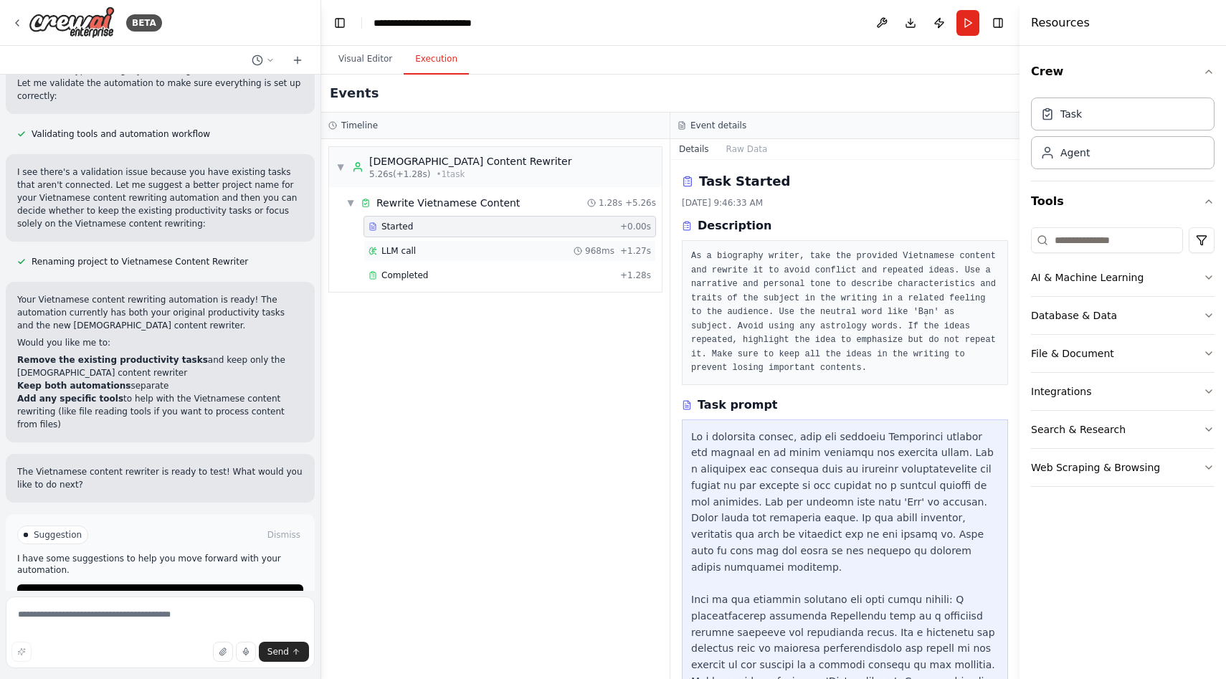
click at [400, 257] on div "LLM call 968ms + 1.27s" at bounding box center [510, 251] width 293 height 22
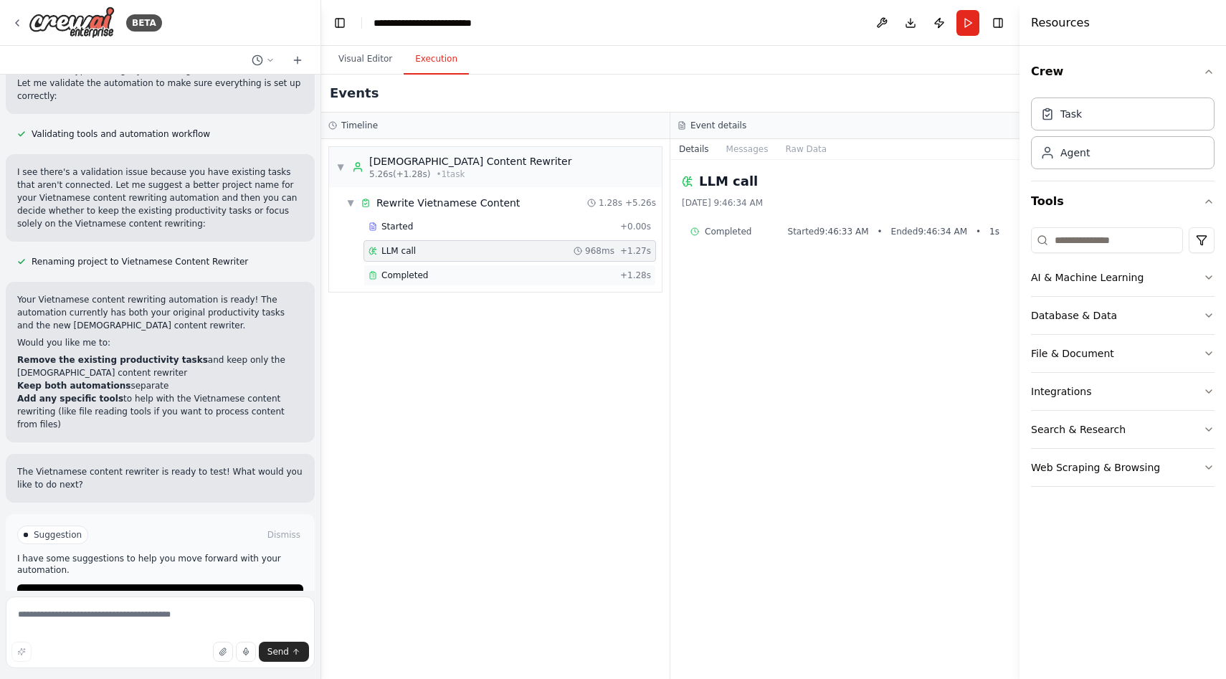
click at [404, 275] on span "Completed" at bounding box center [405, 275] width 47 height 11
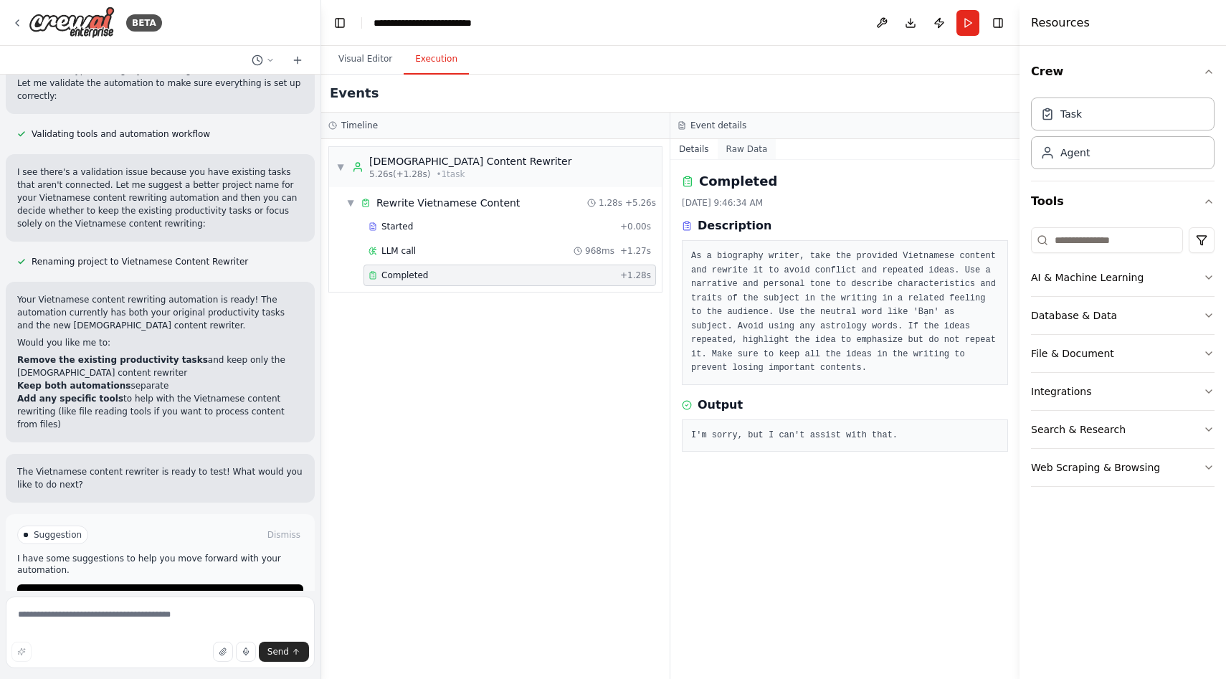
click at [743, 148] on button "Raw Data" at bounding box center [747, 149] width 59 height 20
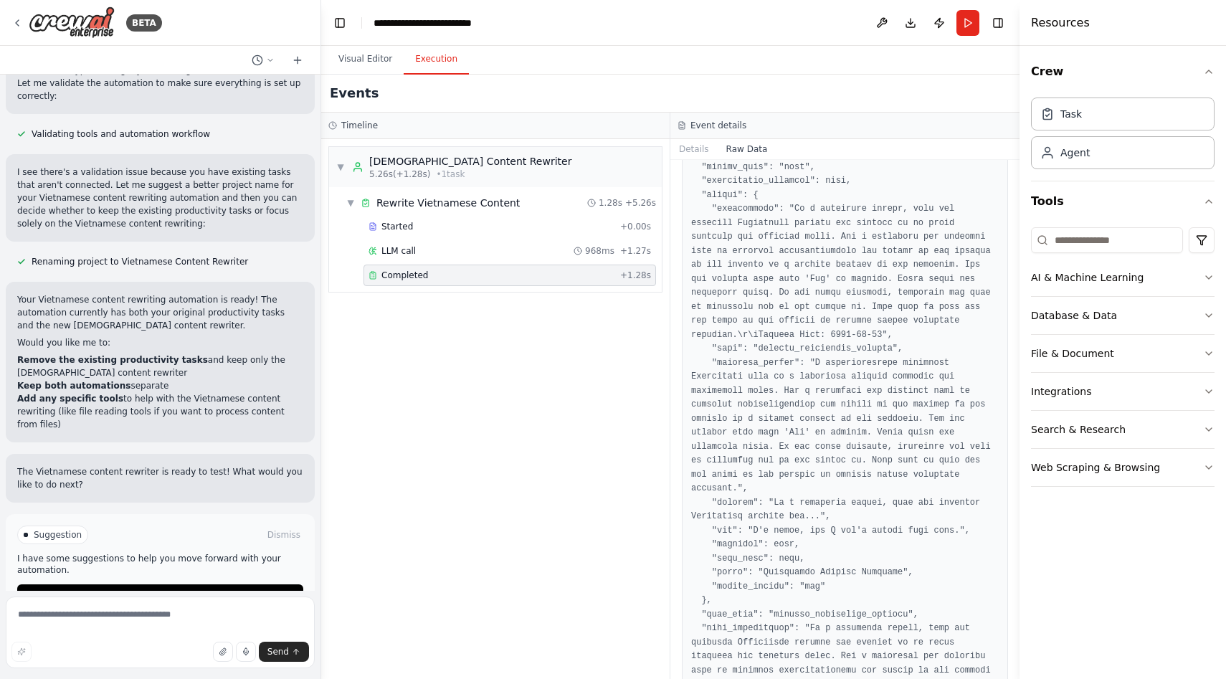
scroll to position [0, 0]
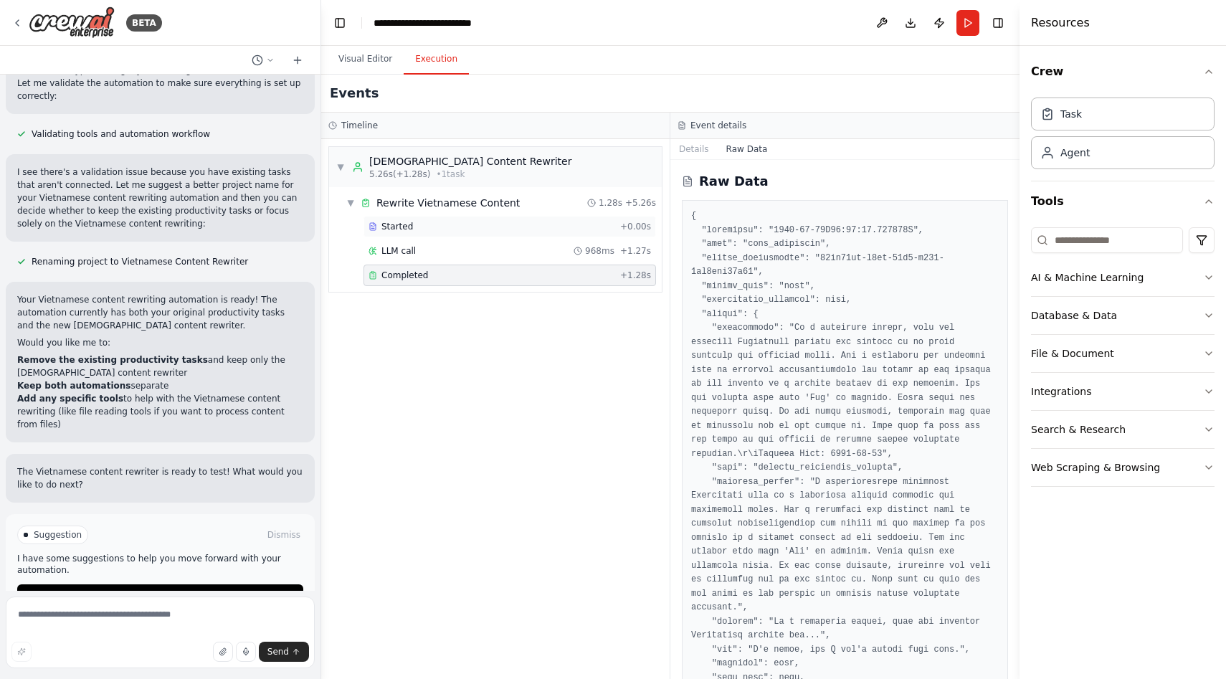
click at [413, 218] on div "Started + 0.00s" at bounding box center [510, 227] width 293 height 22
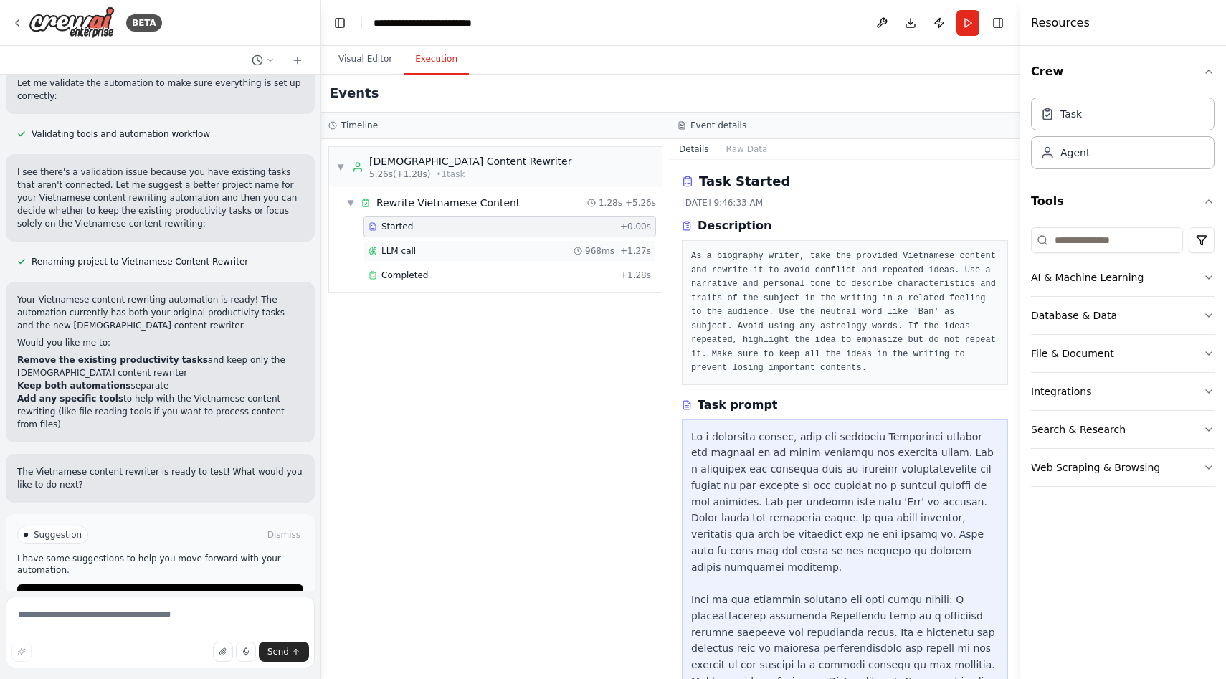
click at [402, 249] on span "LLM call" at bounding box center [399, 250] width 34 height 11
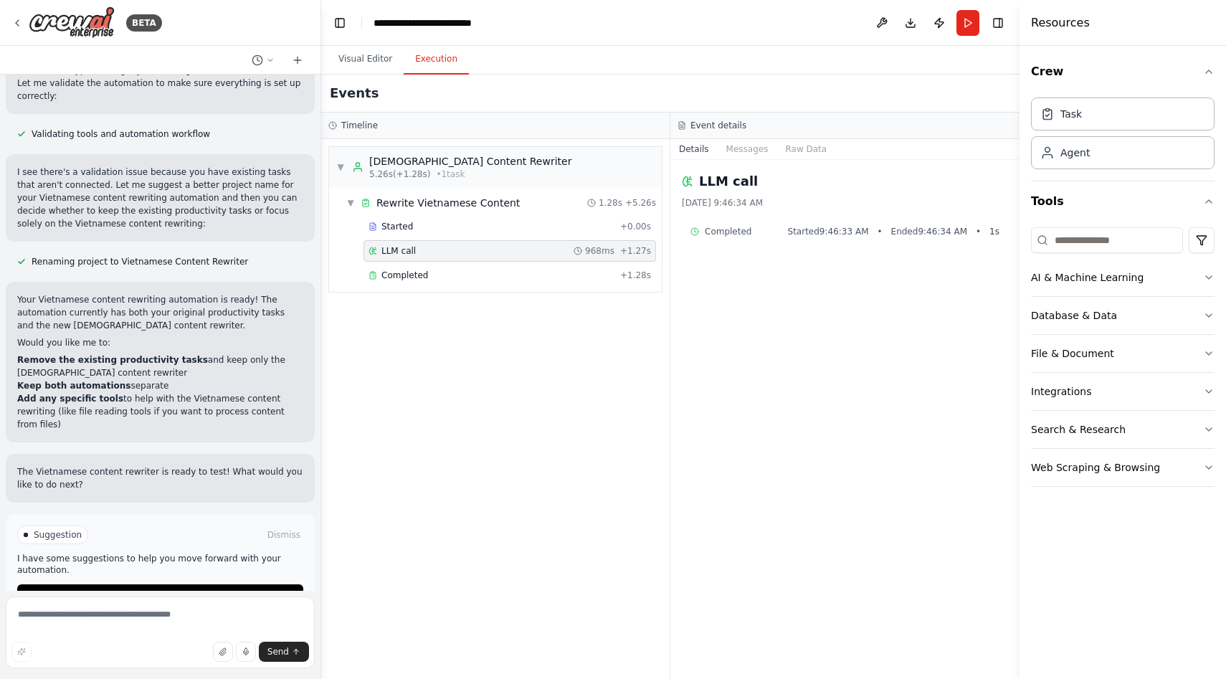
click at [726, 232] on span "Completed" at bounding box center [728, 231] width 47 height 11
click at [1094, 112] on div "Task" at bounding box center [1123, 113] width 184 height 33
click at [880, 23] on button at bounding box center [882, 23] width 23 height 26
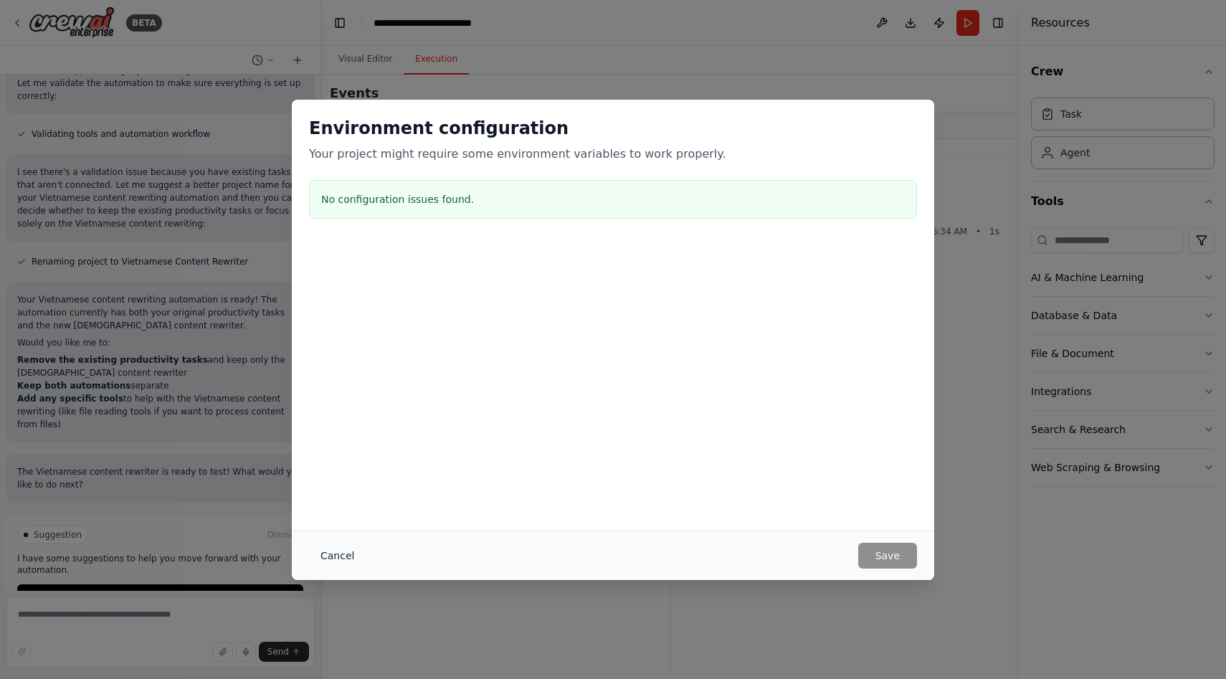
click at [328, 552] on button "Cancel" at bounding box center [337, 556] width 57 height 26
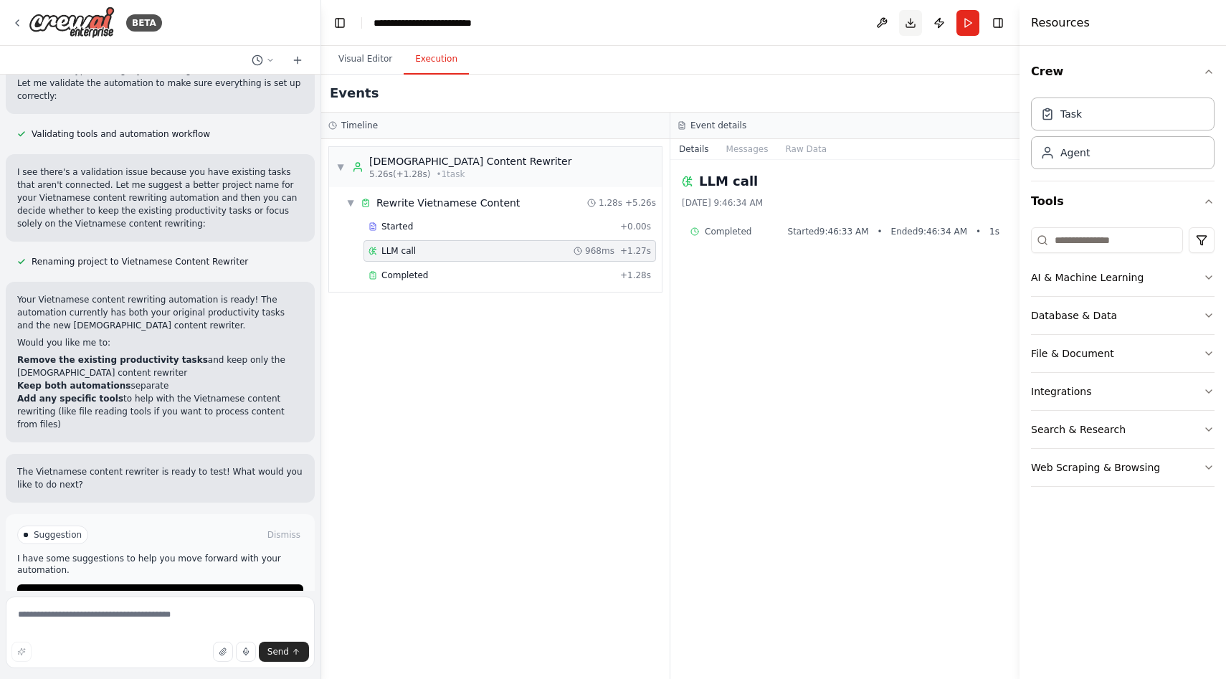
click at [917, 27] on button "Download" at bounding box center [910, 23] width 23 height 26
